Goal: Task Accomplishment & Management: Use online tool/utility

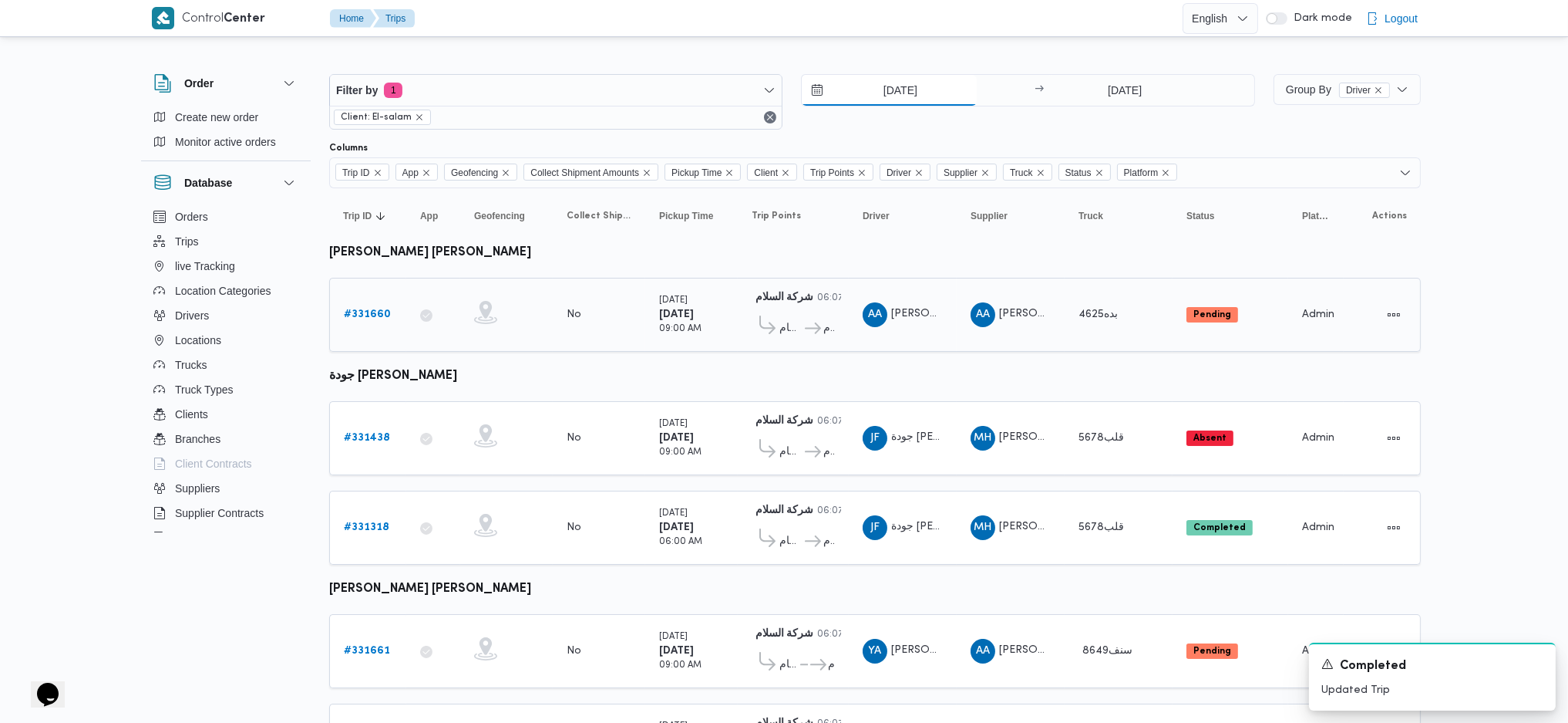
click at [911, 99] on input "[DATE]" at bounding box center [889, 90] width 175 height 31
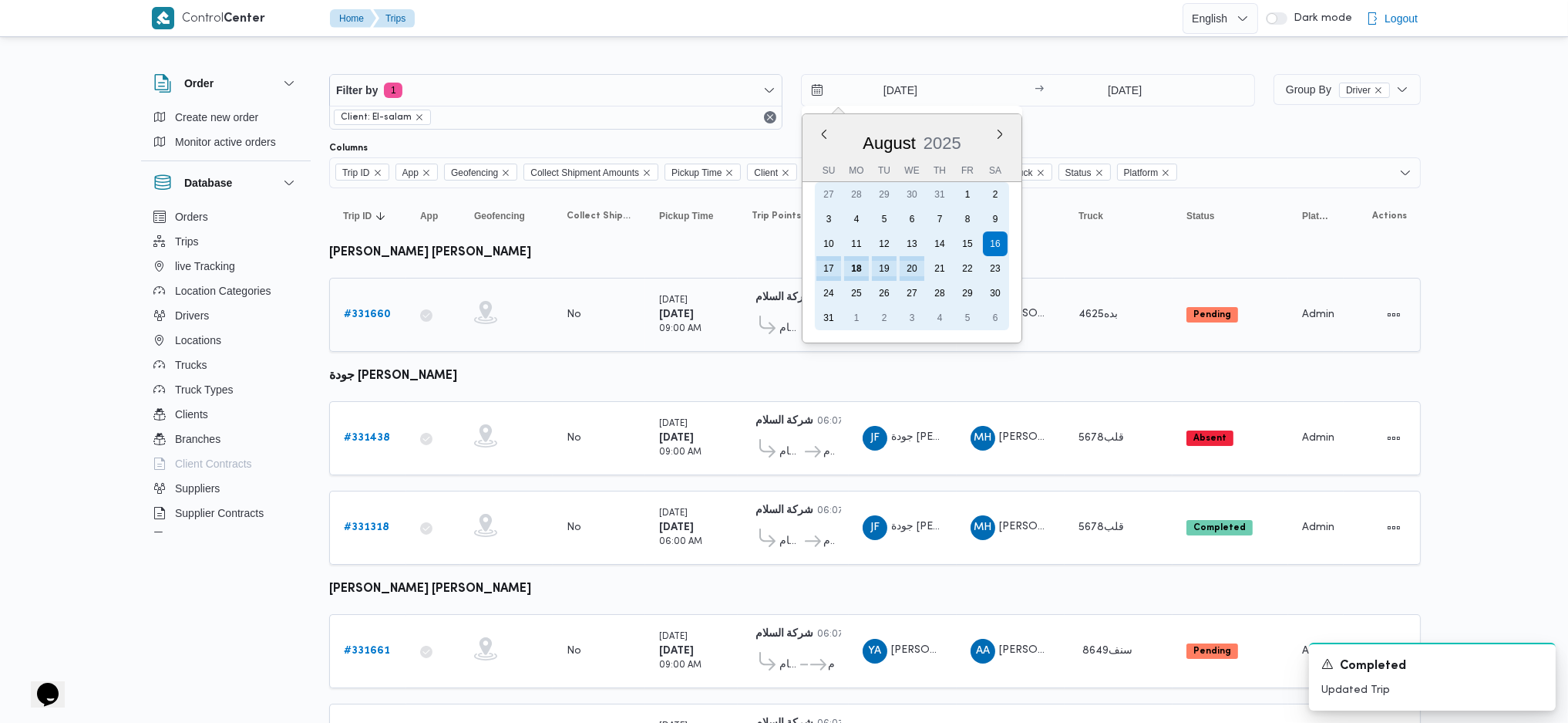
click at [841, 264] on div "17" at bounding box center [829, 268] width 24 height 24
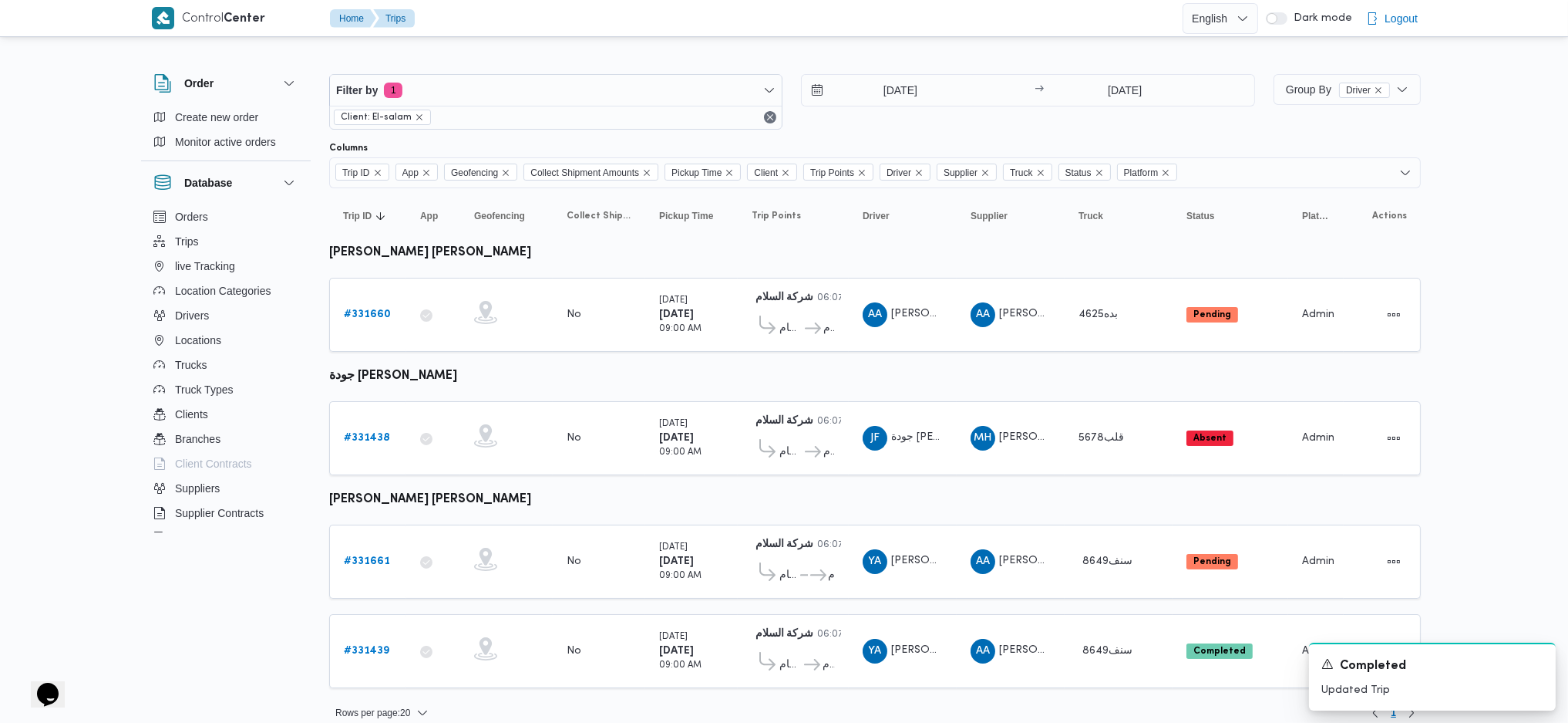
click at [750, 374] on table "Trip ID Click to sort in ascending order App Click to sort in ascending order G…" at bounding box center [875, 446] width 1092 height 515
click at [896, 59] on div at bounding box center [875, 62] width 1092 height 24
click at [897, 98] on input "[DATE]" at bounding box center [889, 90] width 175 height 31
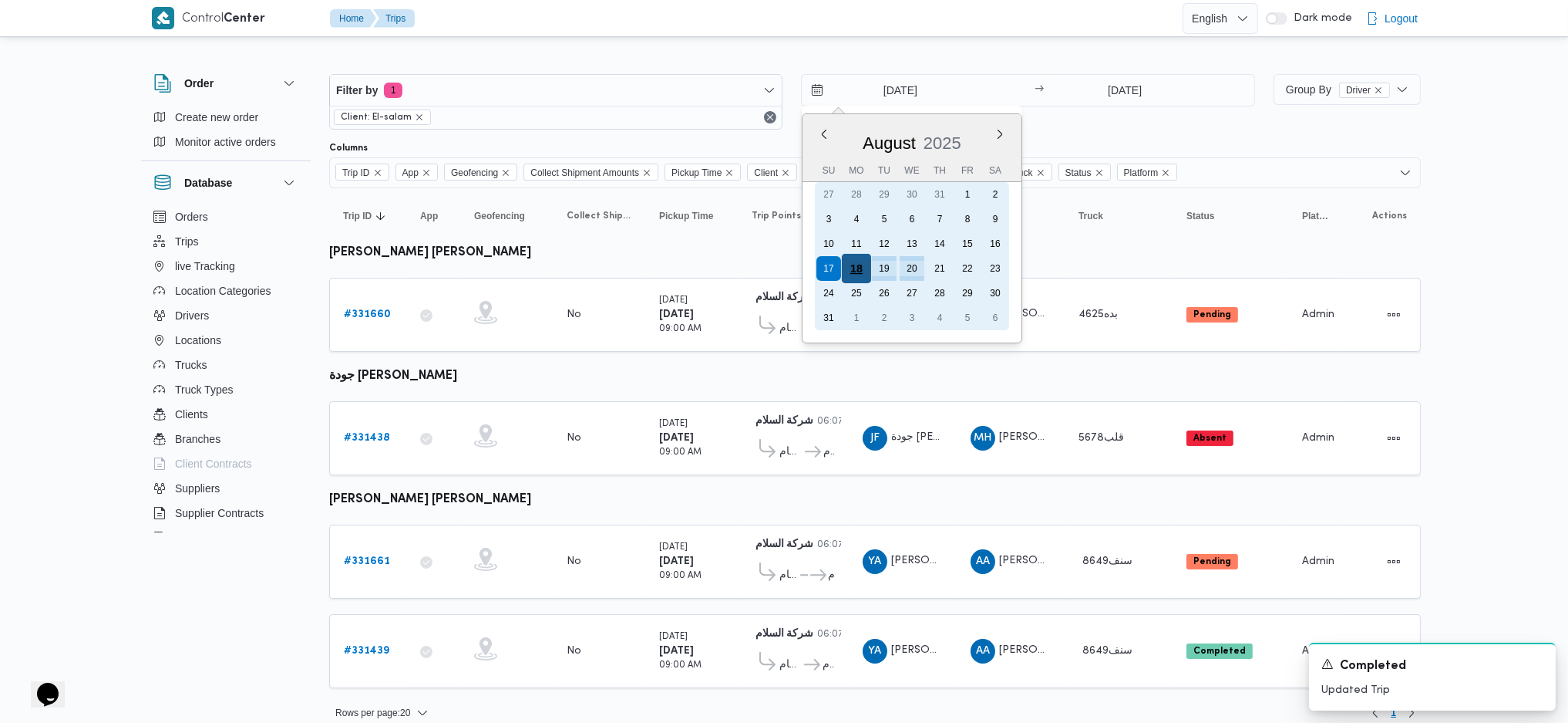
click at [856, 260] on div "18" at bounding box center [856, 269] width 29 height 29
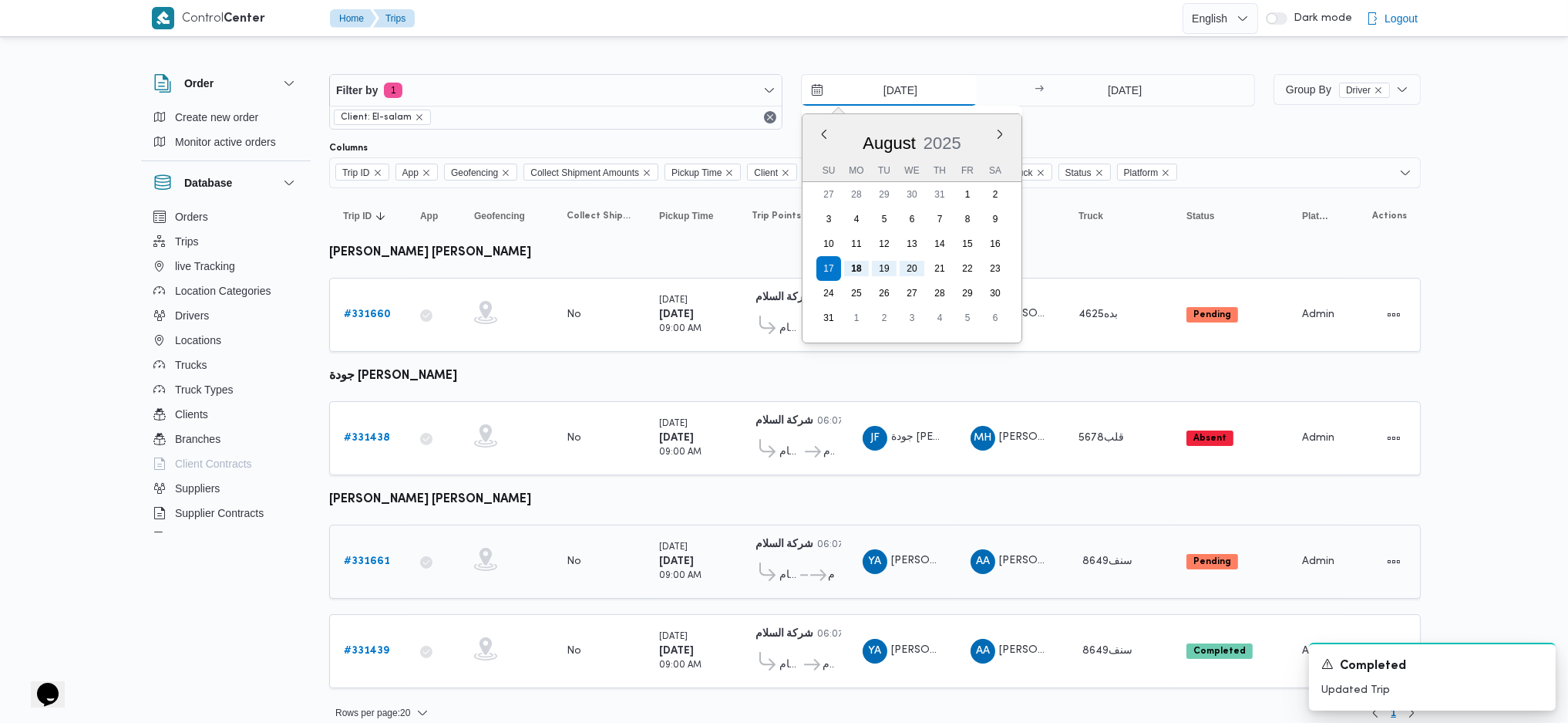
type input "[DATE]"
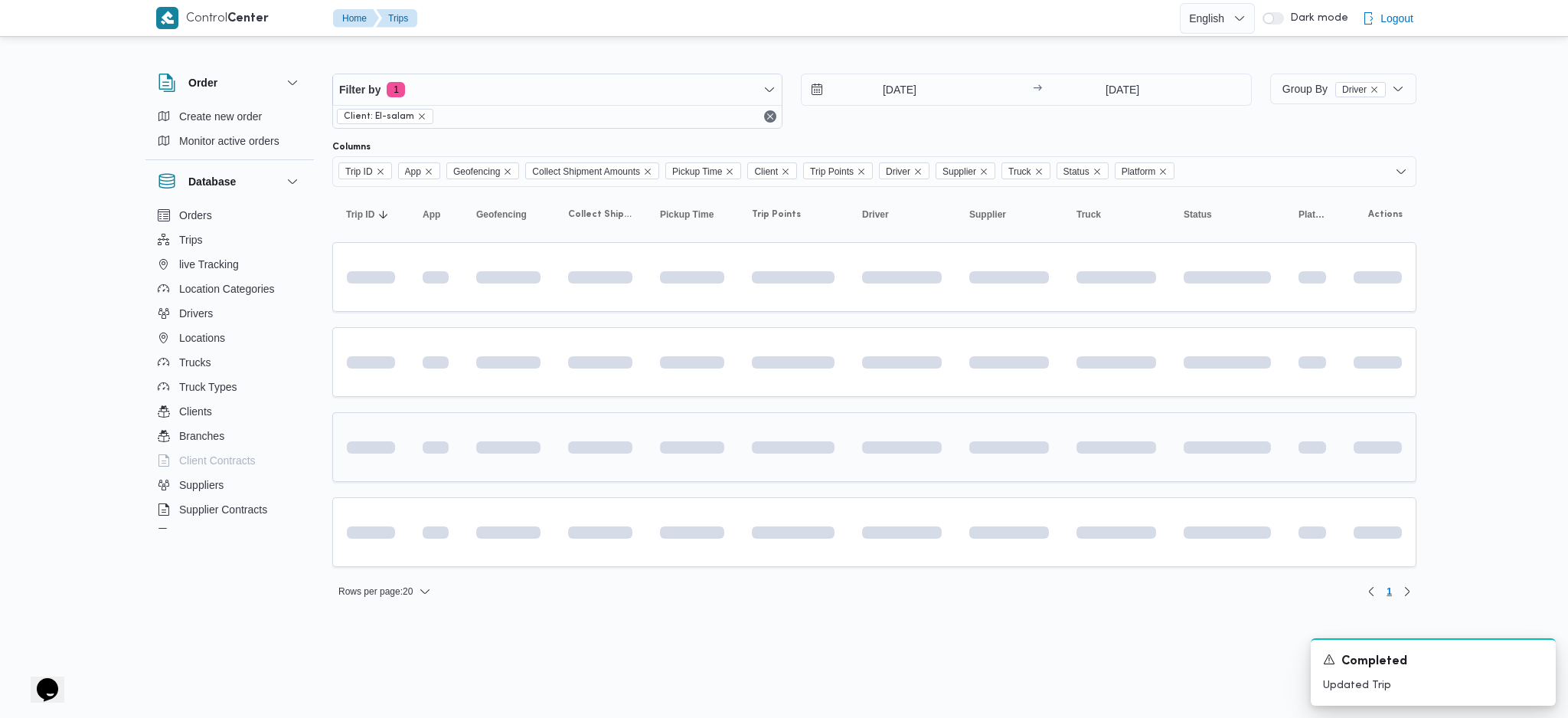
click at [683, 445] on span at bounding box center [656, 447] width 142 height 12
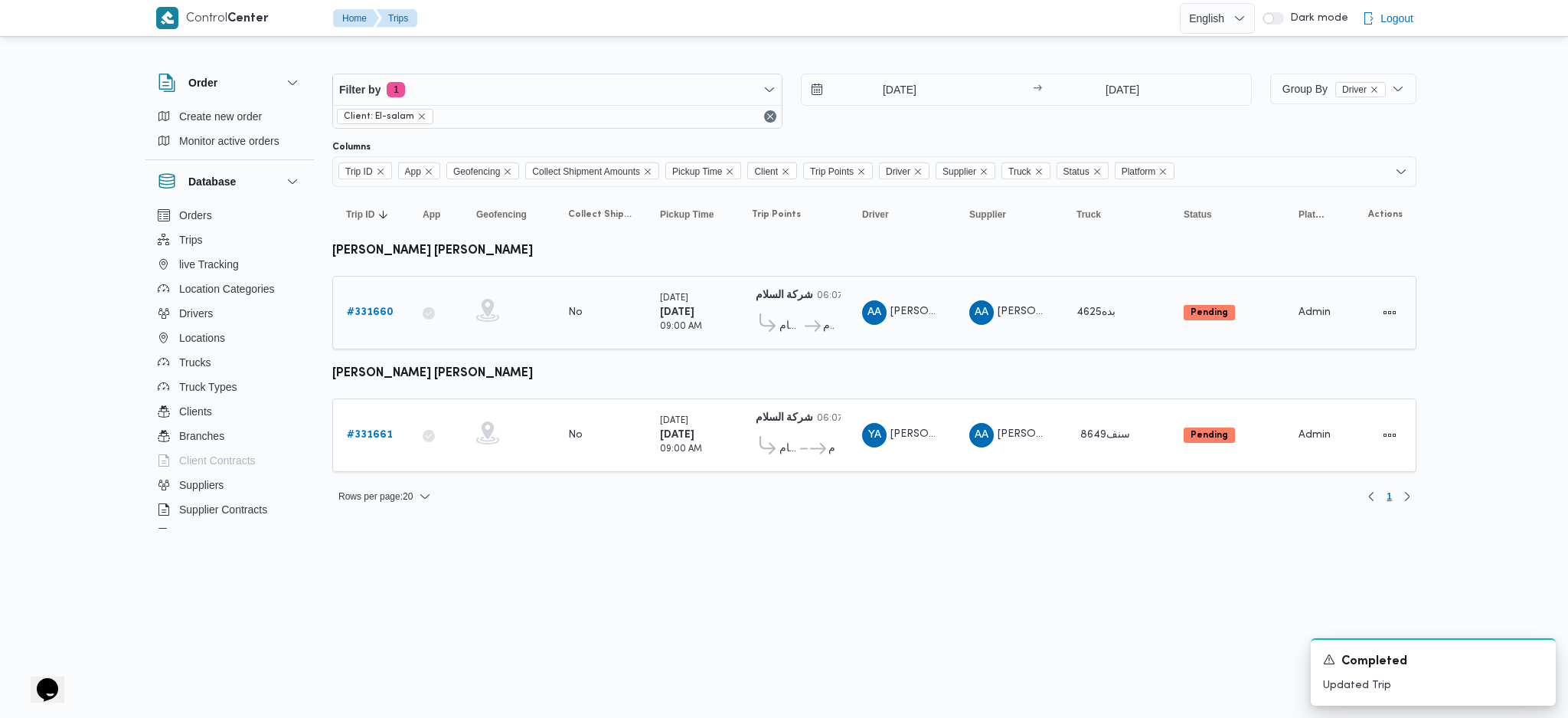
click at [383, 307] on b "# 331660" at bounding box center [370, 313] width 46 height 10
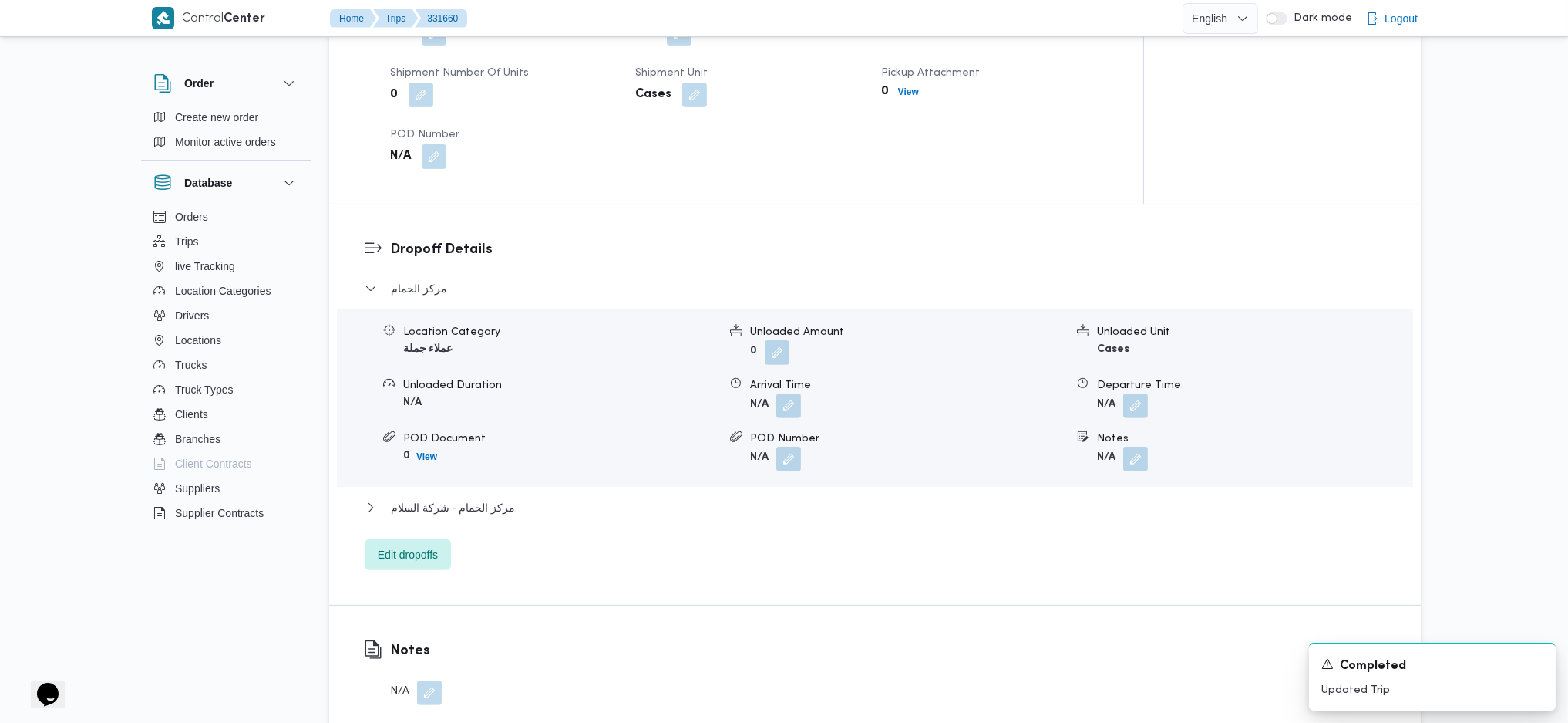
scroll to position [822, 0]
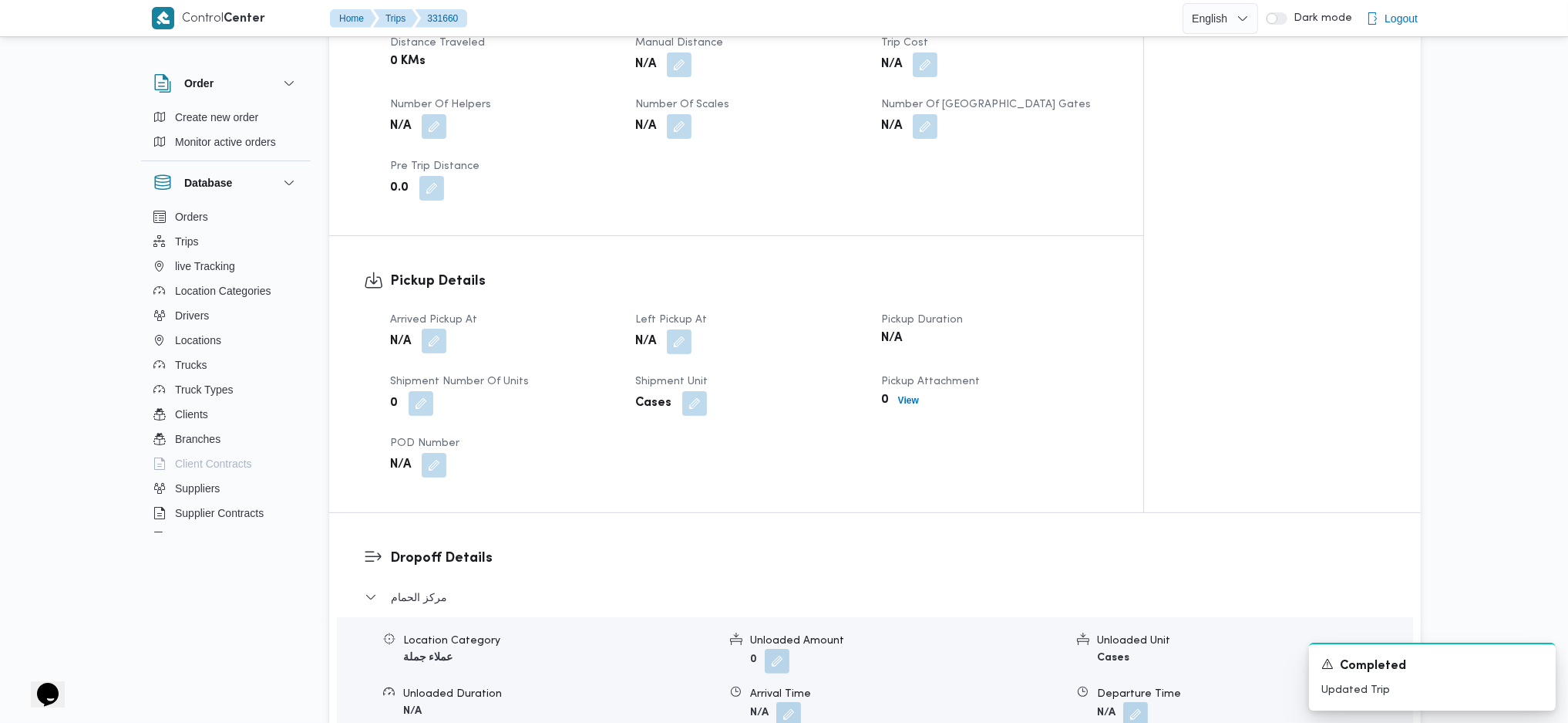
click at [433, 329] on button "button" at bounding box center [434, 341] width 24 height 24
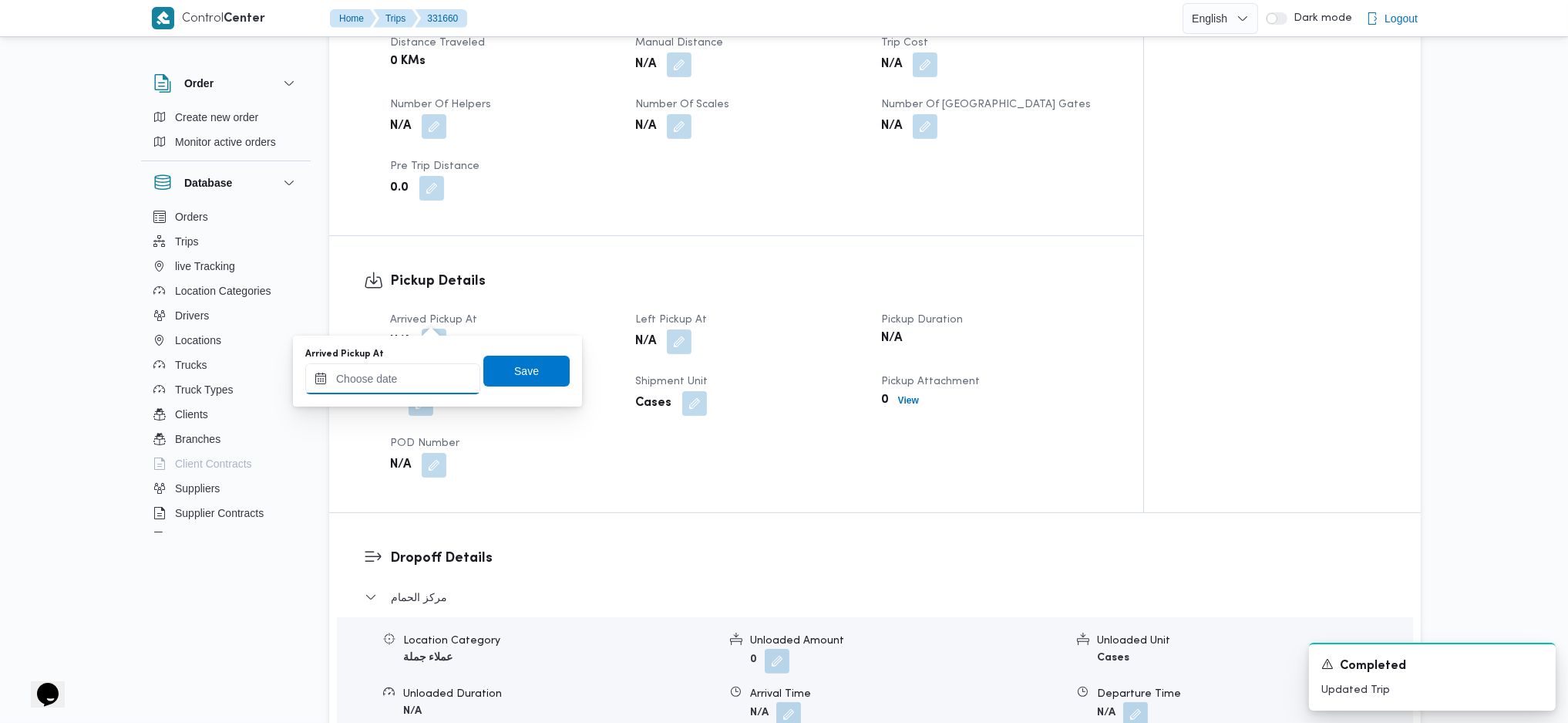
click at [412, 368] on input "Arrived Pickup At" at bounding box center [393, 379] width 175 height 31
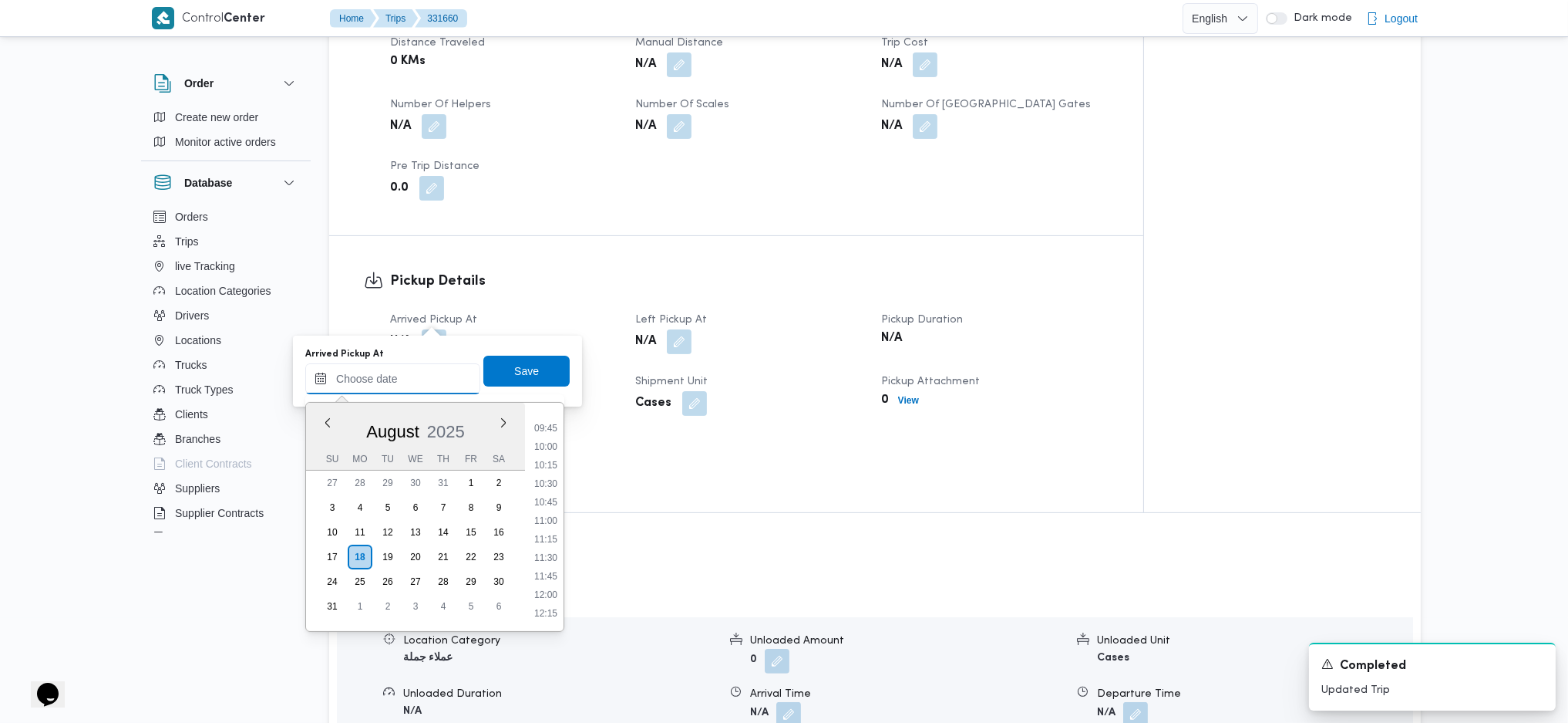
scroll to position [671, 0]
click at [561, 458] on li "09:30" at bounding box center [545, 455] width 36 height 16
type input "18/08/2025 09:30"
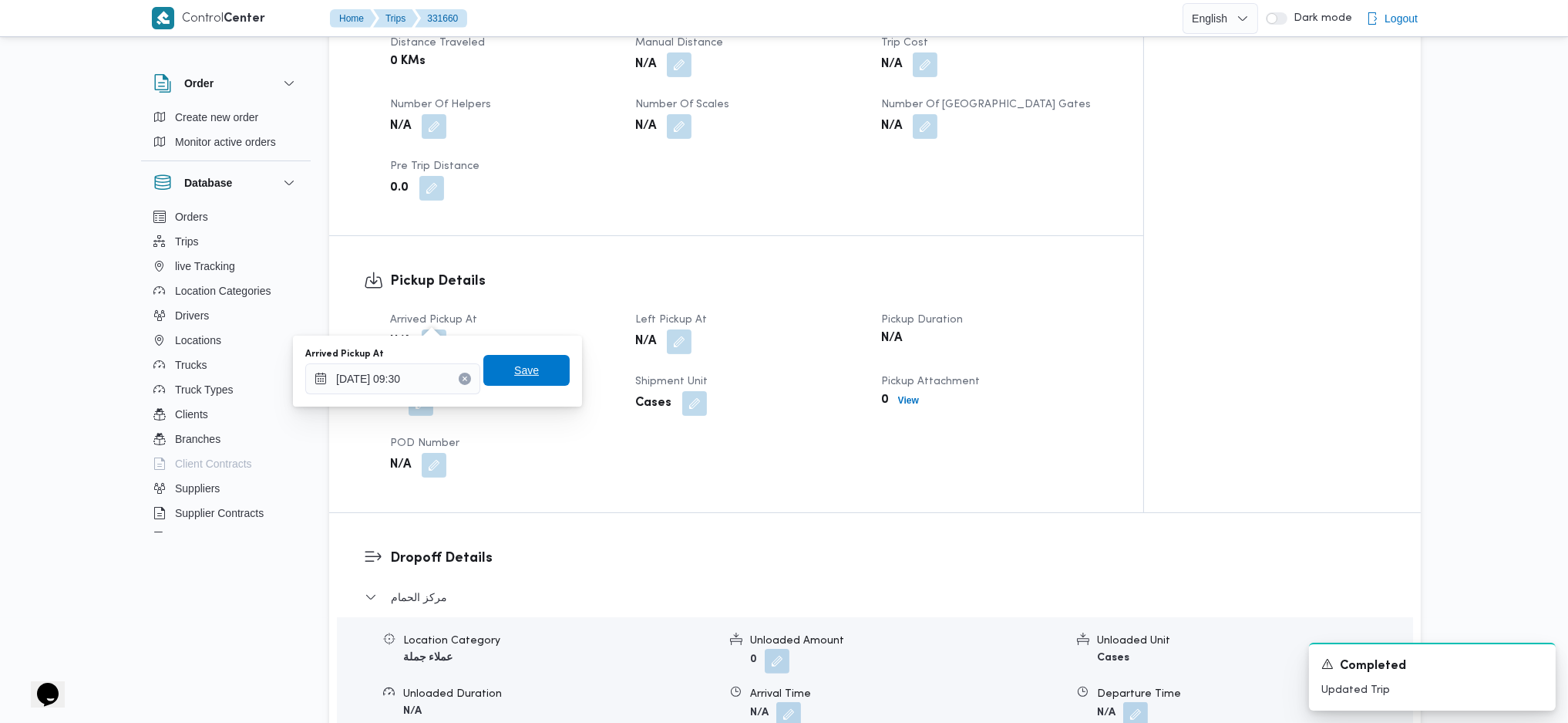
click at [518, 357] on span "Save" at bounding box center [527, 370] width 87 height 31
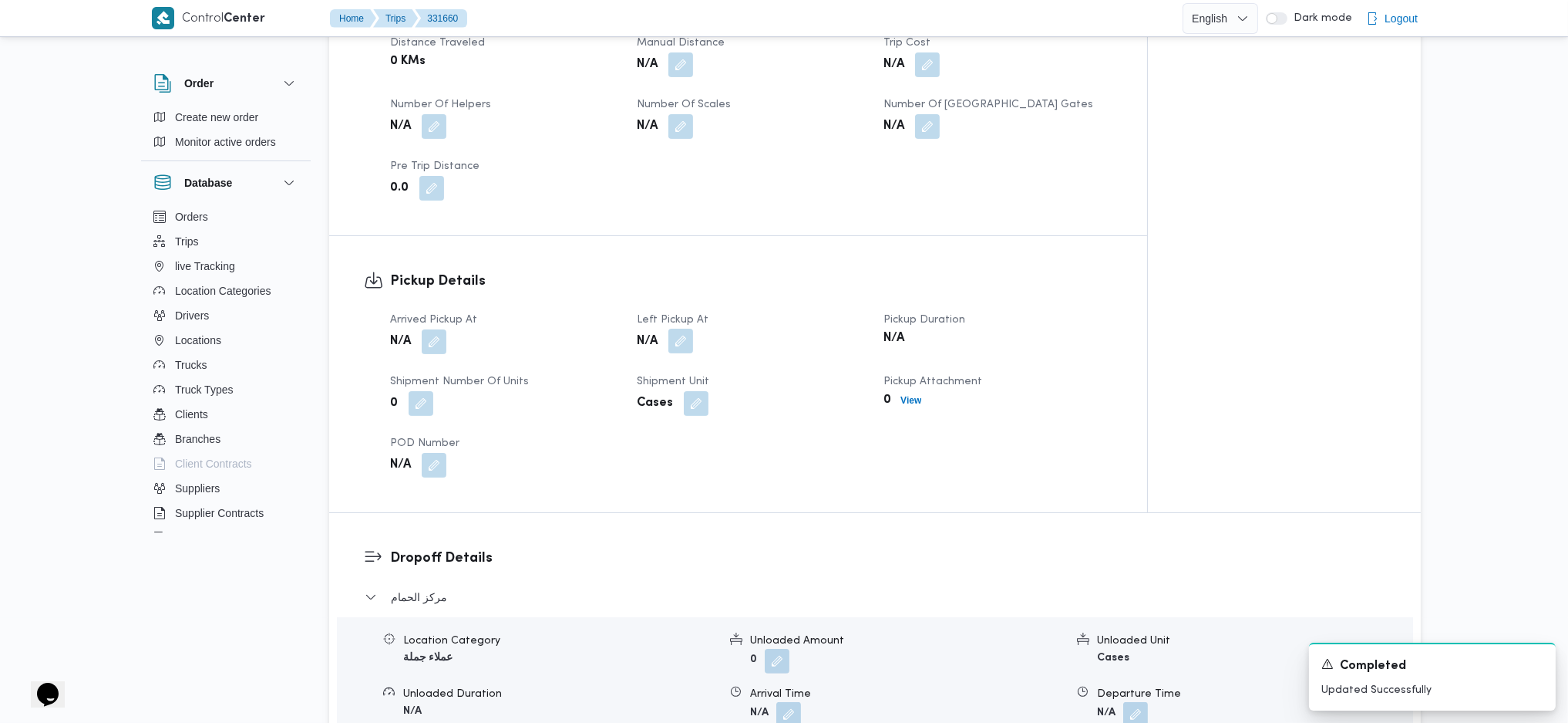
click at [674, 329] on button "button" at bounding box center [680, 341] width 24 height 24
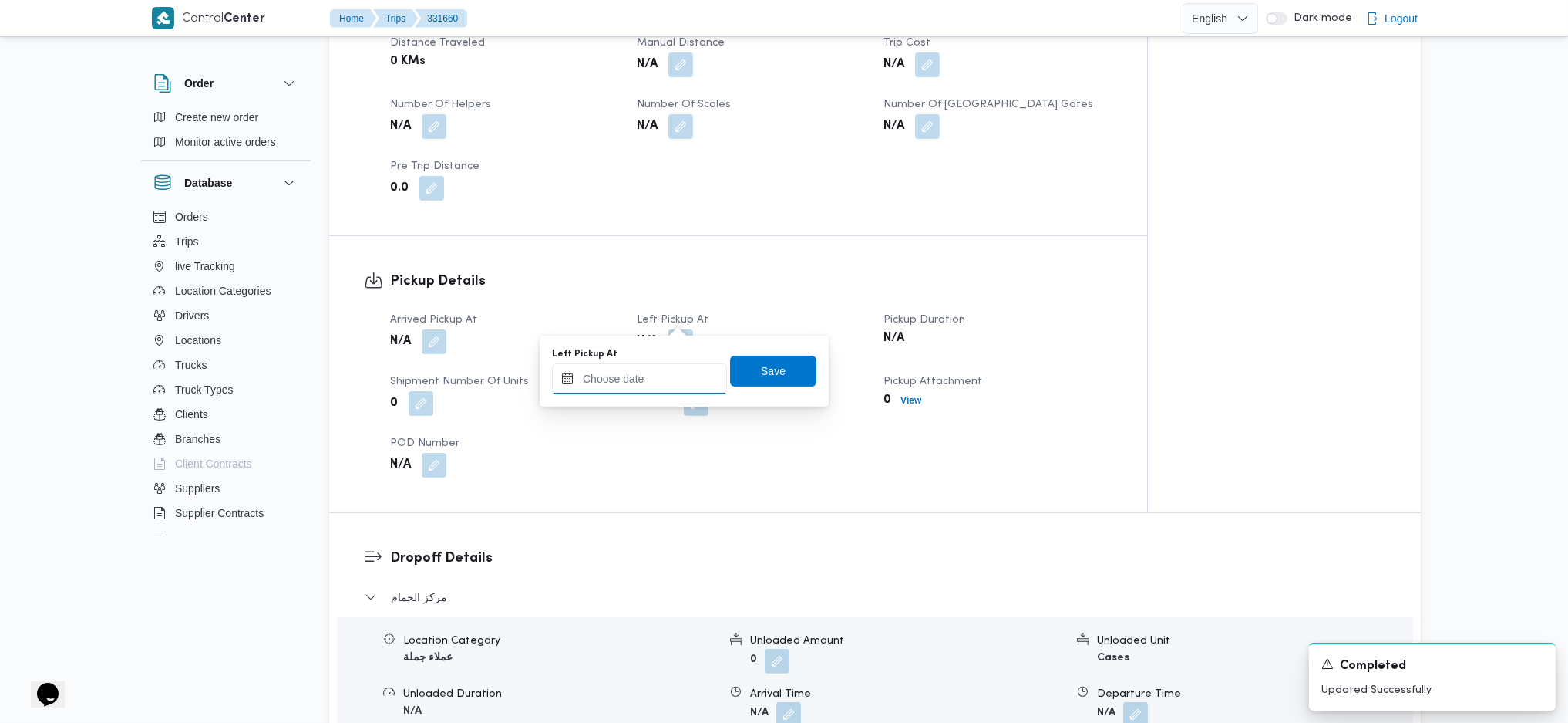
click at [632, 374] on input "Left Pickup At" at bounding box center [640, 379] width 175 height 31
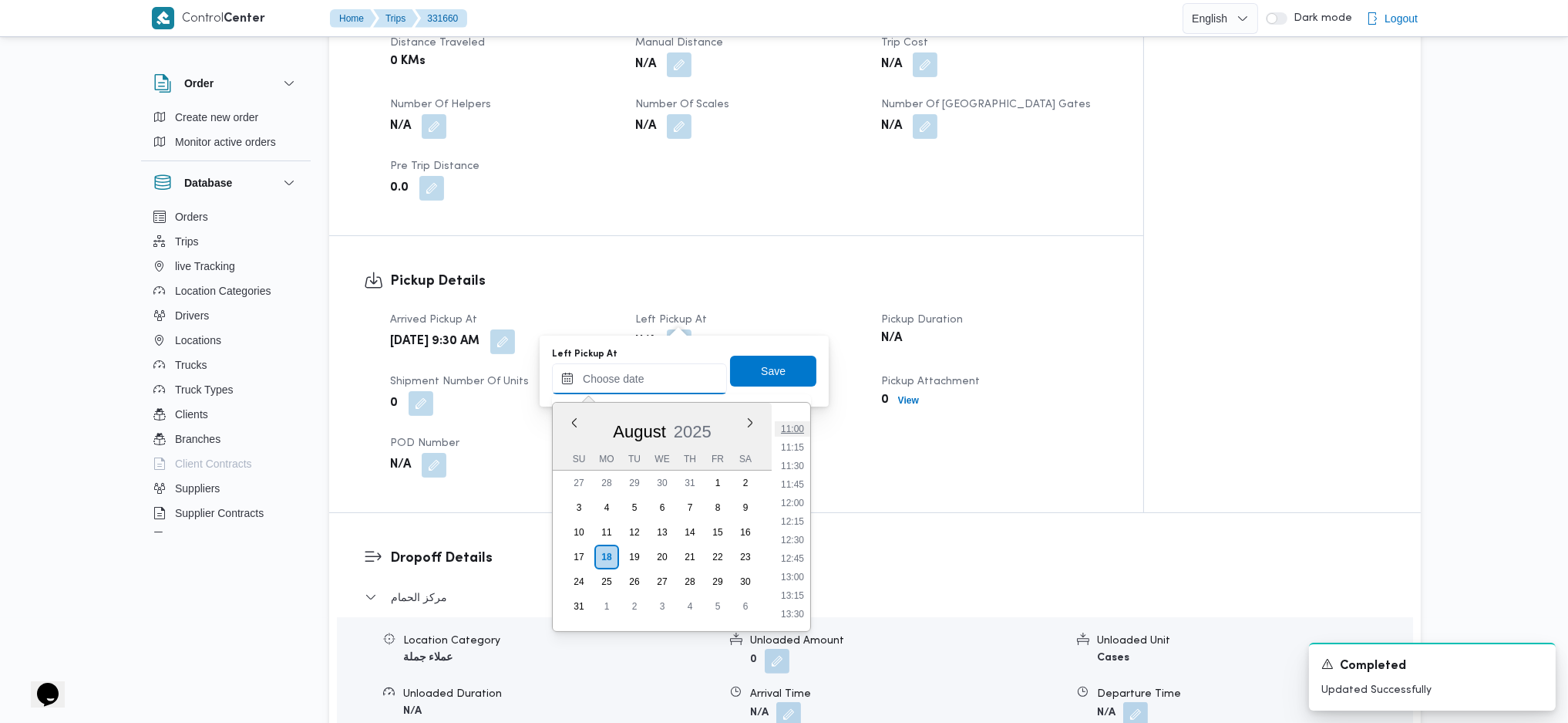
scroll to position [773, 0]
click at [794, 430] on li "10:30" at bounding box center [792, 427] width 36 height 16
type input "18/08/2025 10:30"
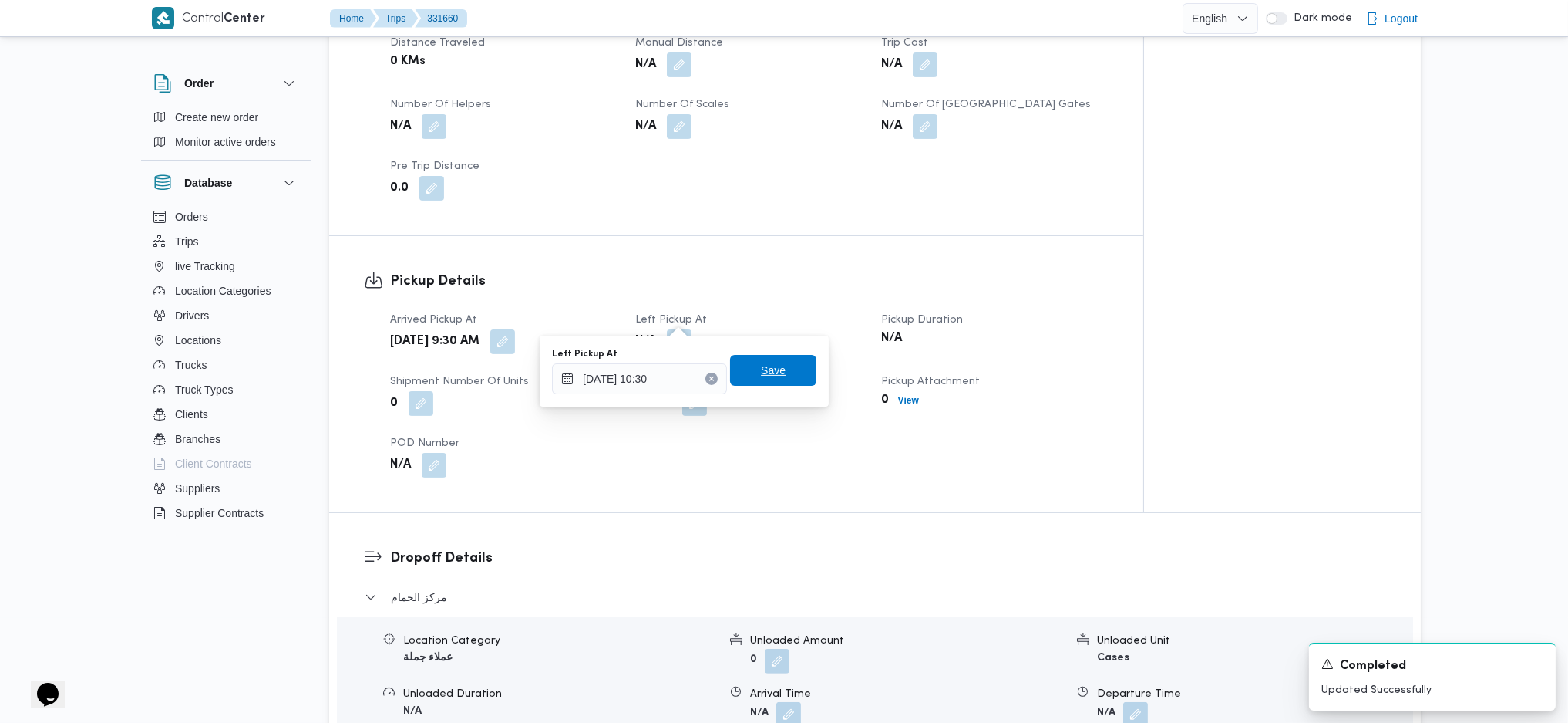
click at [769, 372] on span "Save" at bounding box center [773, 369] width 24 height 18
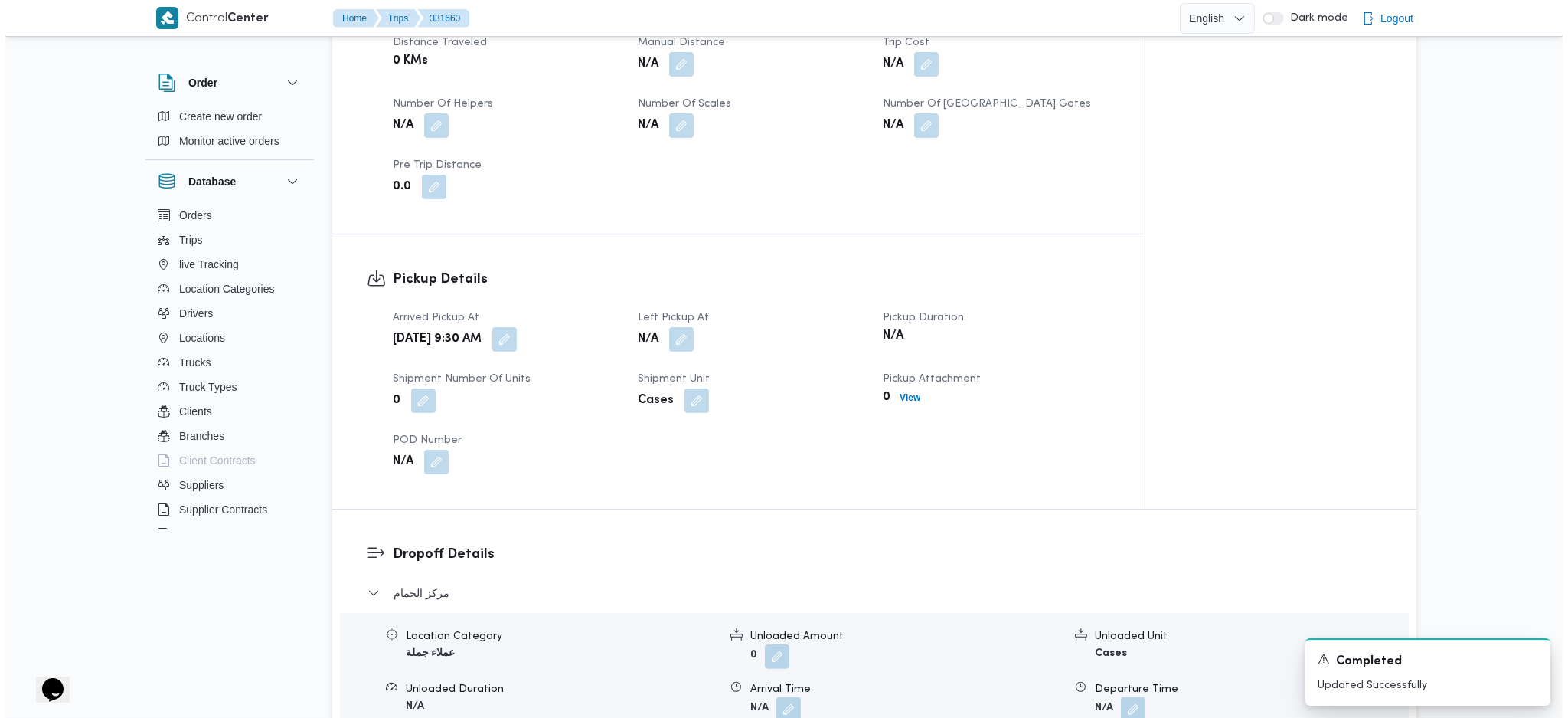
scroll to position [0, 0]
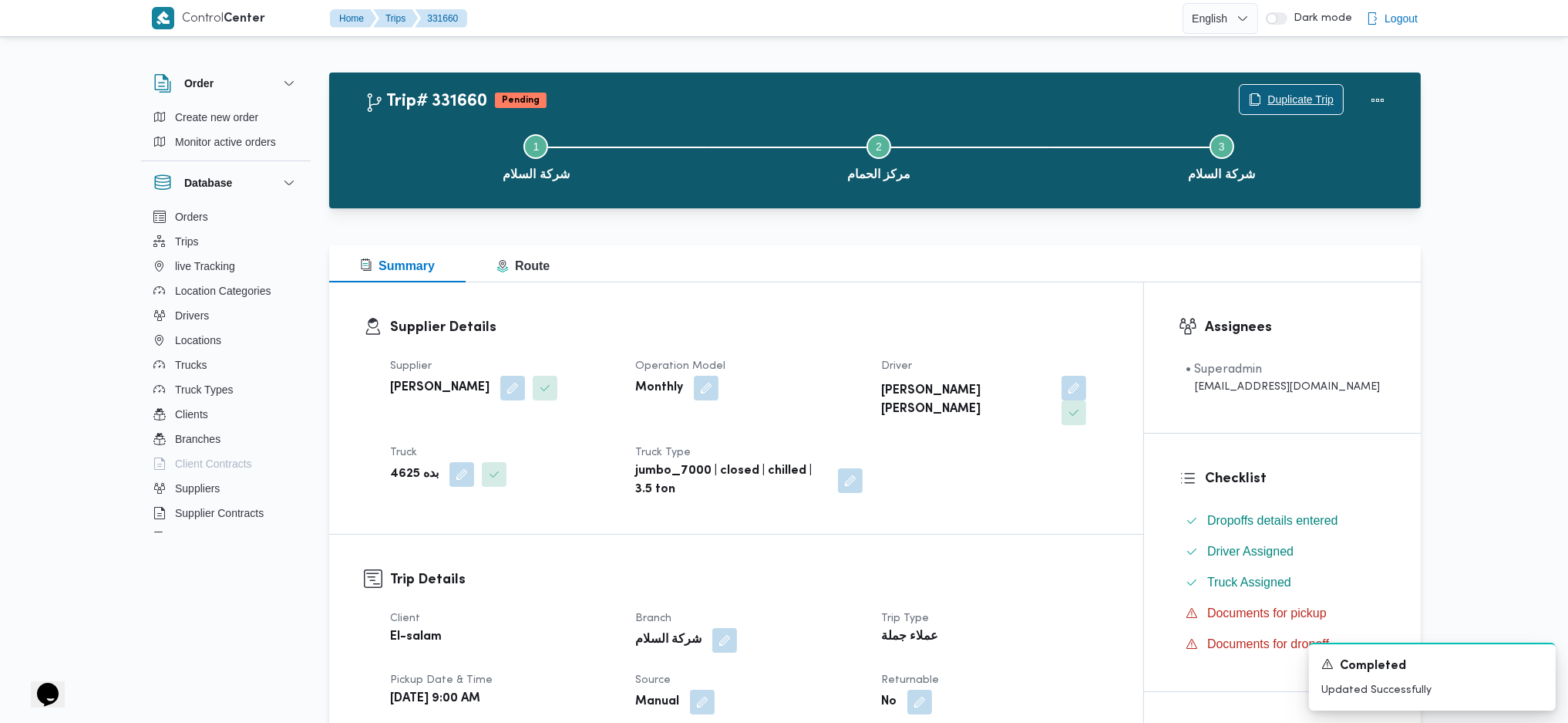
click at [1278, 96] on span "Duplicate Trip" at bounding box center [1300, 99] width 67 height 18
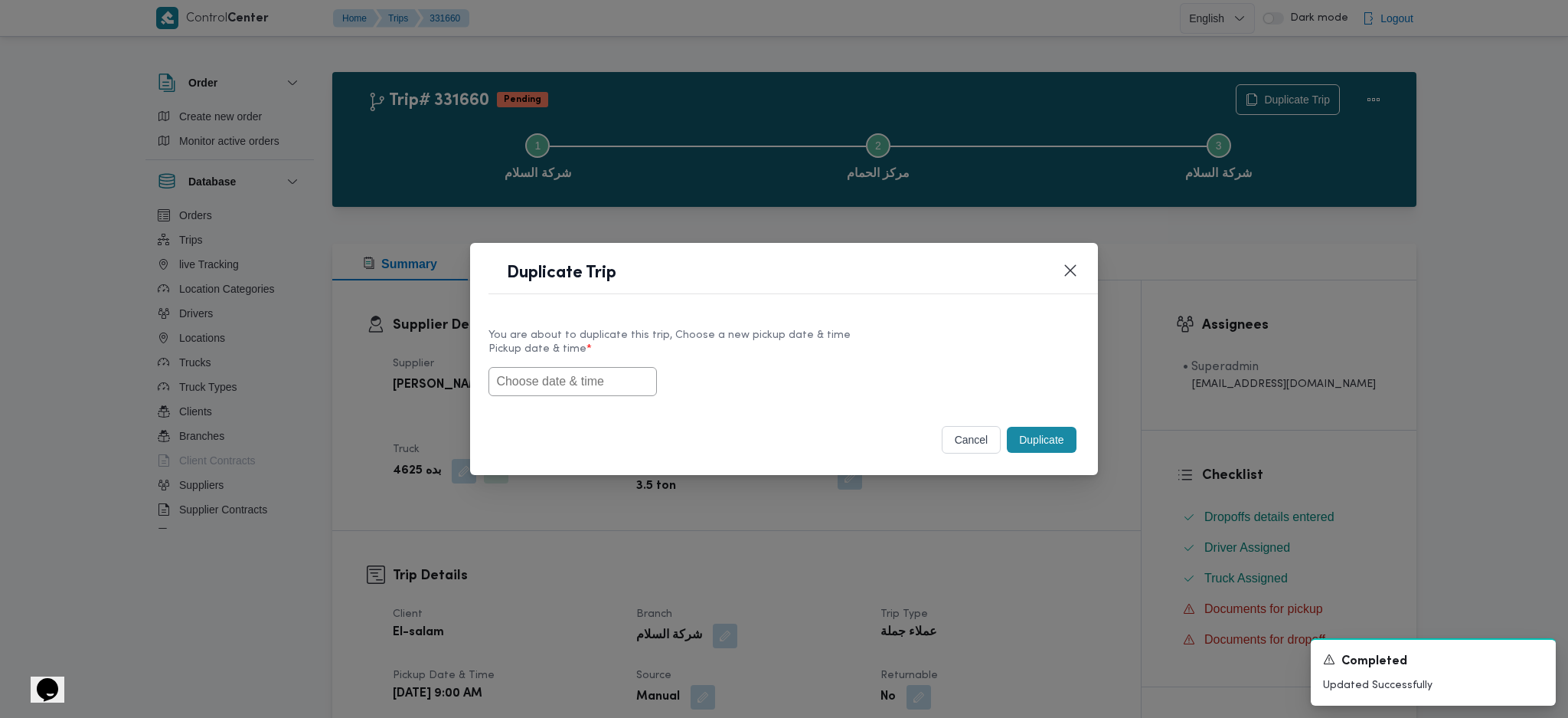
click at [585, 391] on input "text" at bounding box center [573, 381] width 169 height 29
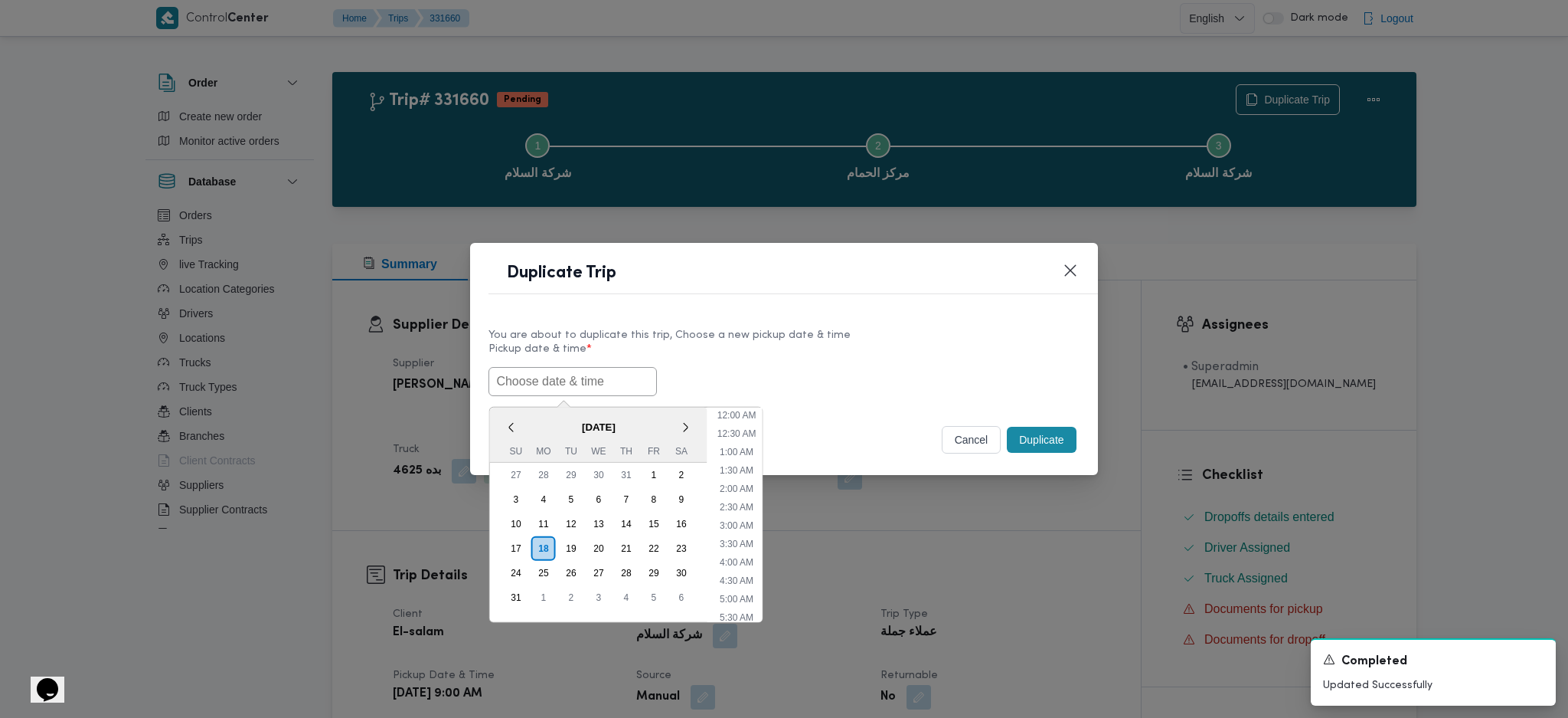
scroll to position [492, 0]
click at [584, 540] on div "17 18 19 20 21 22 23" at bounding box center [599, 548] width 193 height 24
click at [572, 542] on div "19" at bounding box center [571, 548] width 29 height 29
type input "[DATE] 9:00AM"
click at [583, 380] on input "[DATE] 9:00AM" at bounding box center [573, 381] width 169 height 29
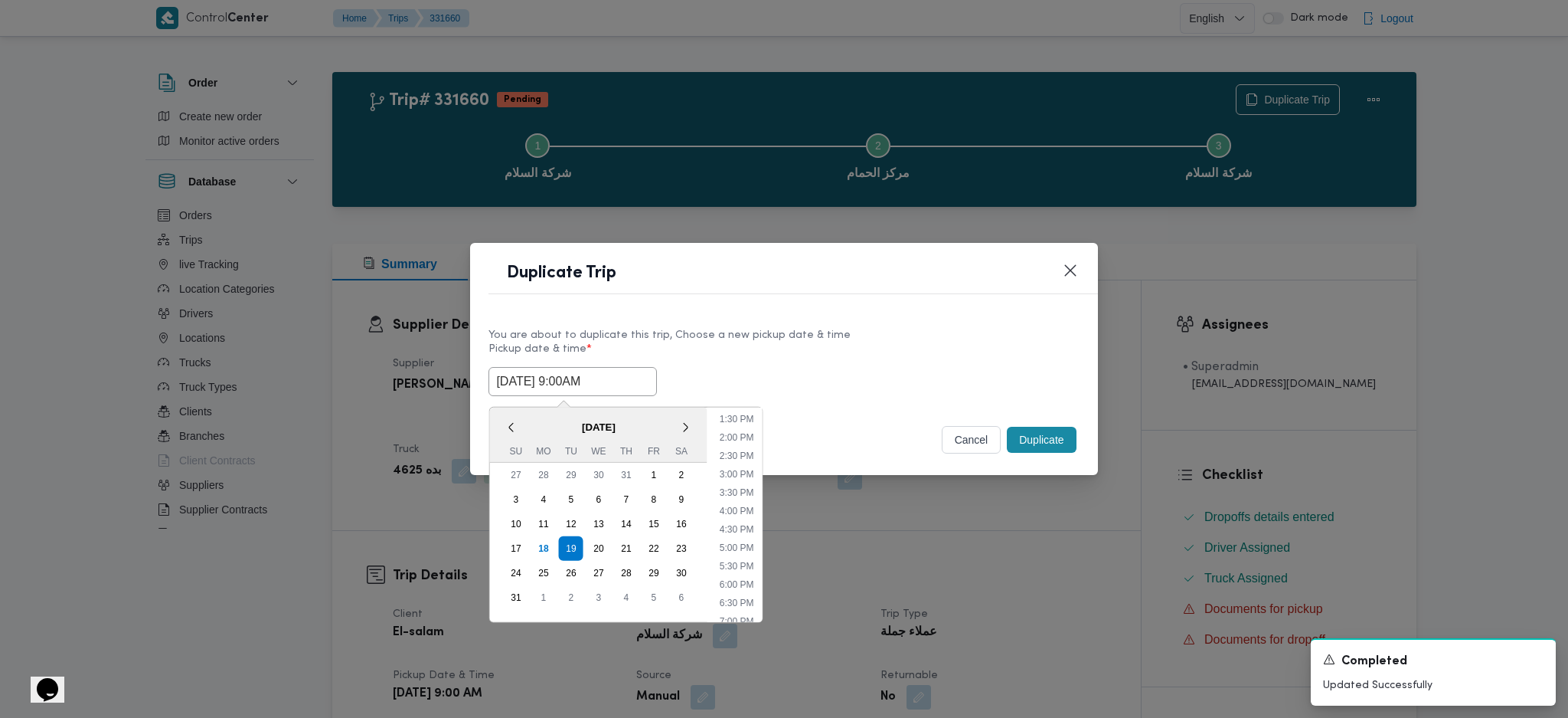
click at [583, 380] on input "[DATE] 9:00AM" at bounding box center [573, 381] width 169 height 29
click at [1047, 434] on button "Duplicate" at bounding box center [1041, 440] width 69 height 26
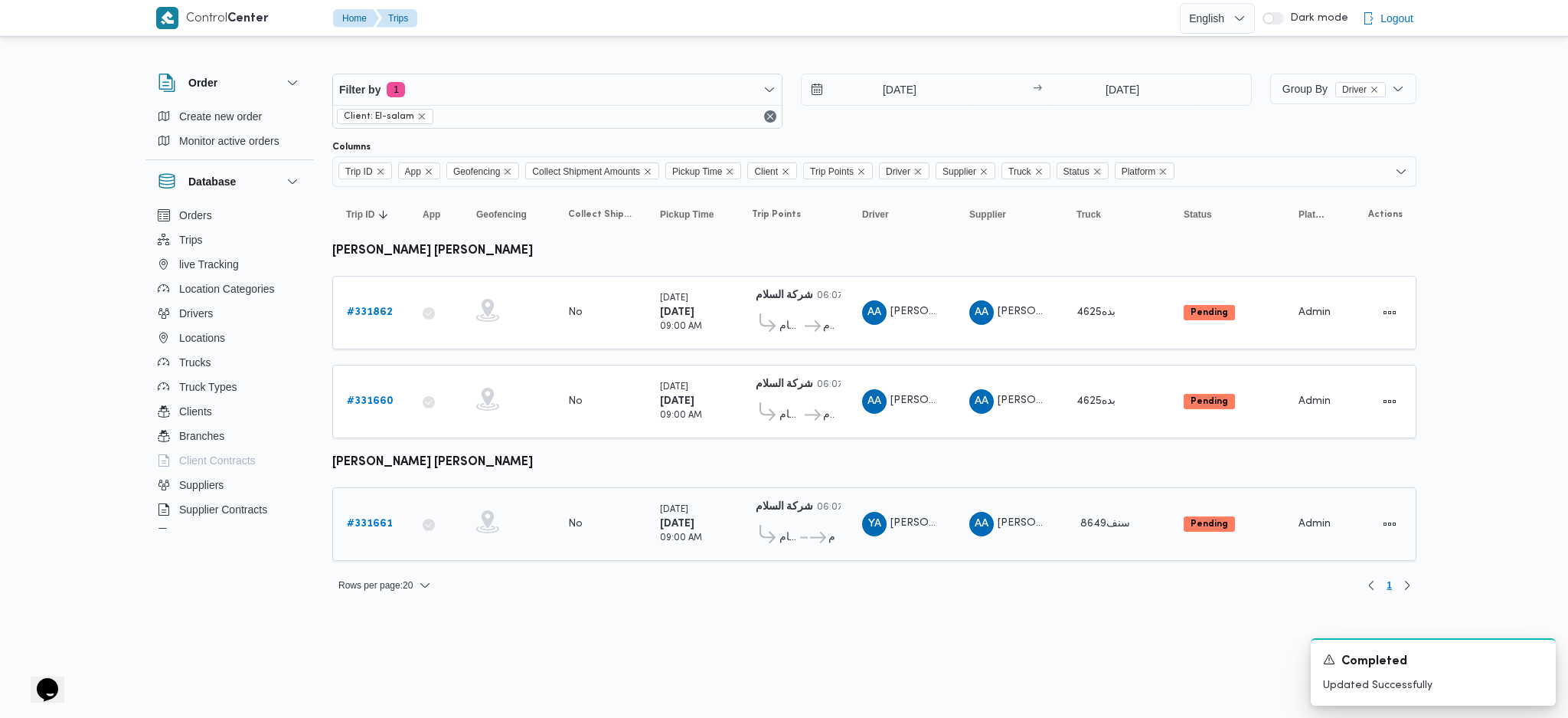
click at [366, 529] on div "# 331661" at bounding box center [371, 524] width 60 height 31
click at [384, 518] on b "# 331661" at bounding box center [369, 523] width 46 height 10
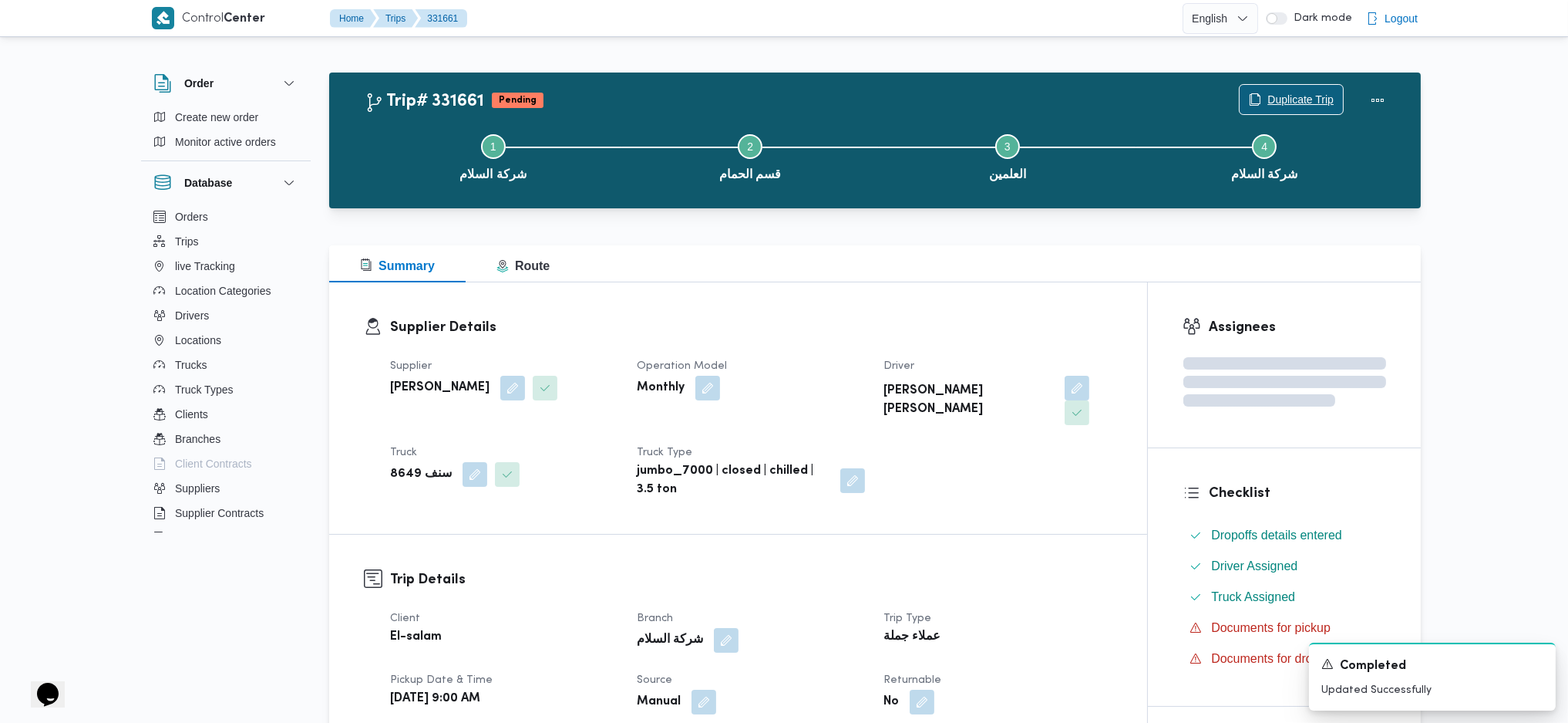
click at [1312, 93] on span "Duplicate Trip" at bounding box center [1300, 99] width 67 height 18
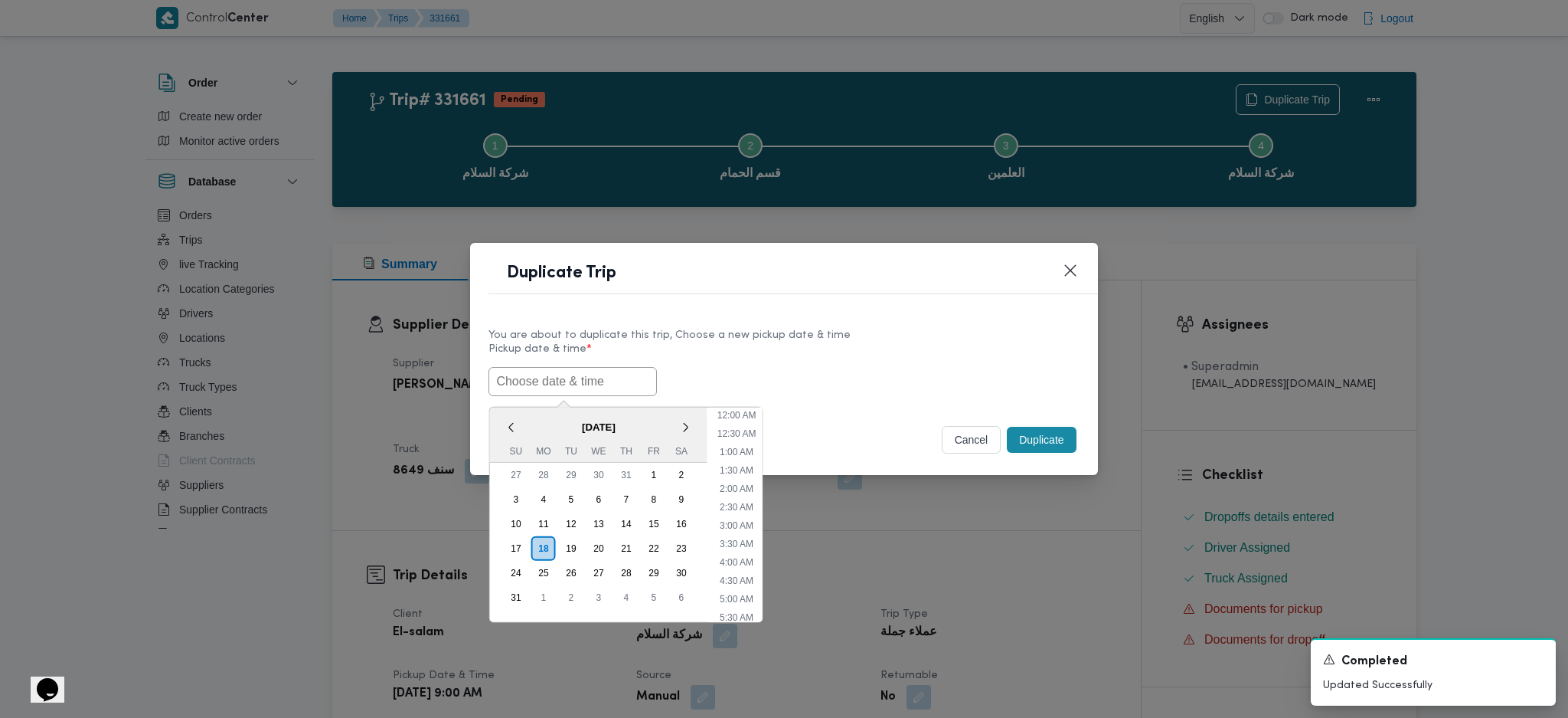
drag, startPoint x: 566, startPoint y: 393, endPoint x: 577, endPoint y: 378, distance: 18.6
click at [567, 393] on input "text" at bounding box center [573, 381] width 169 height 29
click at [577, 378] on input "text" at bounding box center [573, 381] width 169 height 29
paste input "[DATE] 9:00AM"
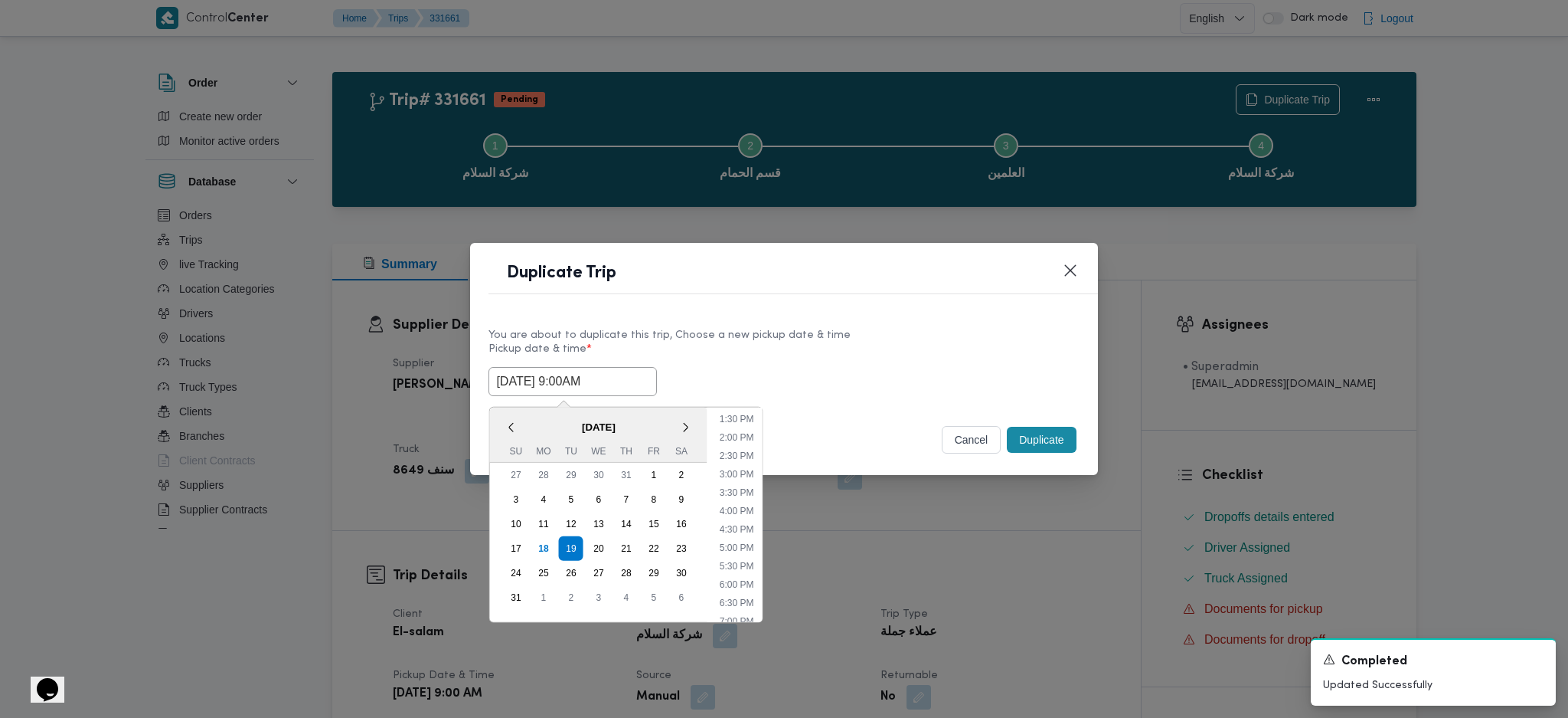
type input "[DATE] 9:00AM"
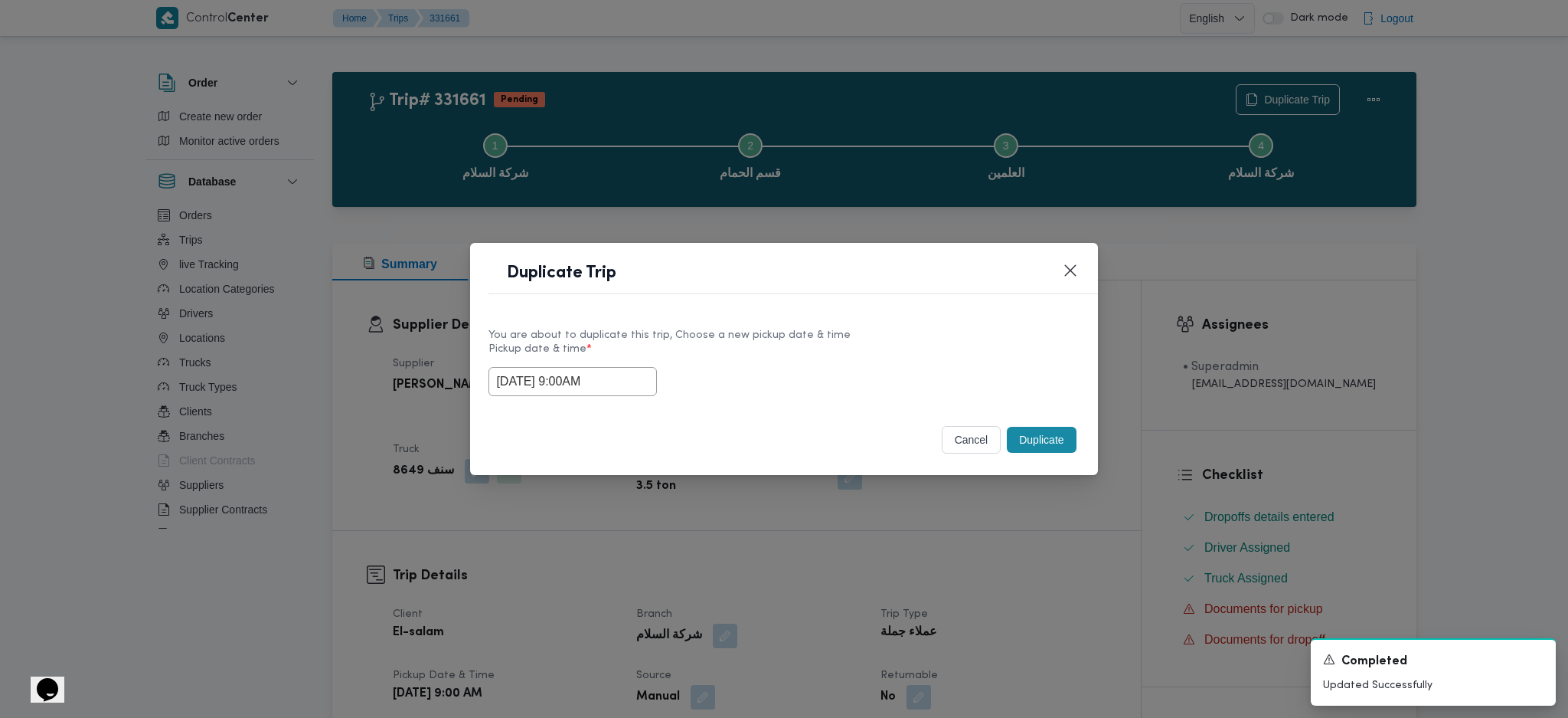
drag, startPoint x: 1022, startPoint y: 443, endPoint x: 1024, endPoint y: 509, distance: 66.0
click at [1023, 445] on button "Duplicate" at bounding box center [1041, 440] width 69 height 26
click at [1018, 550] on div "Duplicate Trip You are about to duplicate this trip, Choose a new pickup date &…" at bounding box center [784, 359] width 1568 height 718
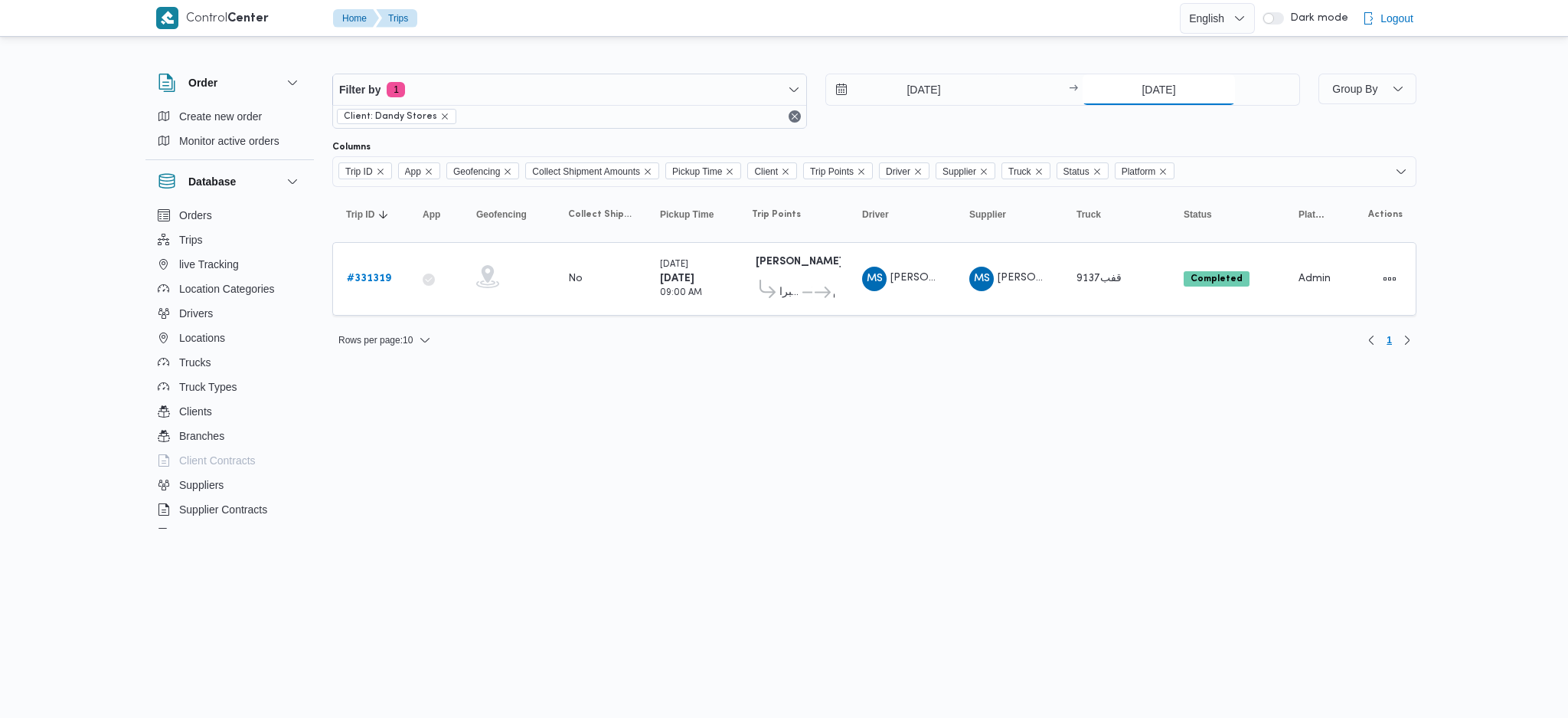
click at [1152, 94] on input "[DATE]" at bounding box center [1158, 90] width 152 height 31
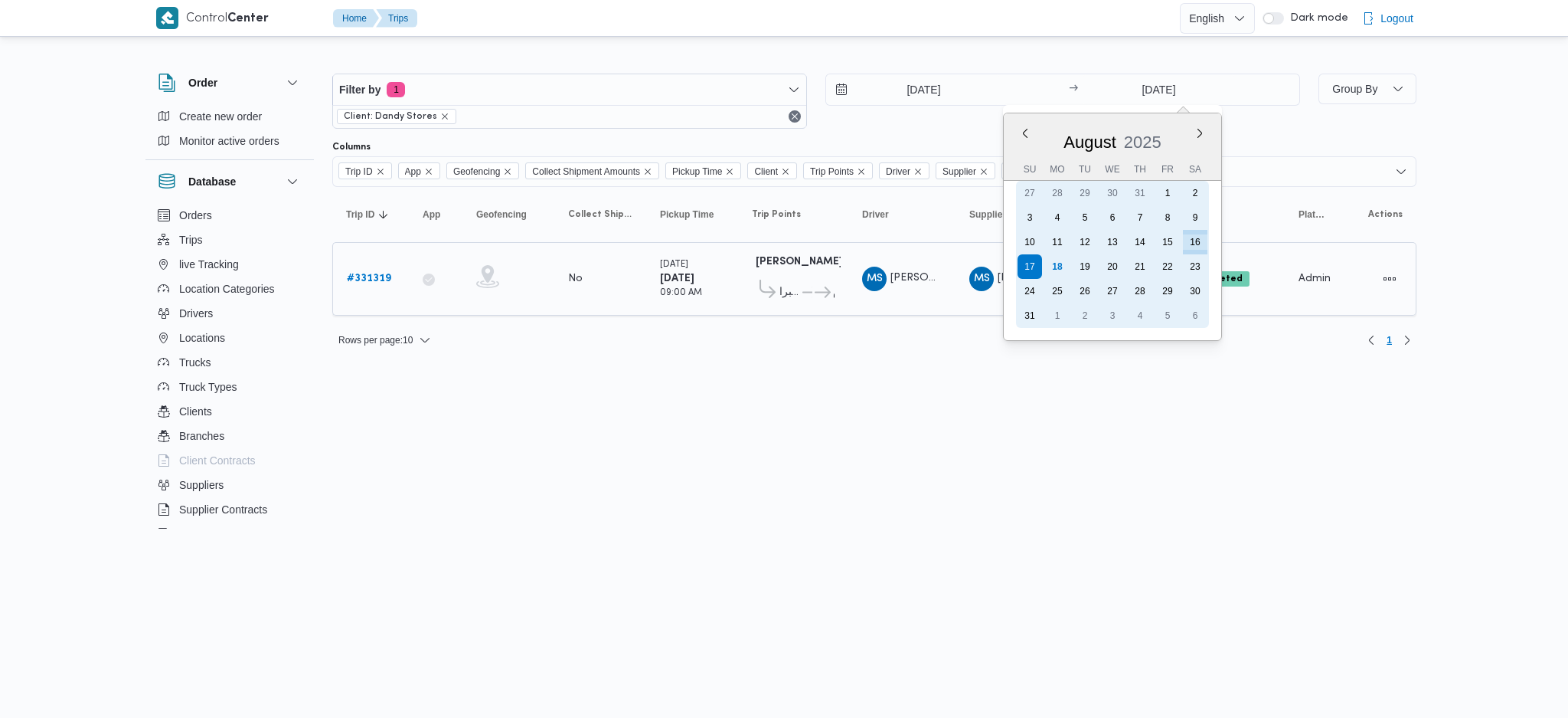
click at [1155, 263] on div "22" at bounding box center [1167, 266] width 24 height 24
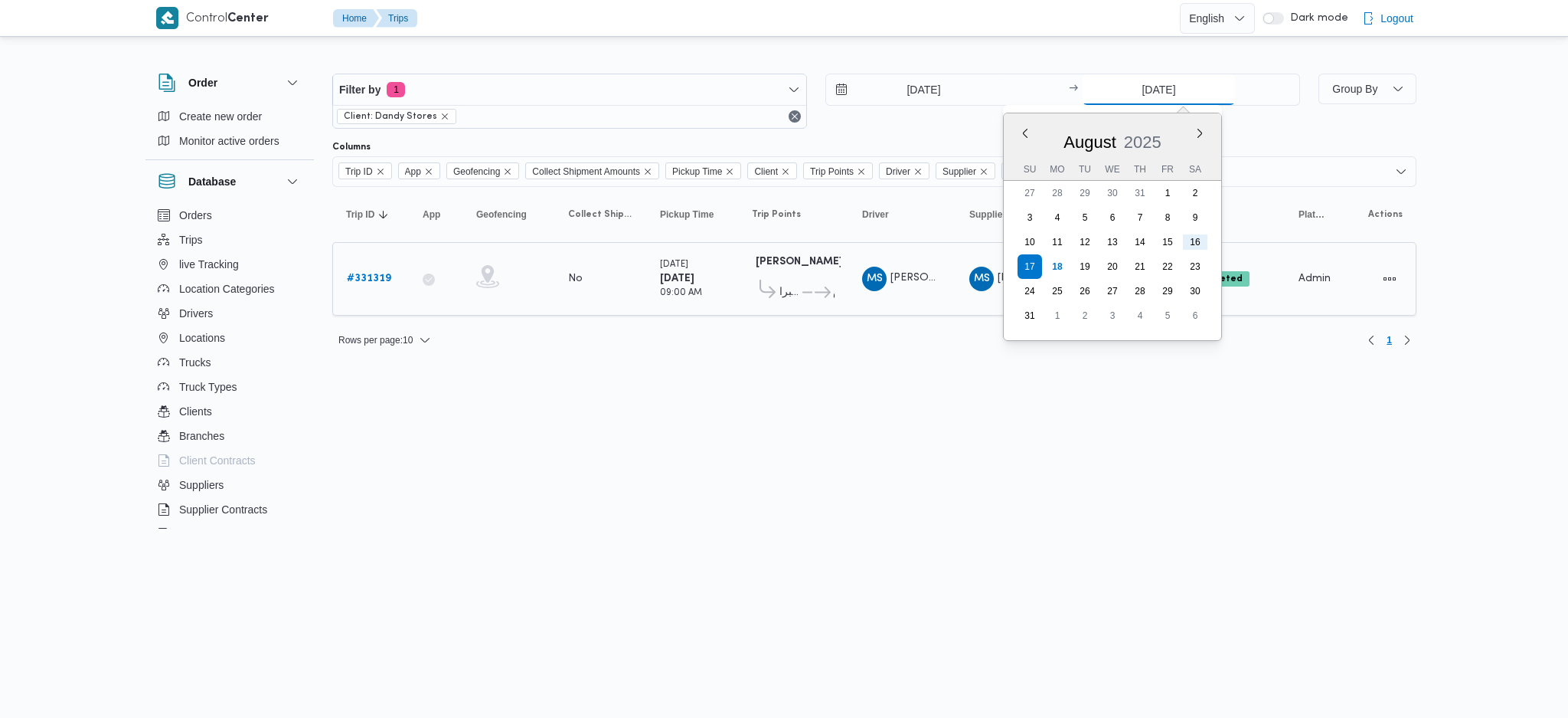
type input "22/8/2025"
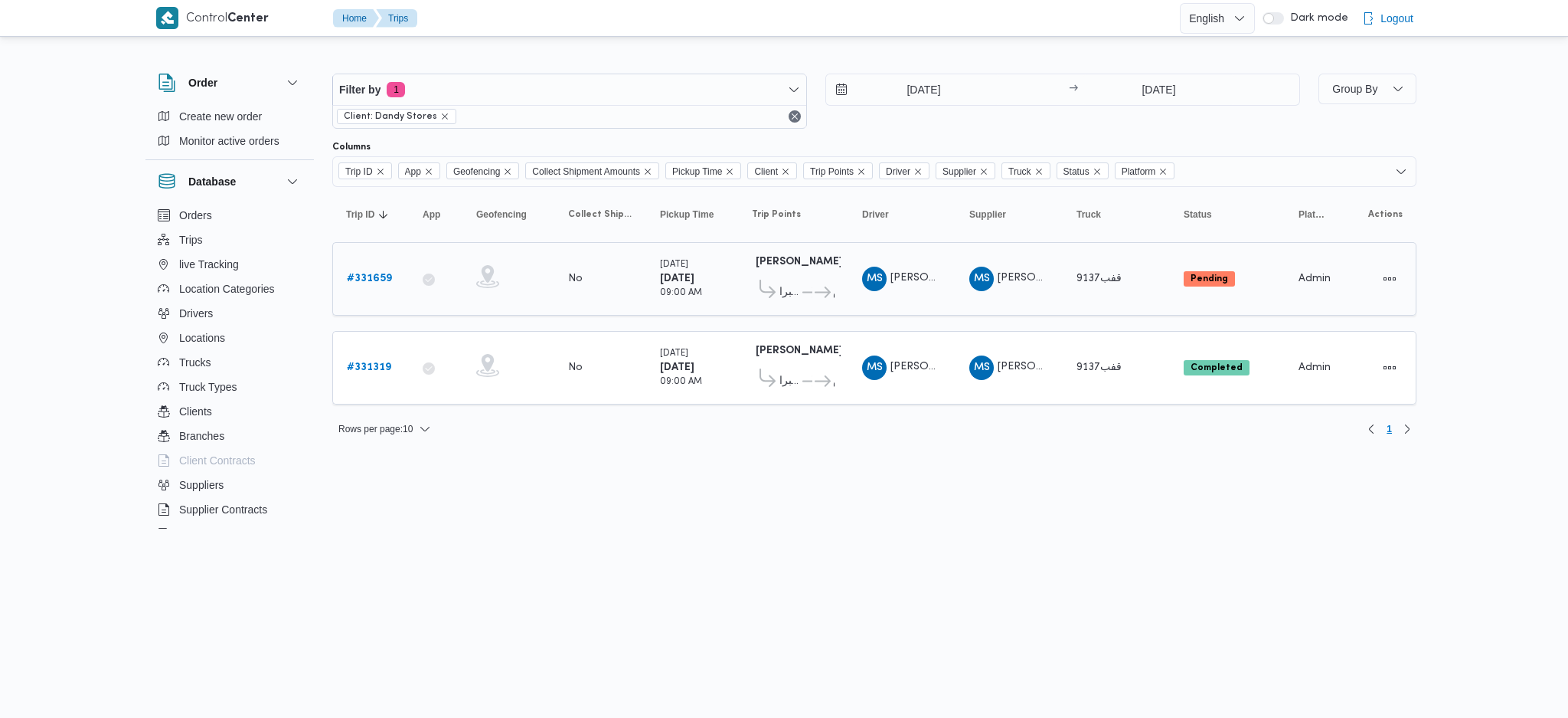
click at [377, 287] on div "# 331659" at bounding box center [371, 279] width 60 height 31
click at [399, 270] on div "# 331659" at bounding box center [371, 279] width 60 height 31
click at [387, 274] on b "# 331659" at bounding box center [369, 279] width 45 height 10
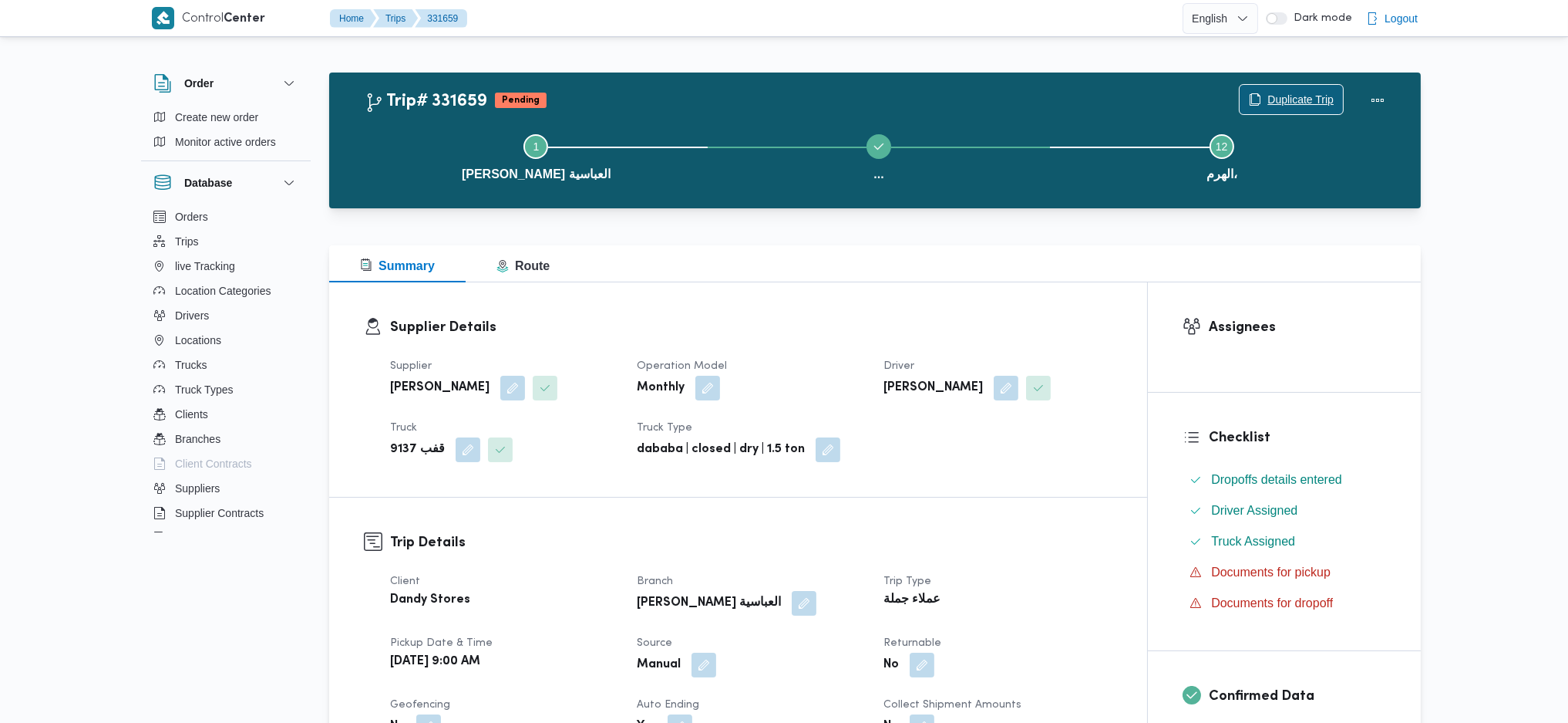
click at [1326, 95] on span "Duplicate Trip" at bounding box center [1300, 99] width 67 height 18
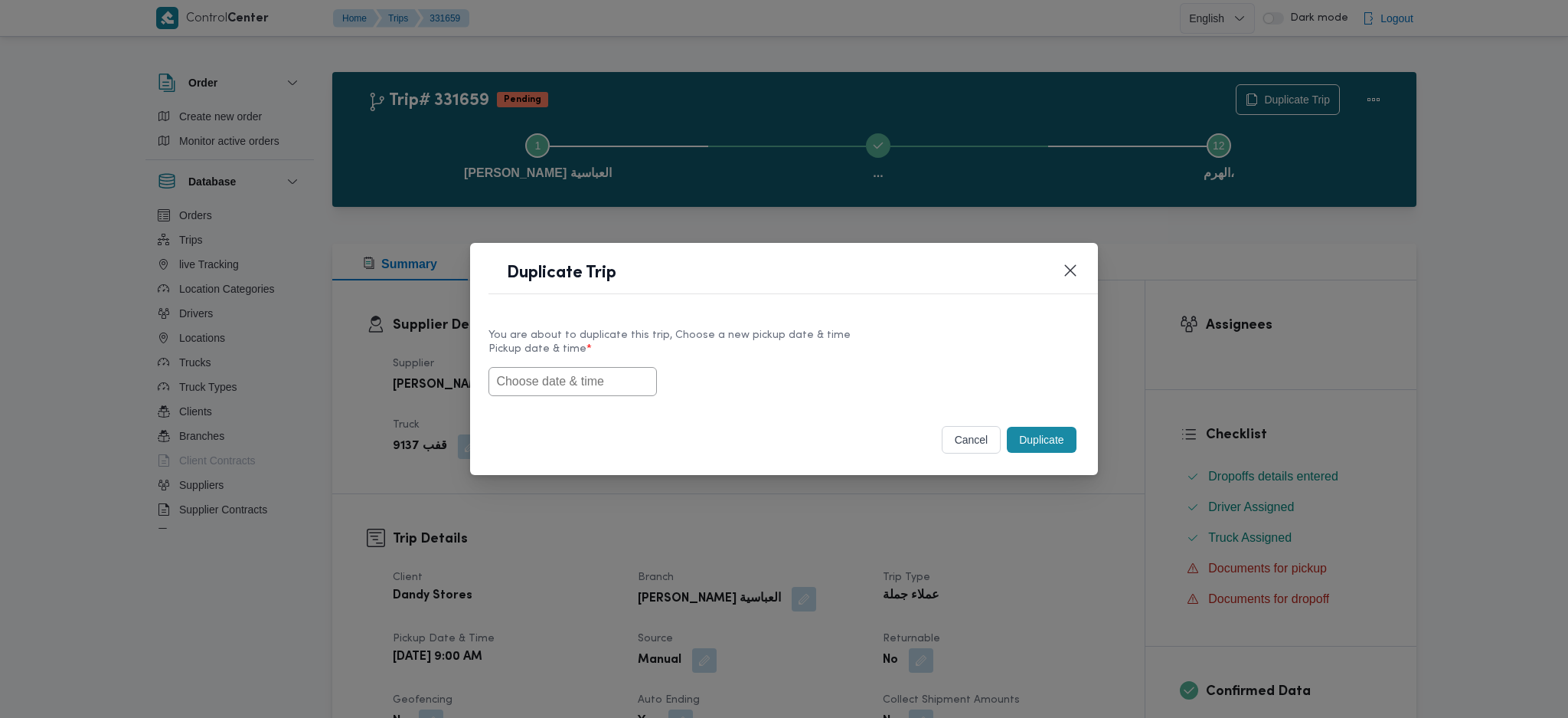
click at [609, 373] on input "text" at bounding box center [573, 381] width 169 height 29
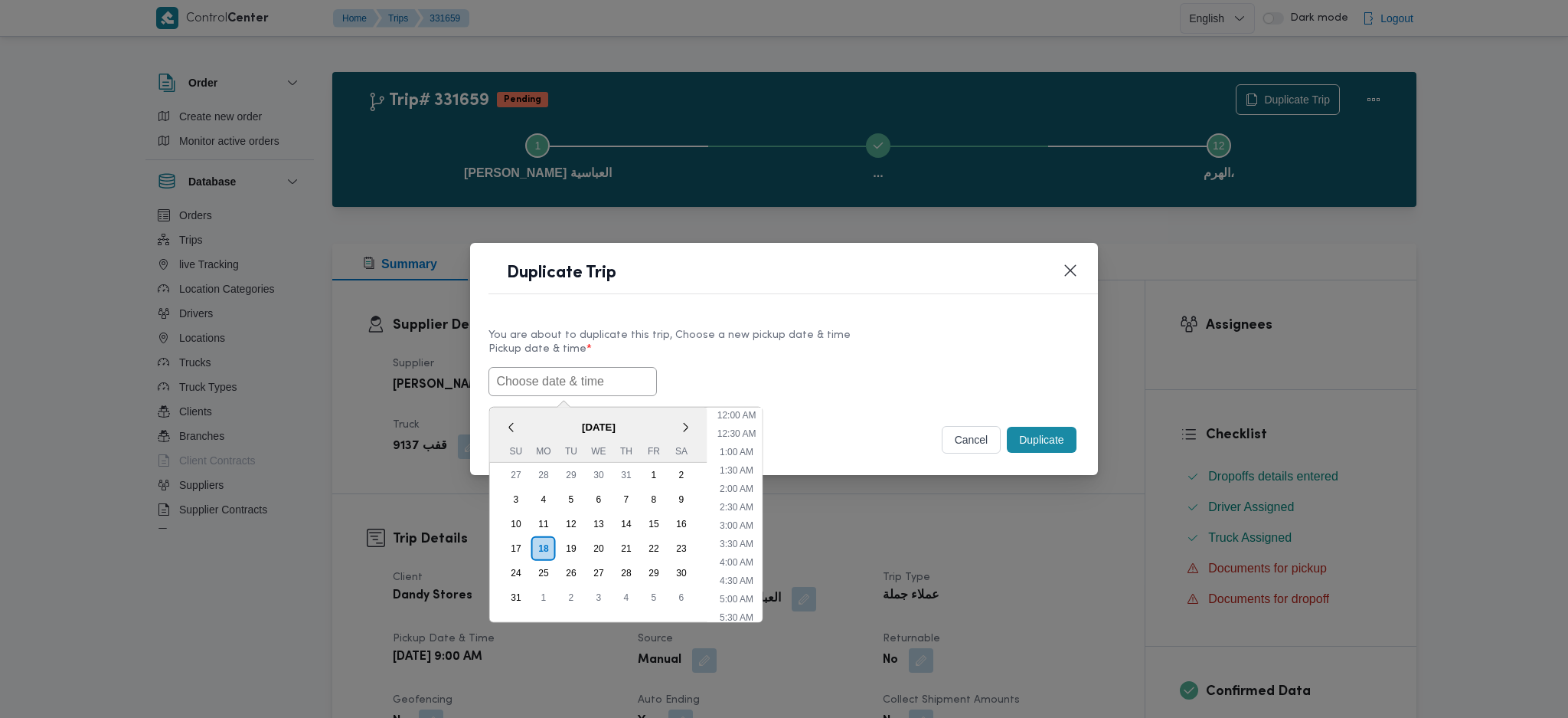
paste input "[DATE] 9:00AM"
type input "[DATE] 9:00AM"
click at [1071, 433] on button "Duplicate" at bounding box center [1041, 440] width 69 height 26
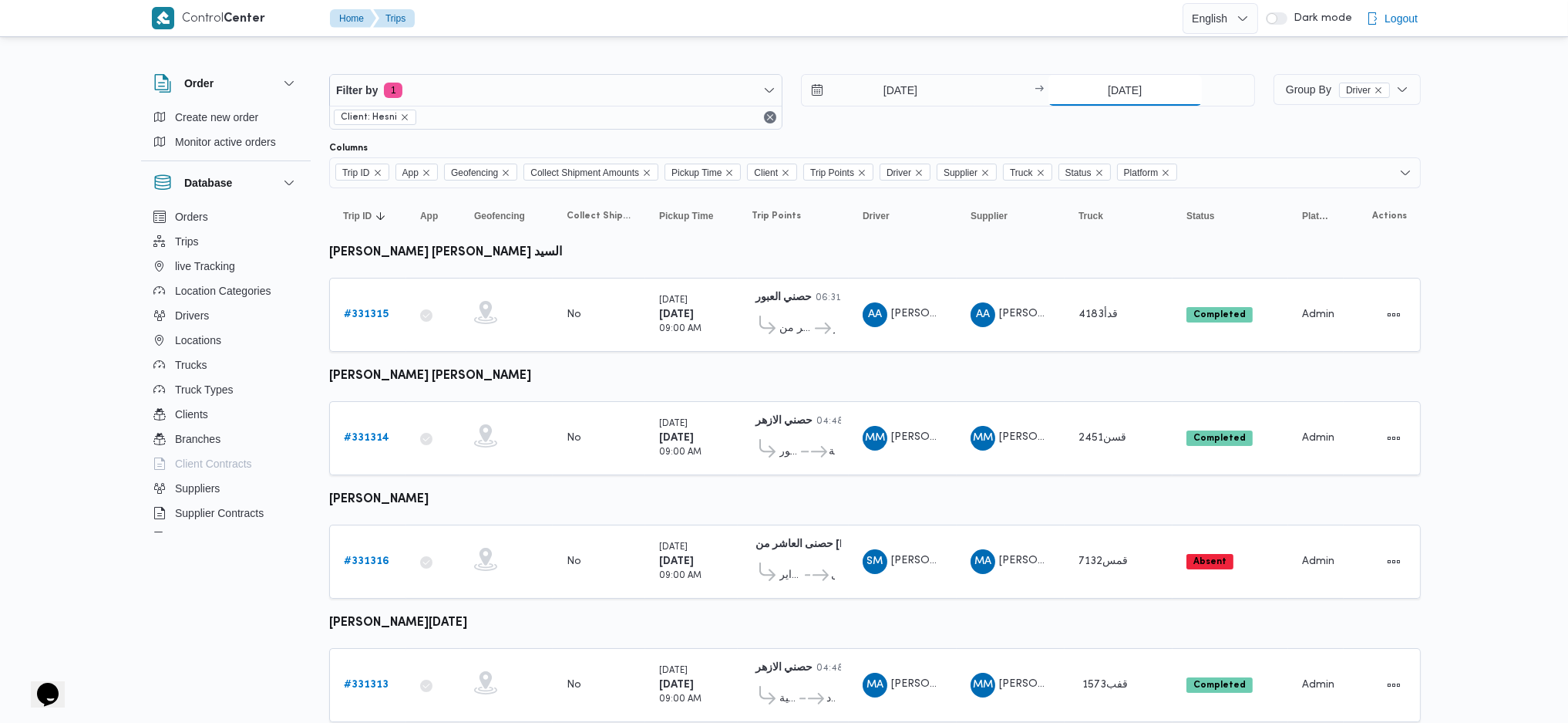
click at [1123, 94] on input "[DATE]" at bounding box center [1125, 90] width 153 height 31
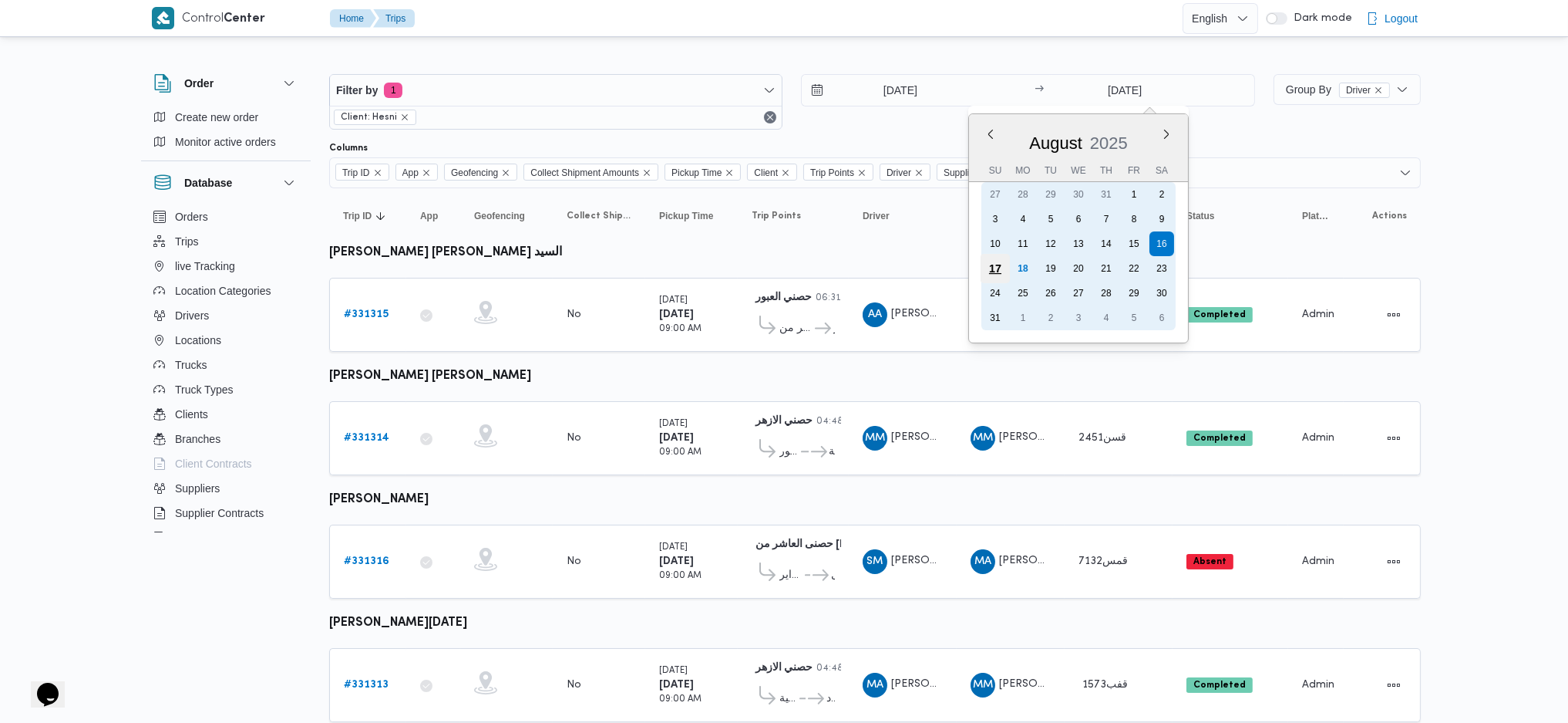
click at [1005, 268] on div "17 18 19 20 21 22 23" at bounding box center [1078, 268] width 194 height 24
click at [1024, 269] on div "18" at bounding box center [1023, 269] width 29 height 29
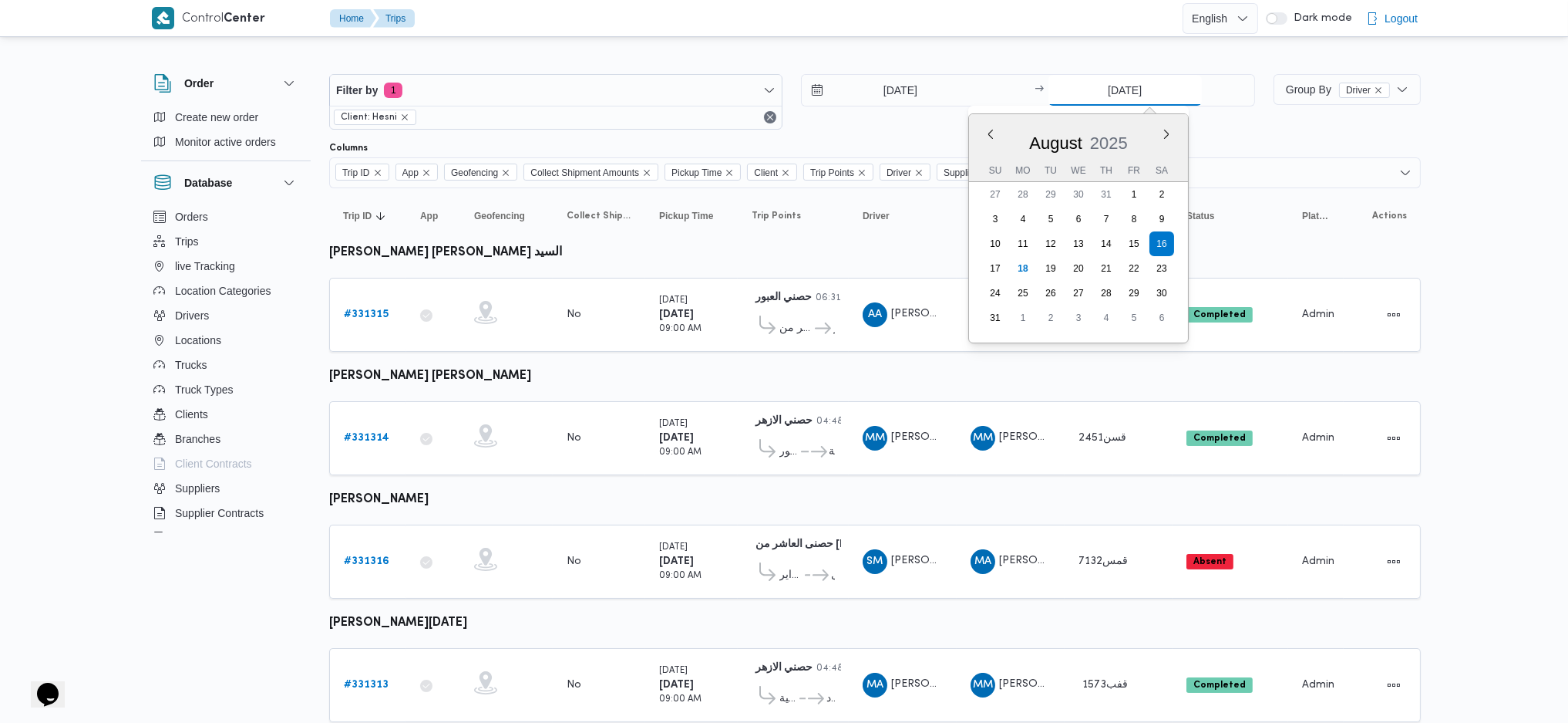
type input "[DATE]"
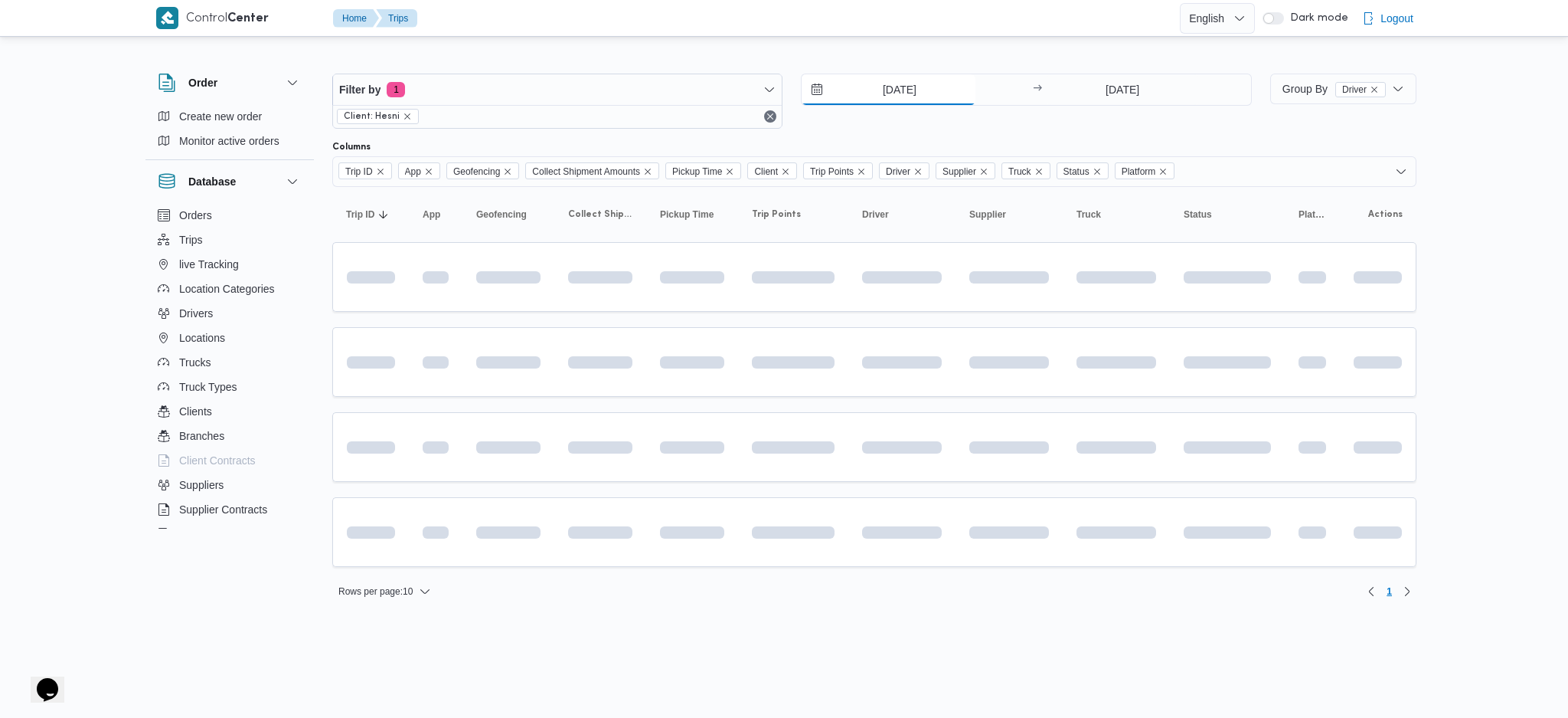
click at [879, 94] on input "[DATE]" at bounding box center [888, 90] width 174 height 31
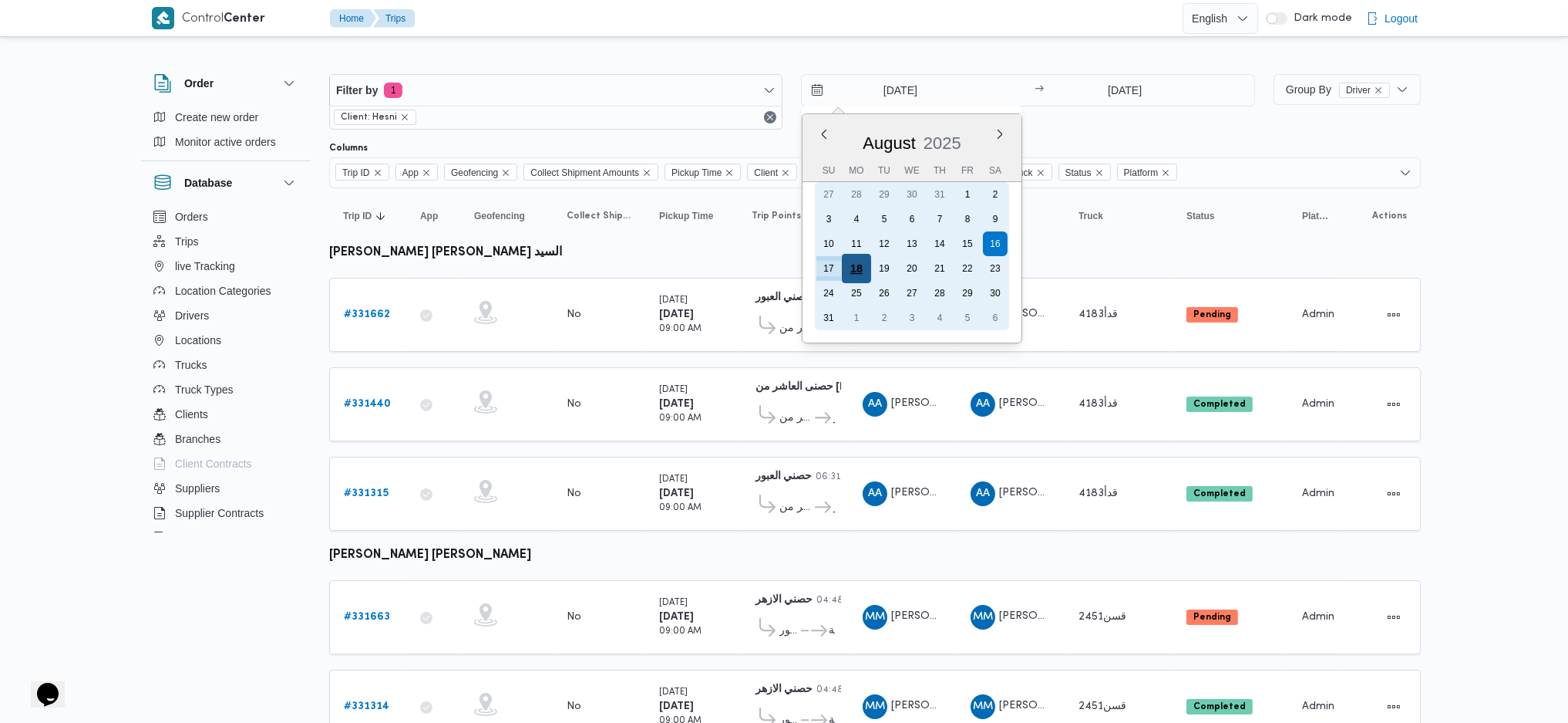
click at [856, 257] on div "18" at bounding box center [856, 269] width 29 height 29
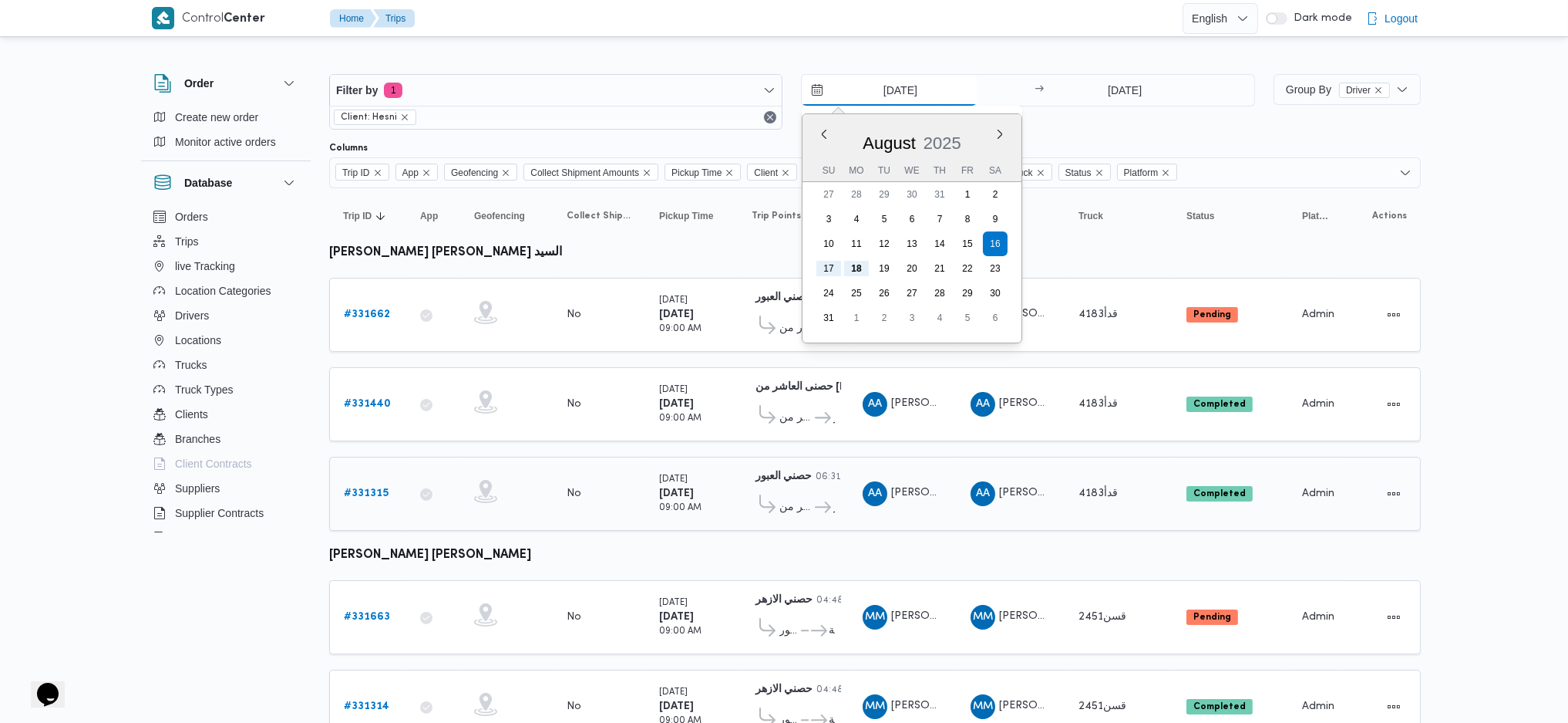
type input "[DATE]"
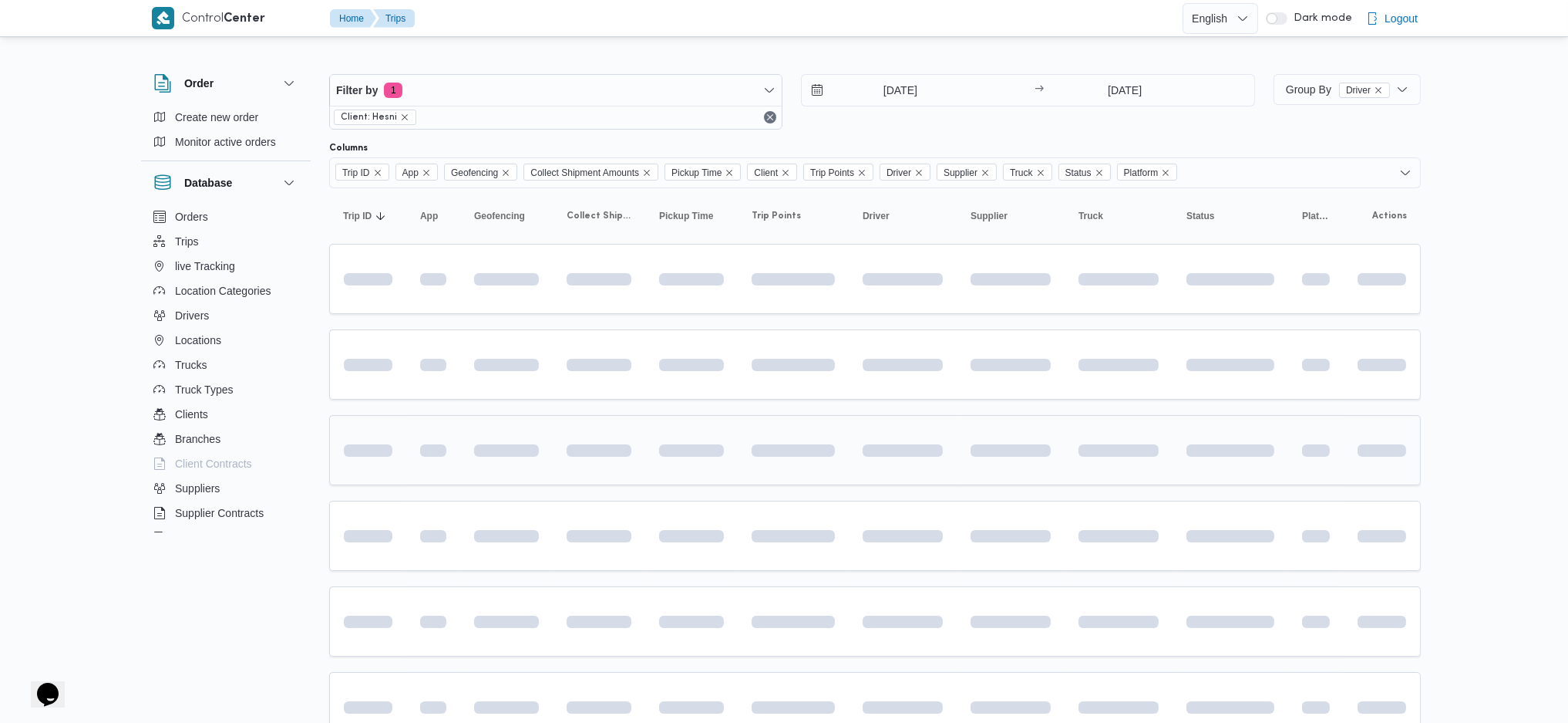
click at [783, 480] on td at bounding box center [793, 450] width 111 height 70
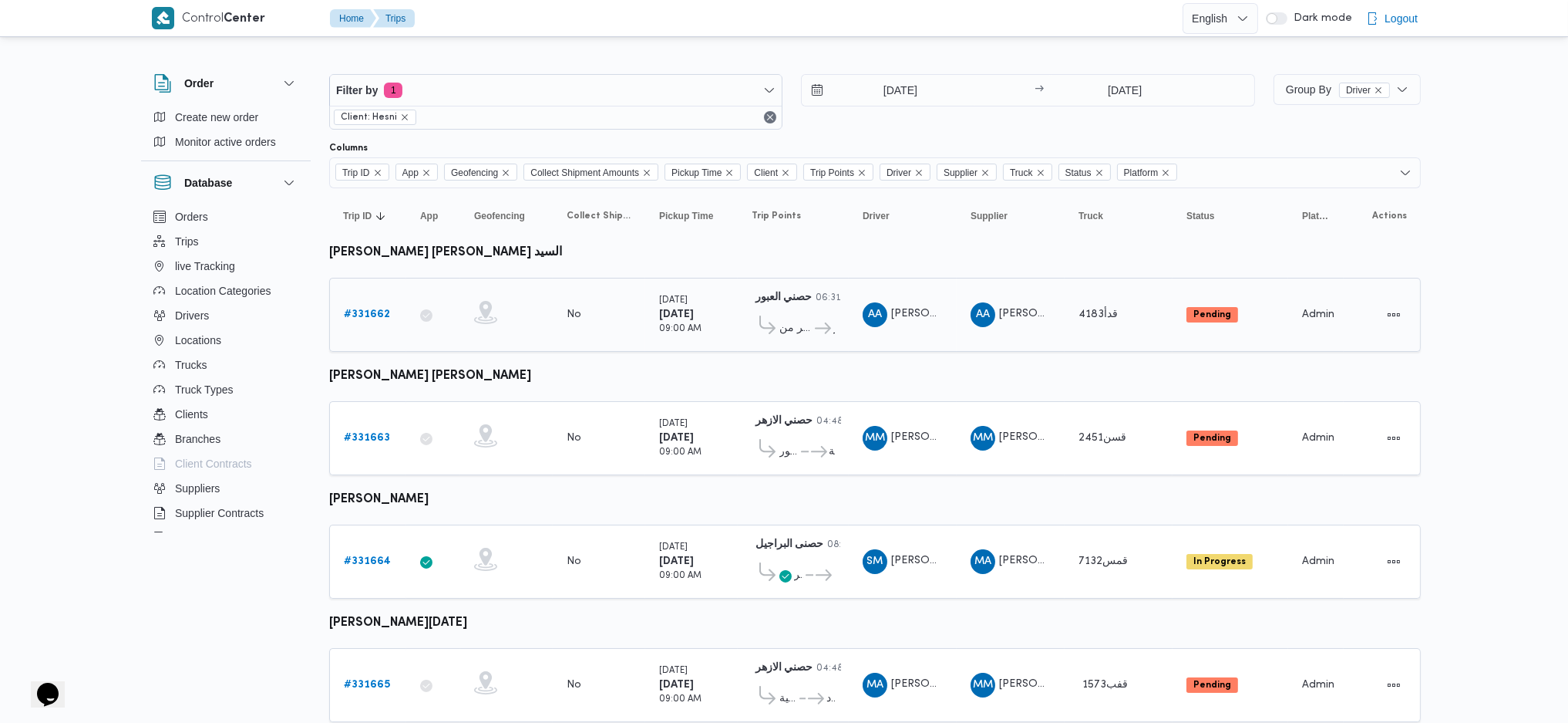
click at [366, 314] on b "# 331662" at bounding box center [367, 315] width 46 height 10
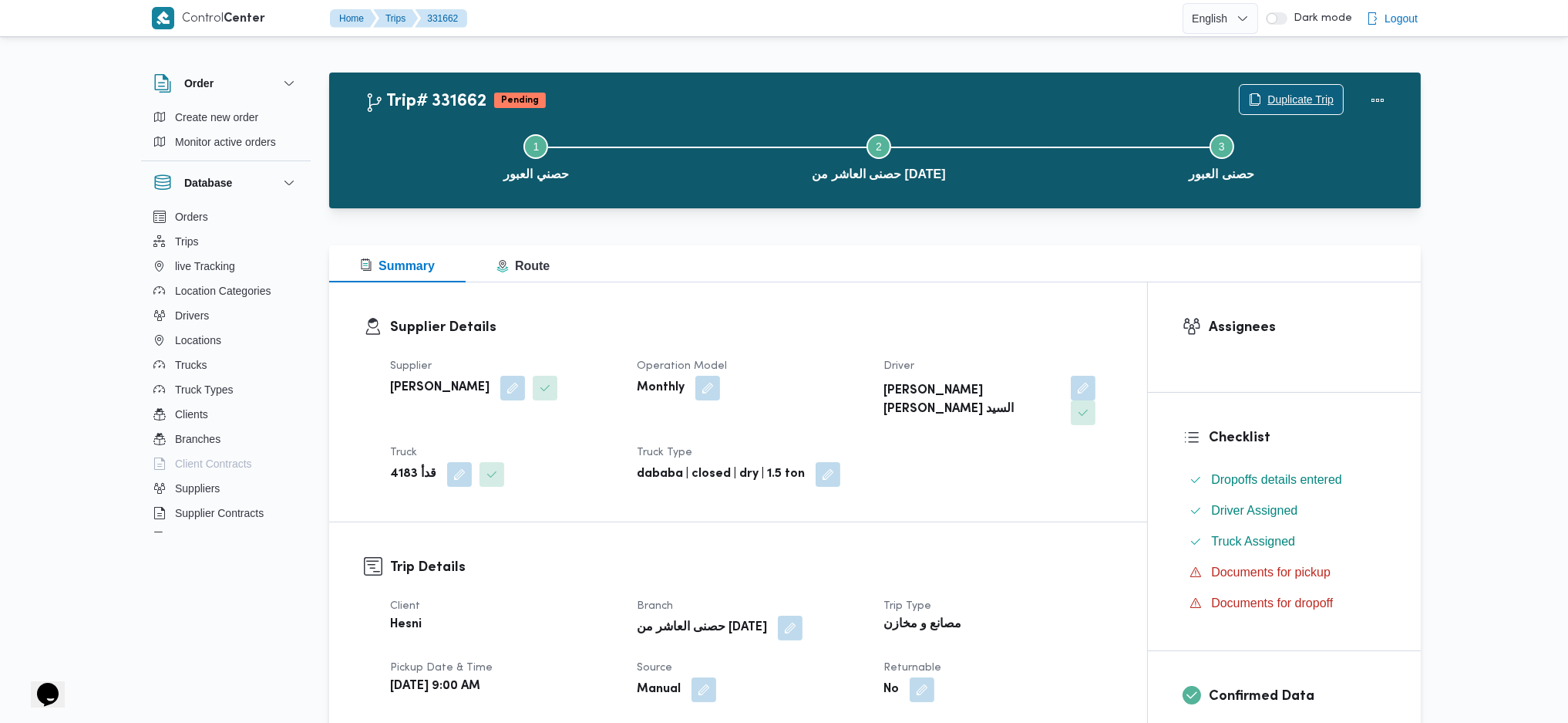
click at [1288, 101] on span "Duplicate Trip" at bounding box center [1300, 99] width 67 height 18
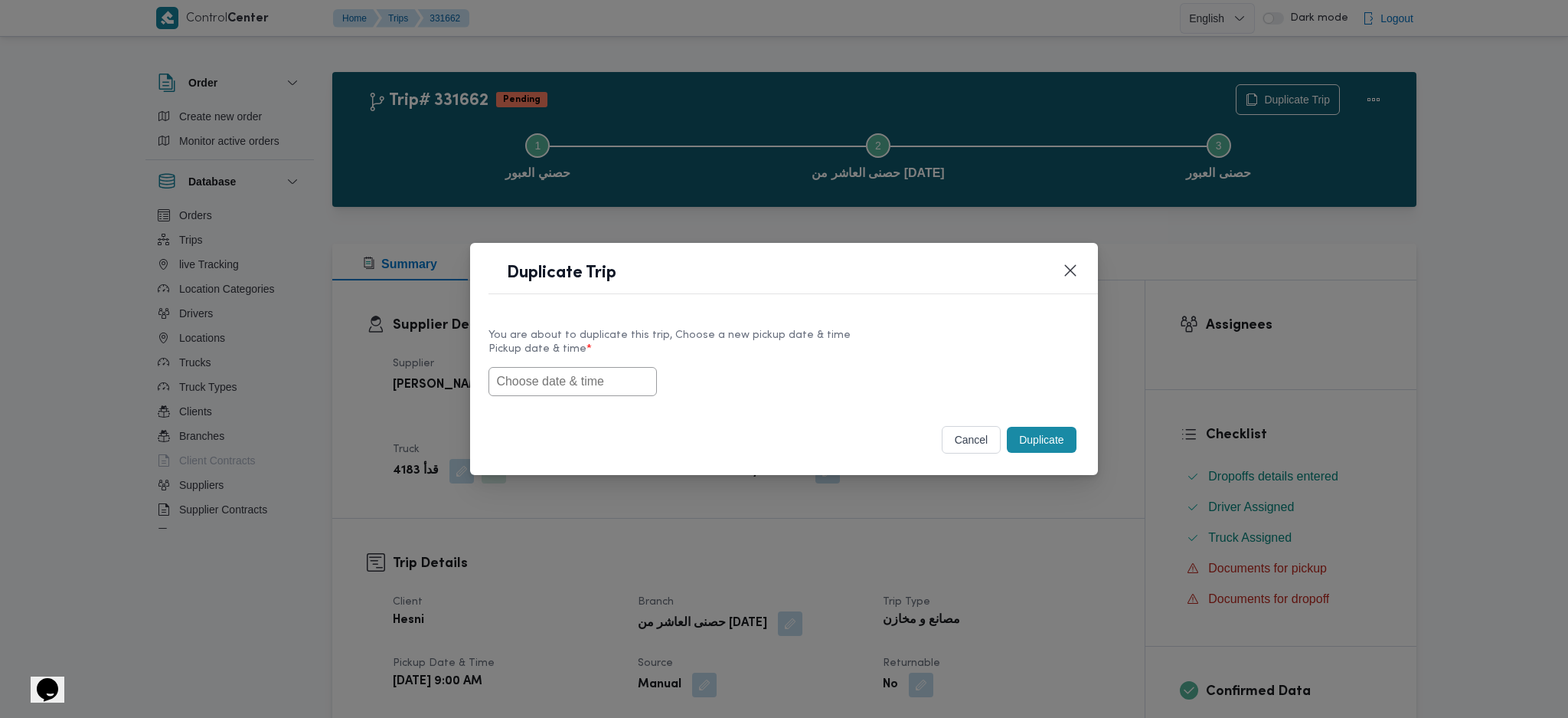
click at [539, 395] on input "text" at bounding box center [573, 381] width 169 height 29
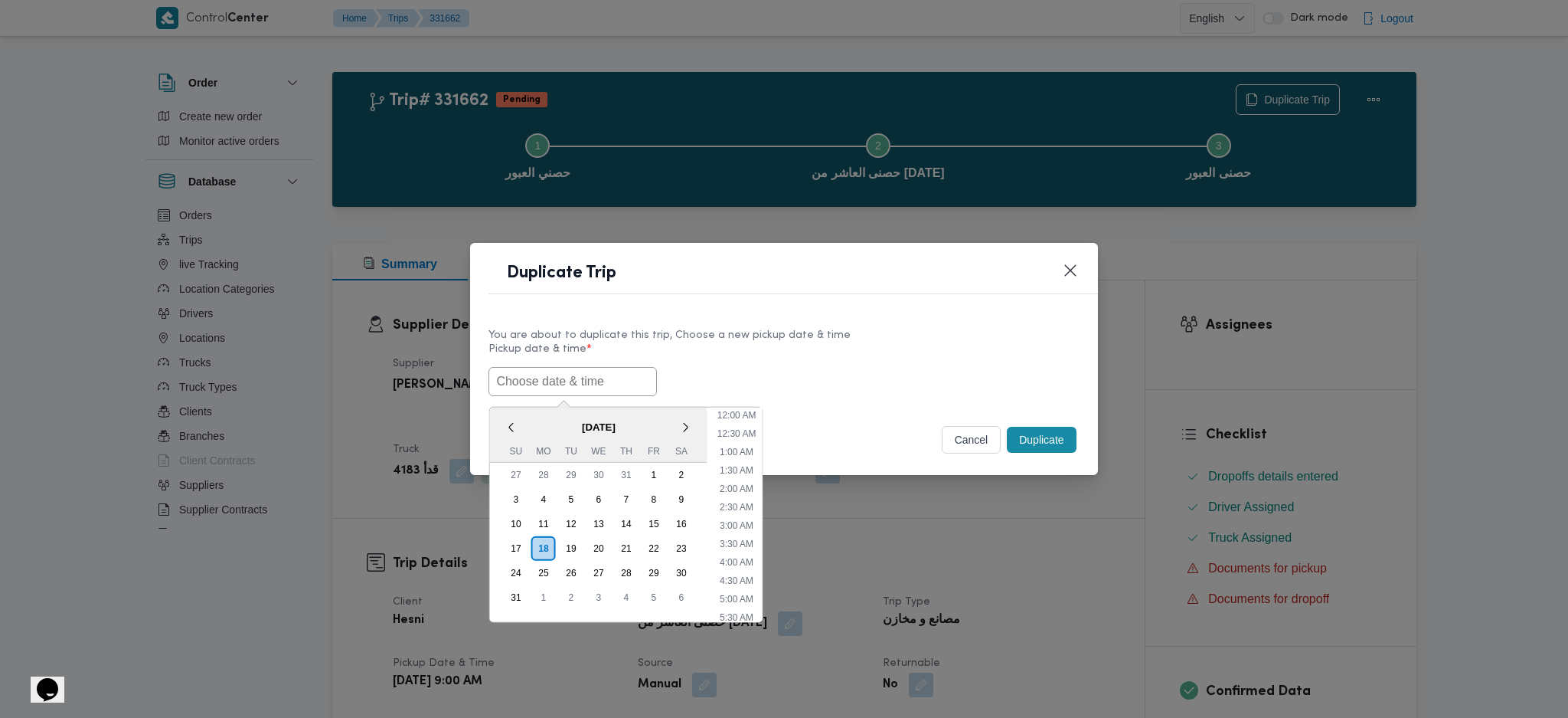
paste input "[DATE] 9:00AM"
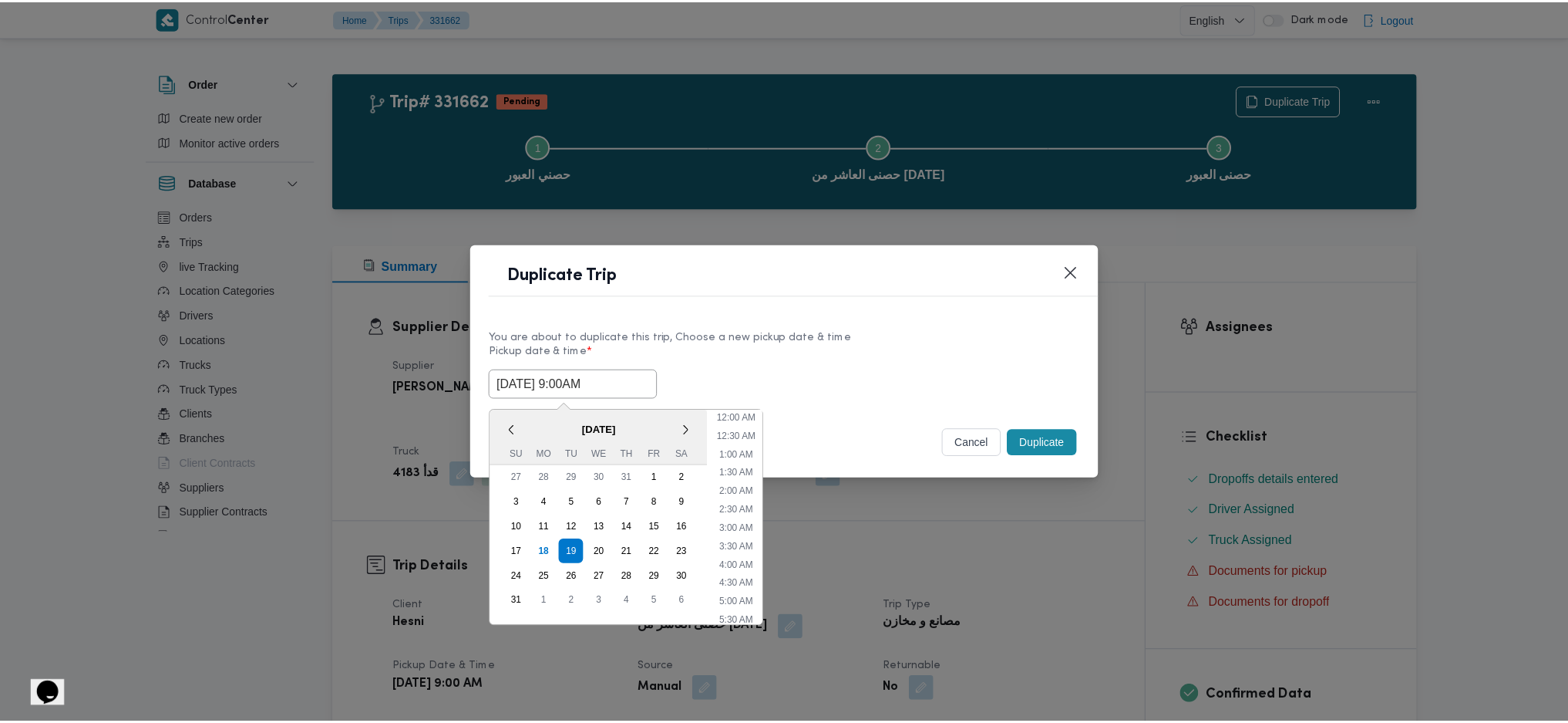
scroll to position [496, 0]
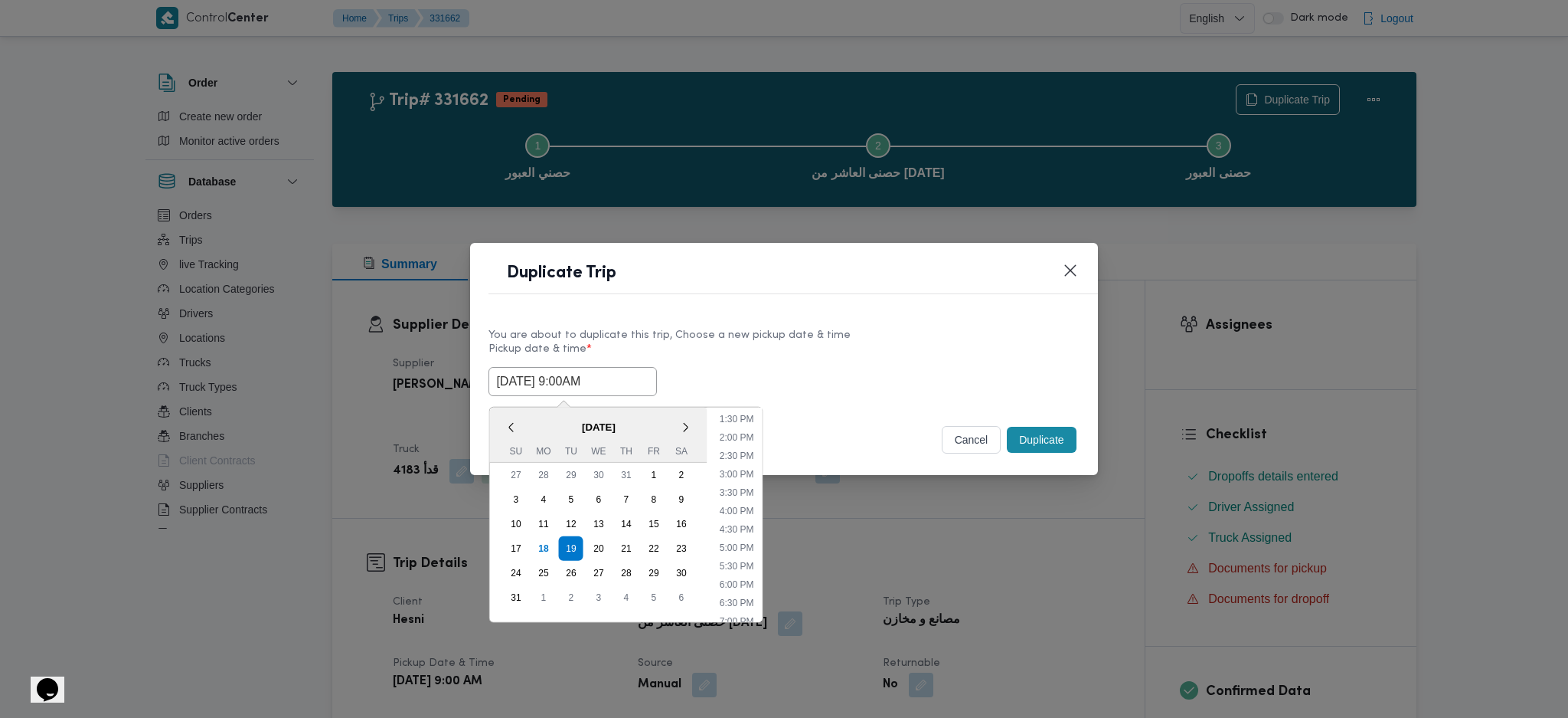
type input "[DATE] 9:00AM"
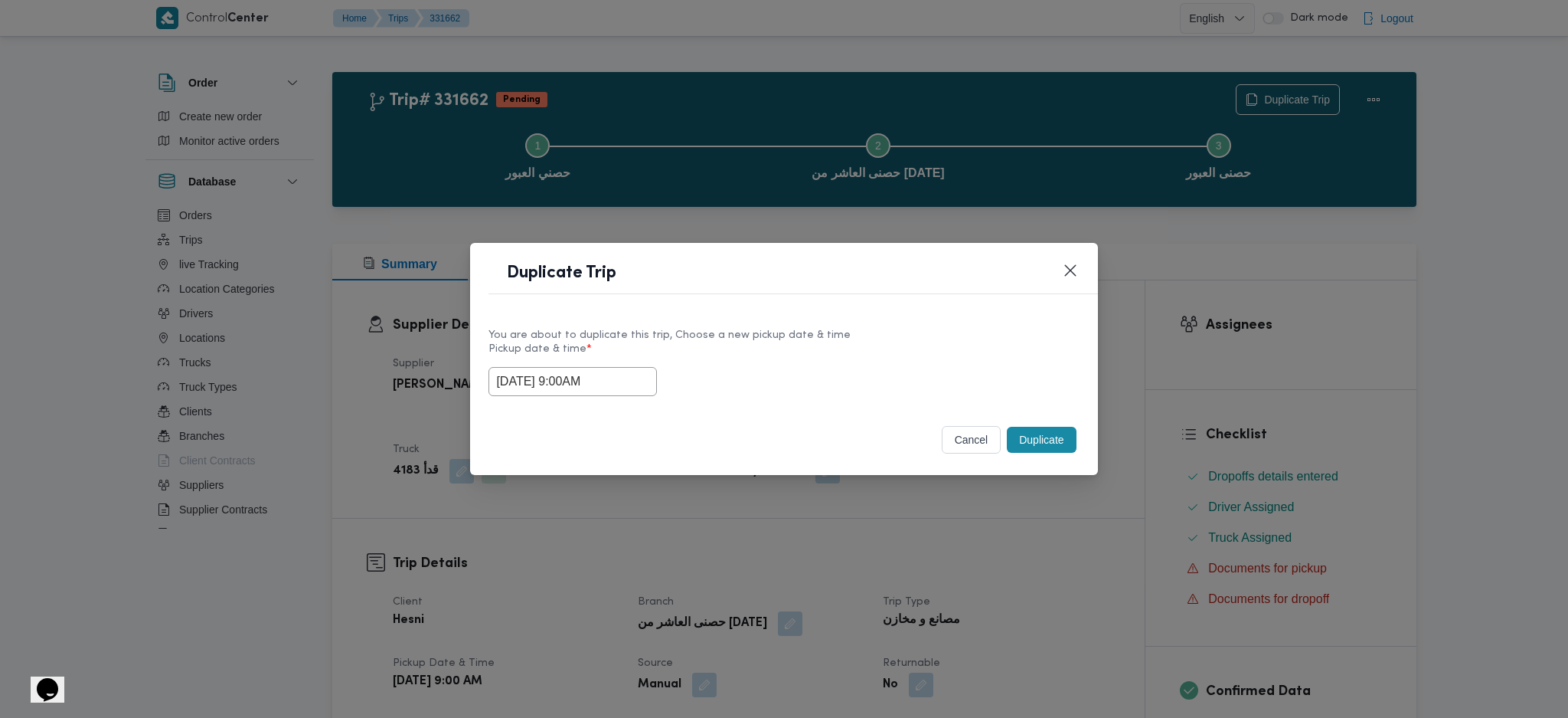
drag, startPoint x: 1055, startPoint y: 436, endPoint x: 1051, endPoint y: 462, distance: 26.3
click at [1053, 442] on button "Duplicate" at bounding box center [1041, 440] width 69 height 26
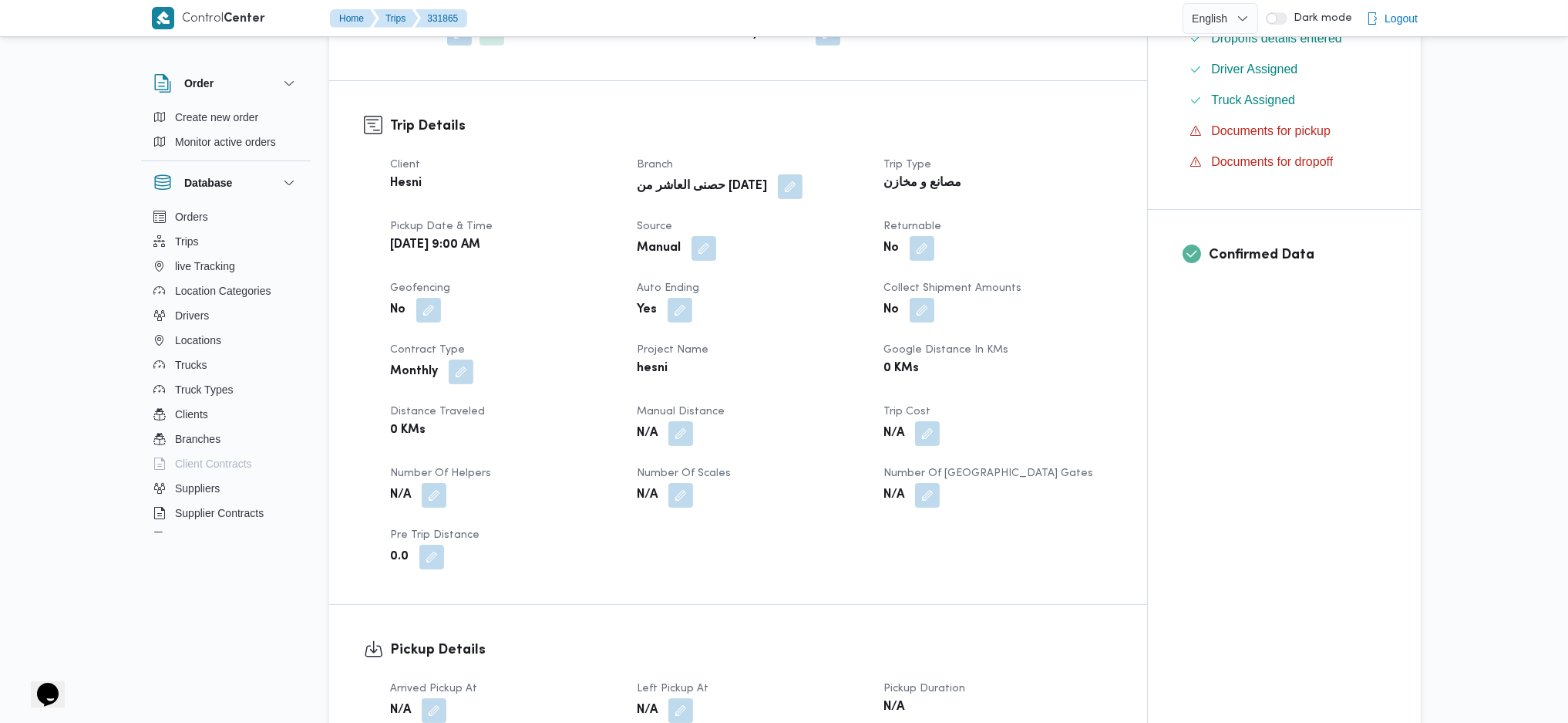
scroll to position [205, 0]
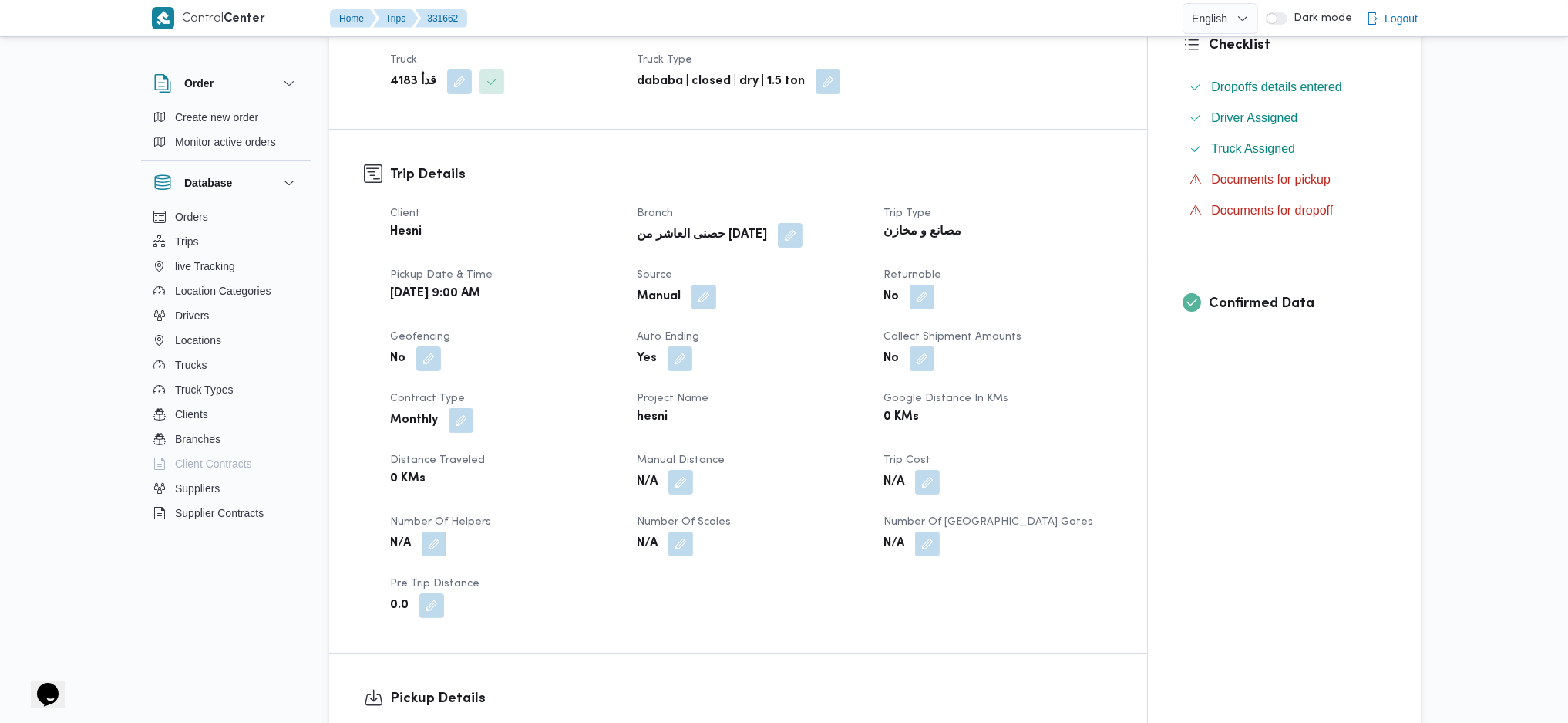
scroll to position [309, 0]
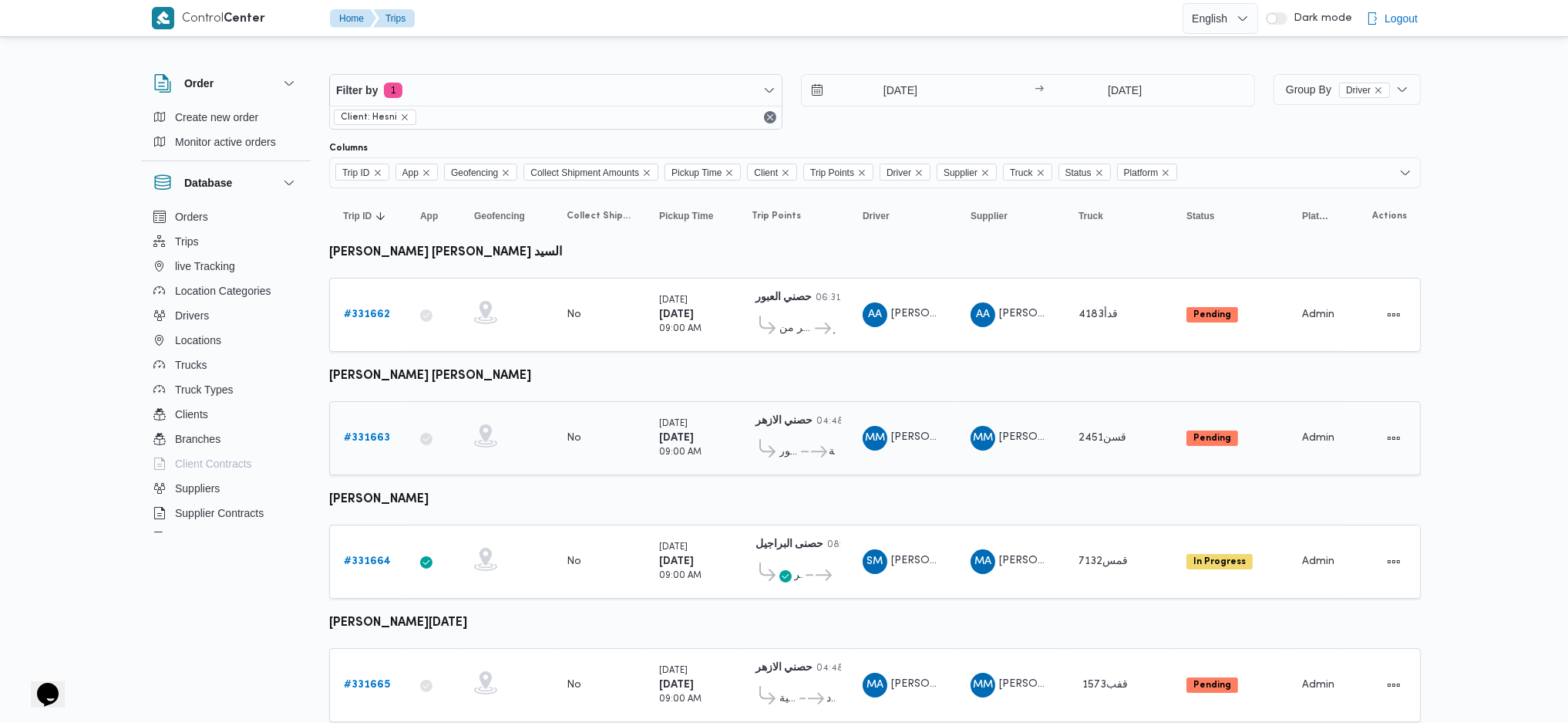
click at [371, 436] on b "# 331663" at bounding box center [367, 438] width 46 height 10
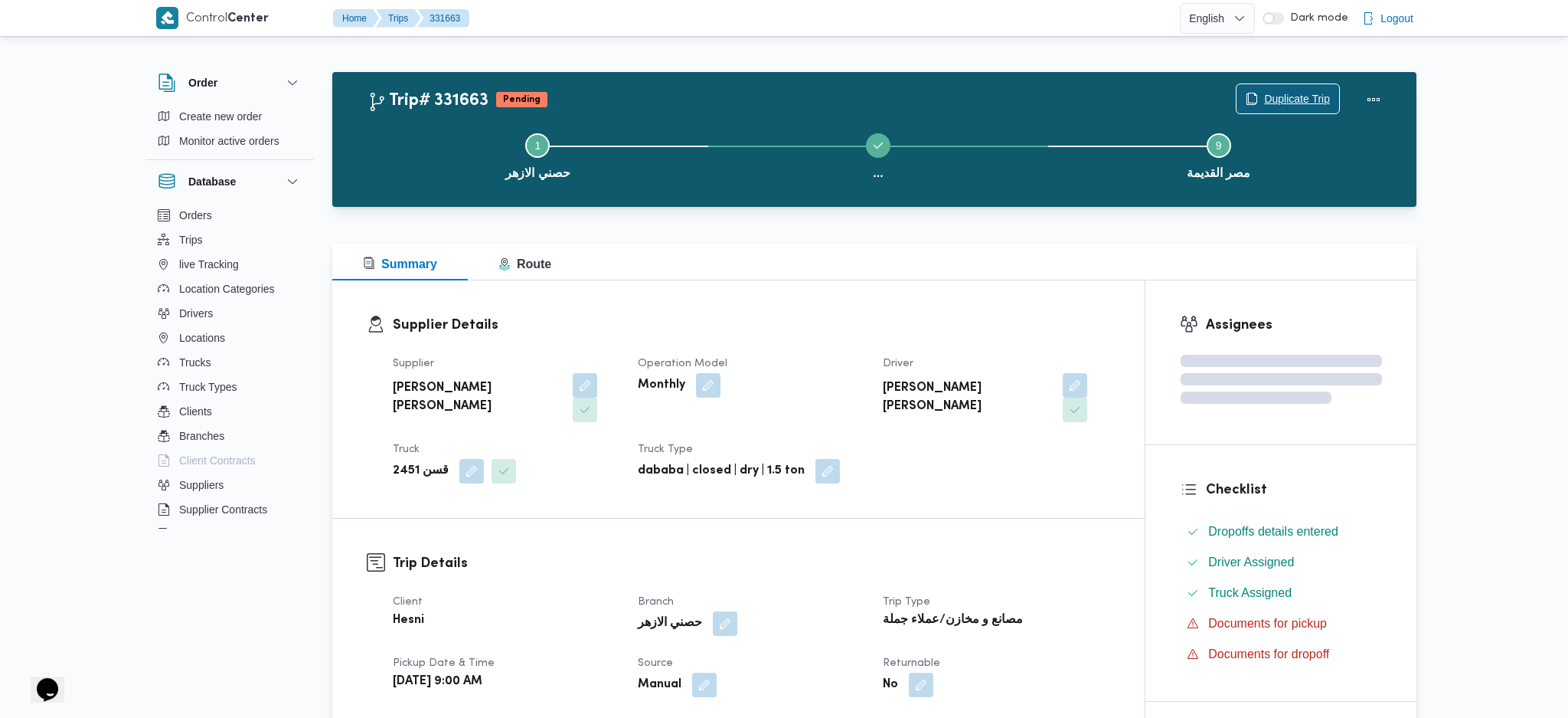
click at [1287, 96] on span "Duplicate Trip" at bounding box center [1297, 98] width 66 height 18
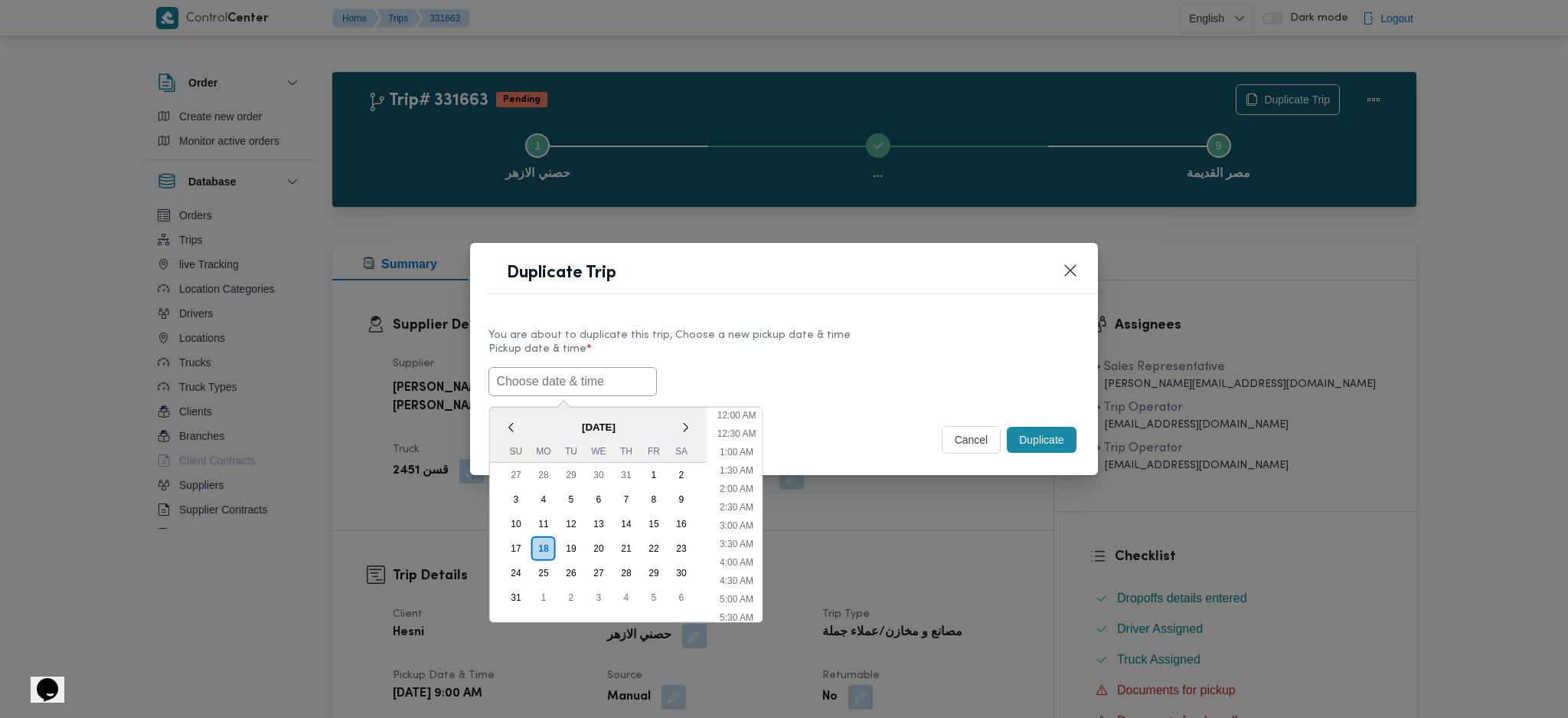
click at [623, 380] on input "text" at bounding box center [573, 381] width 169 height 29
paste input "[DATE] 9:00AM"
type input "[DATE] 9:00AM"
click at [1034, 441] on button "Duplicate" at bounding box center [1041, 440] width 69 height 26
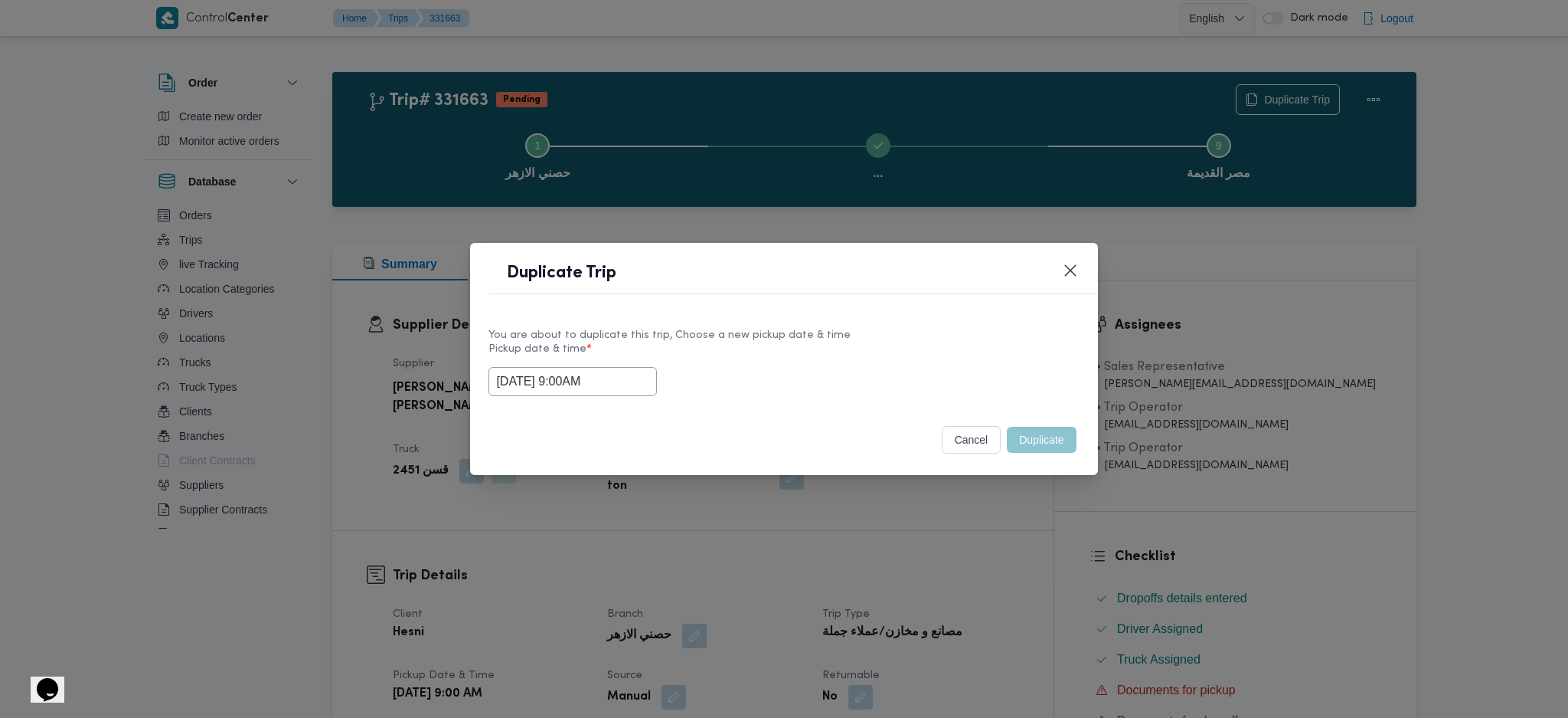
click at [1028, 560] on div "Duplicate Trip You are about to duplicate this trip, Choose a new pickup date &…" at bounding box center [784, 359] width 1568 height 718
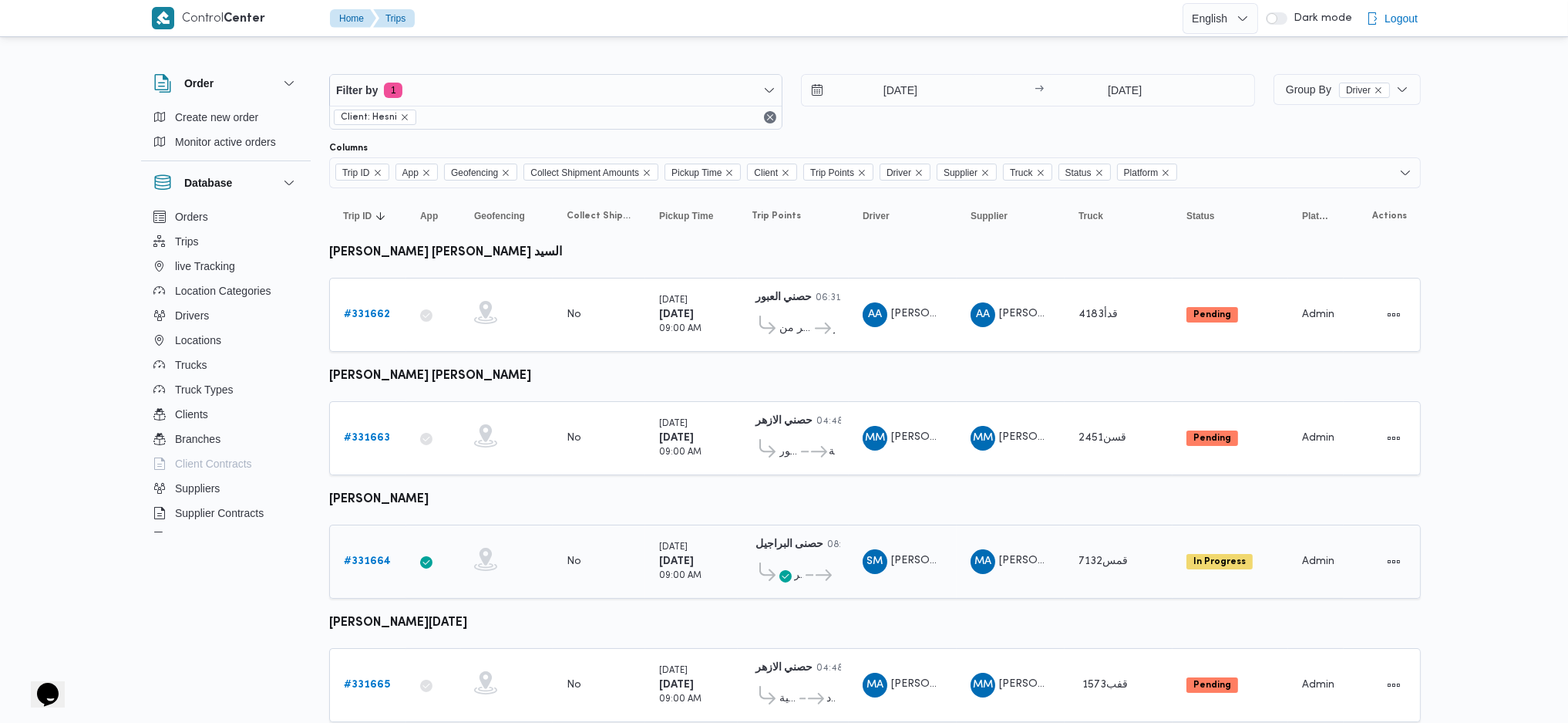
click at [367, 556] on b "# 331664" at bounding box center [368, 561] width 47 height 10
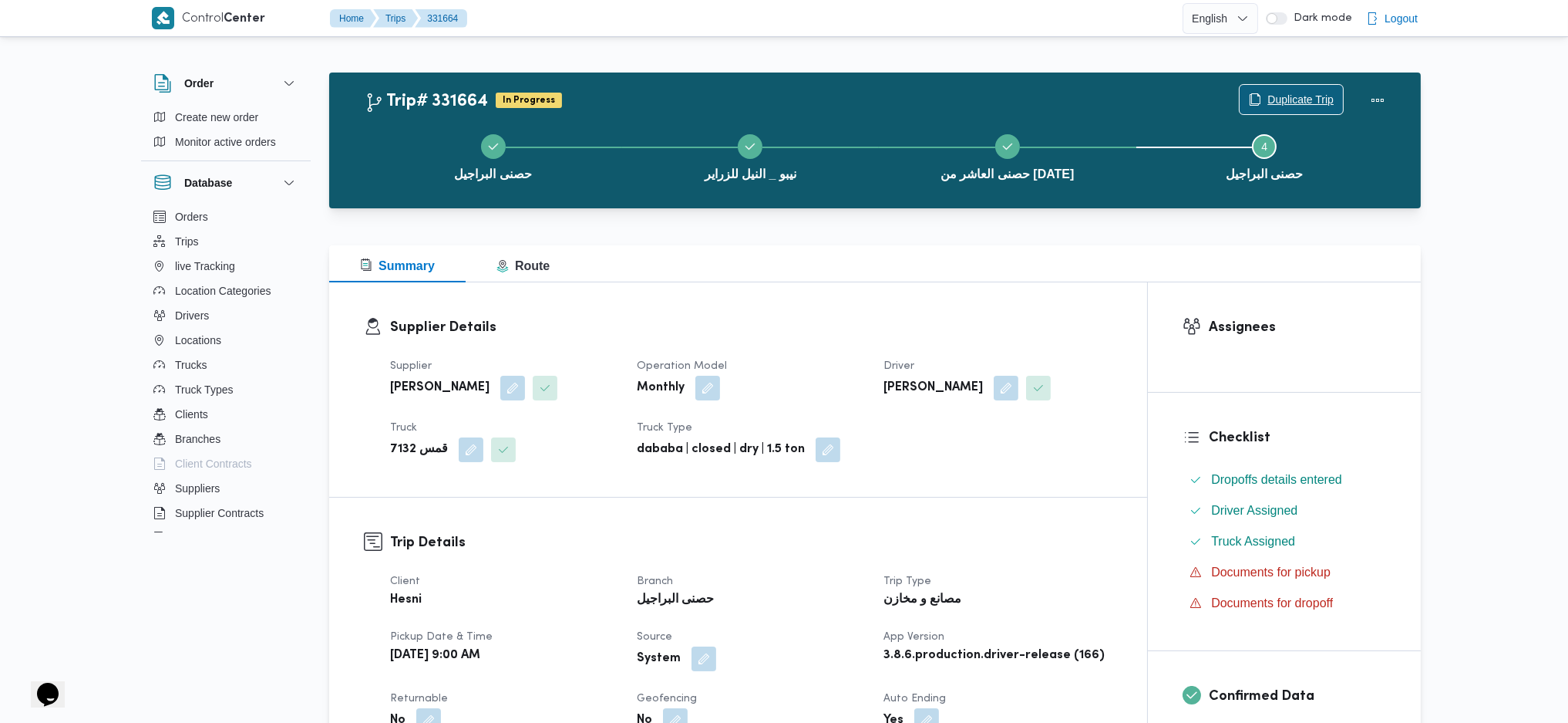
click at [1298, 87] on span "Duplicate Trip" at bounding box center [1291, 100] width 103 height 29
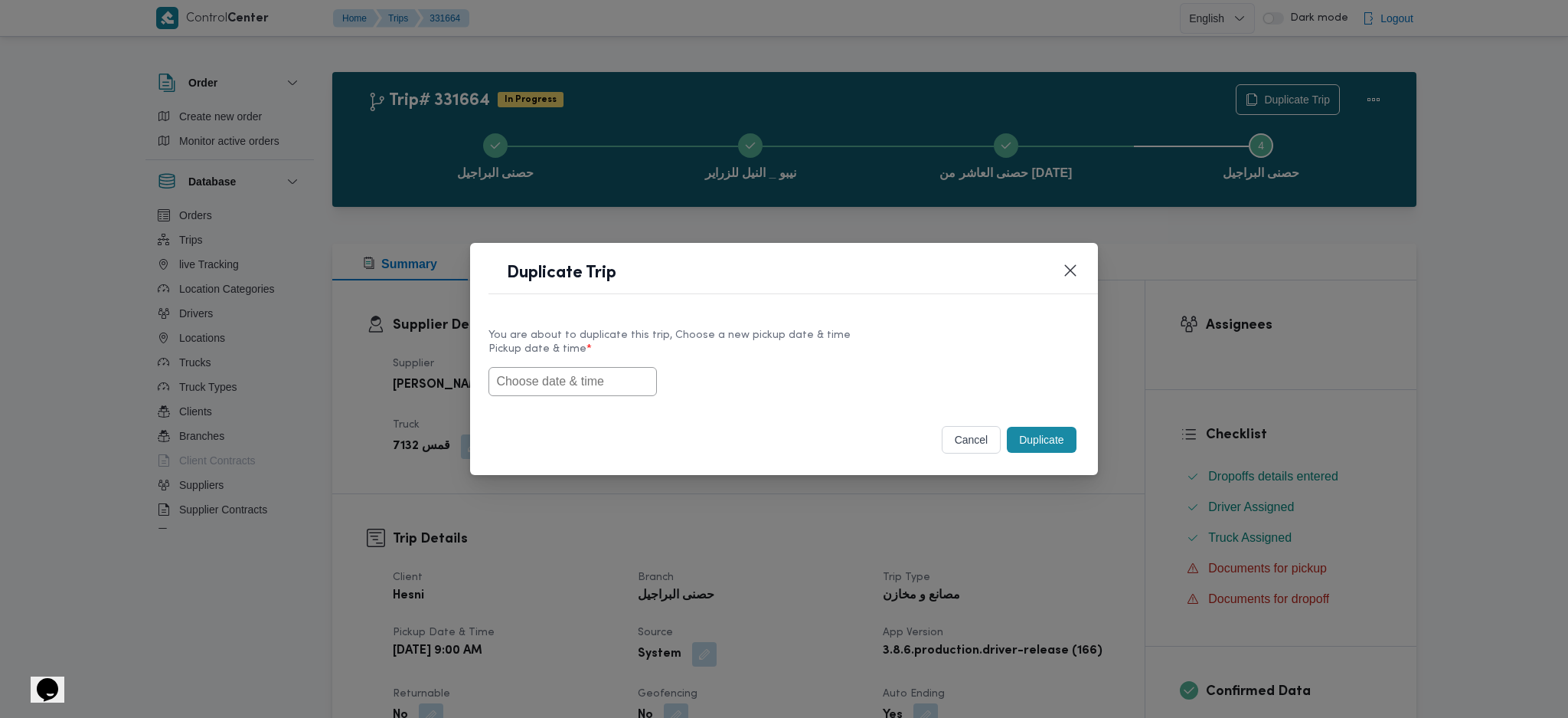
click at [597, 397] on div "You are about to duplicate this trip, Choose a new pickup date & time Pickup da…" at bounding box center [783, 362] width 627 height 98
click at [607, 383] on input "text" at bounding box center [573, 381] width 169 height 29
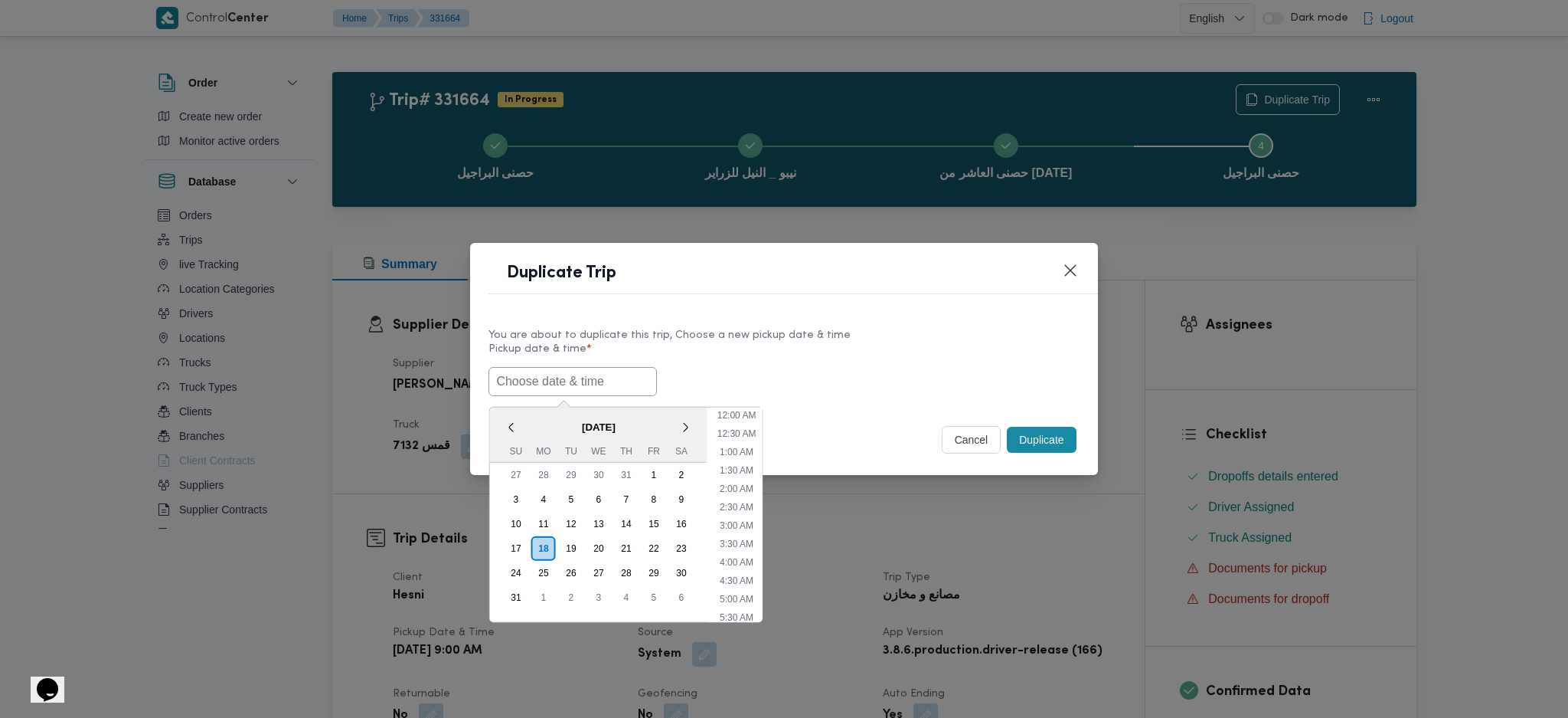
paste input "[DATE] 9:00AM"
type input "[DATE] 9:00AM"
click at [1043, 449] on button "Duplicate" at bounding box center [1041, 440] width 69 height 26
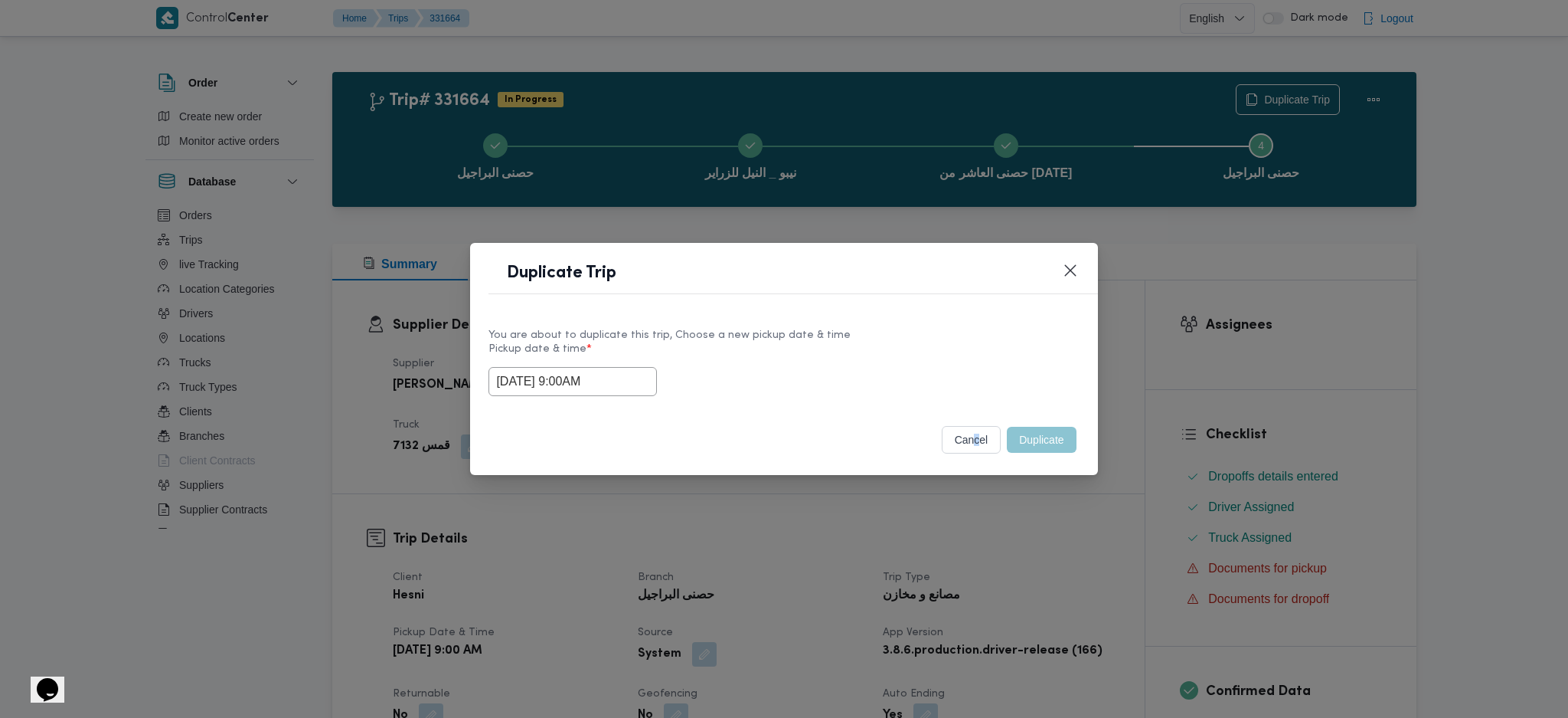
click at [974, 579] on div "Duplicate Trip You are about to duplicate this trip, Choose a new pickup date &…" at bounding box center [784, 359] width 1568 height 718
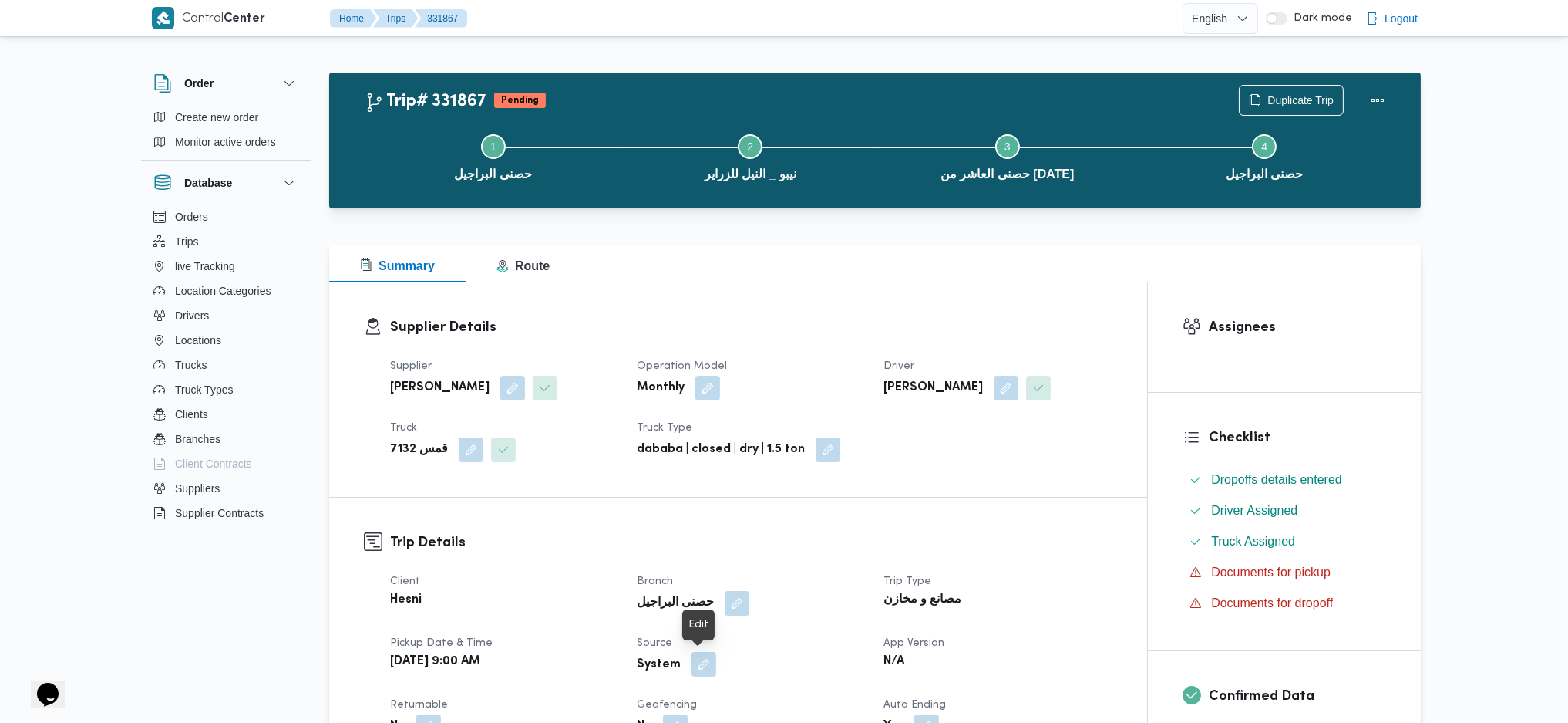
click at [706, 667] on button "button" at bounding box center [704, 664] width 24 height 24
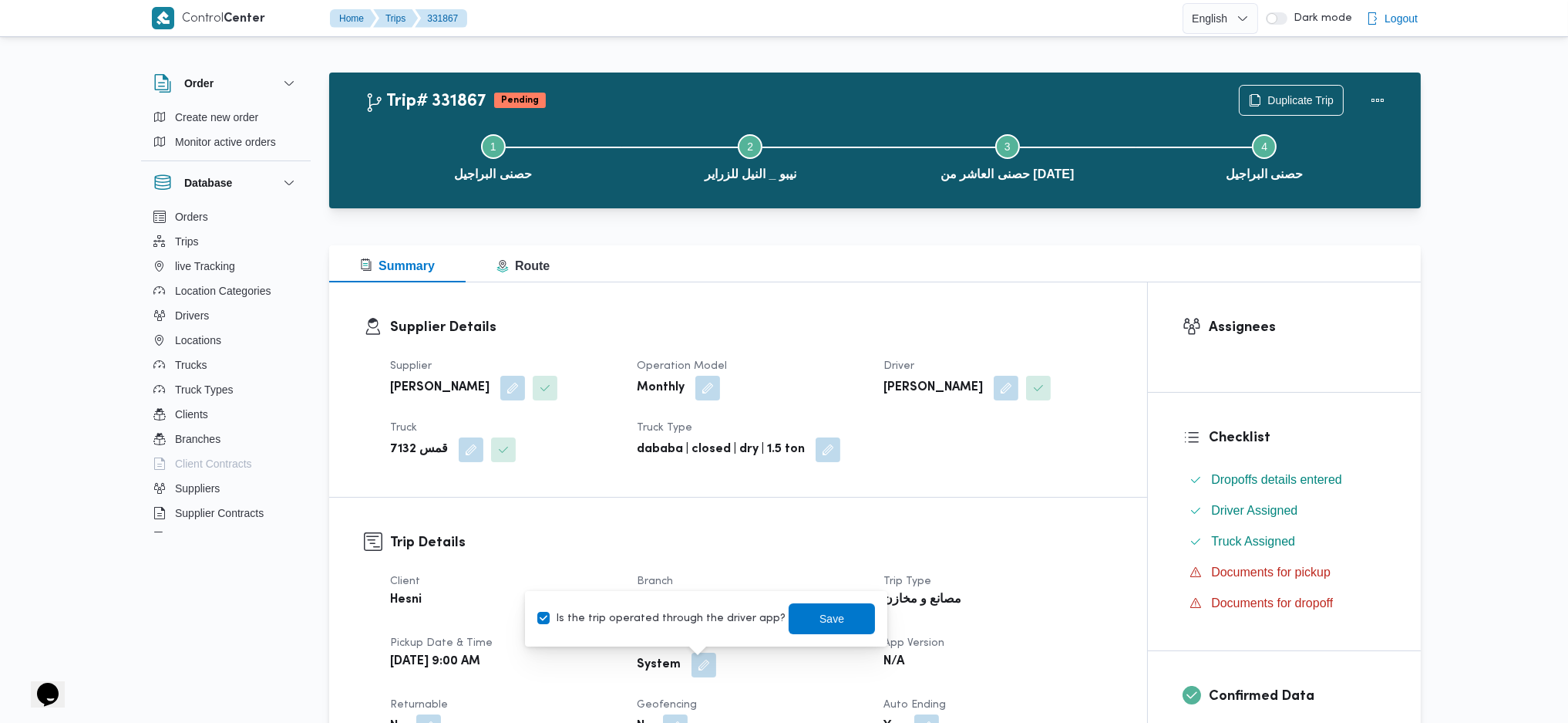
click at [688, 617] on label "Is the trip operated through the driver app?" at bounding box center [661, 618] width 248 height 18
checkbox input "false"
click at [799, 620] on span "Save" at bounding box center [832, 619] width 87 height 31
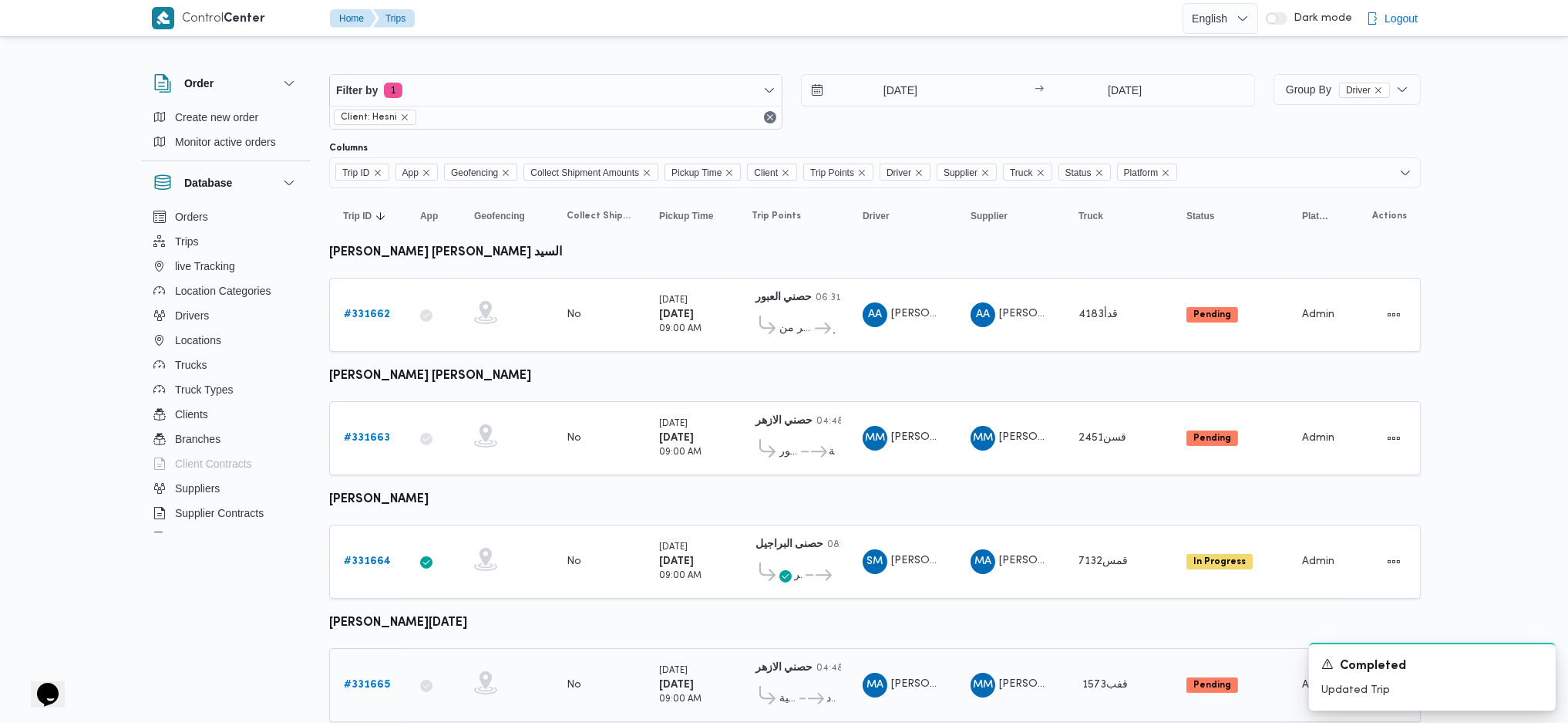
click at [385, 680] on b "# 331665" at bounding box center [367, 685] width 46 height 10
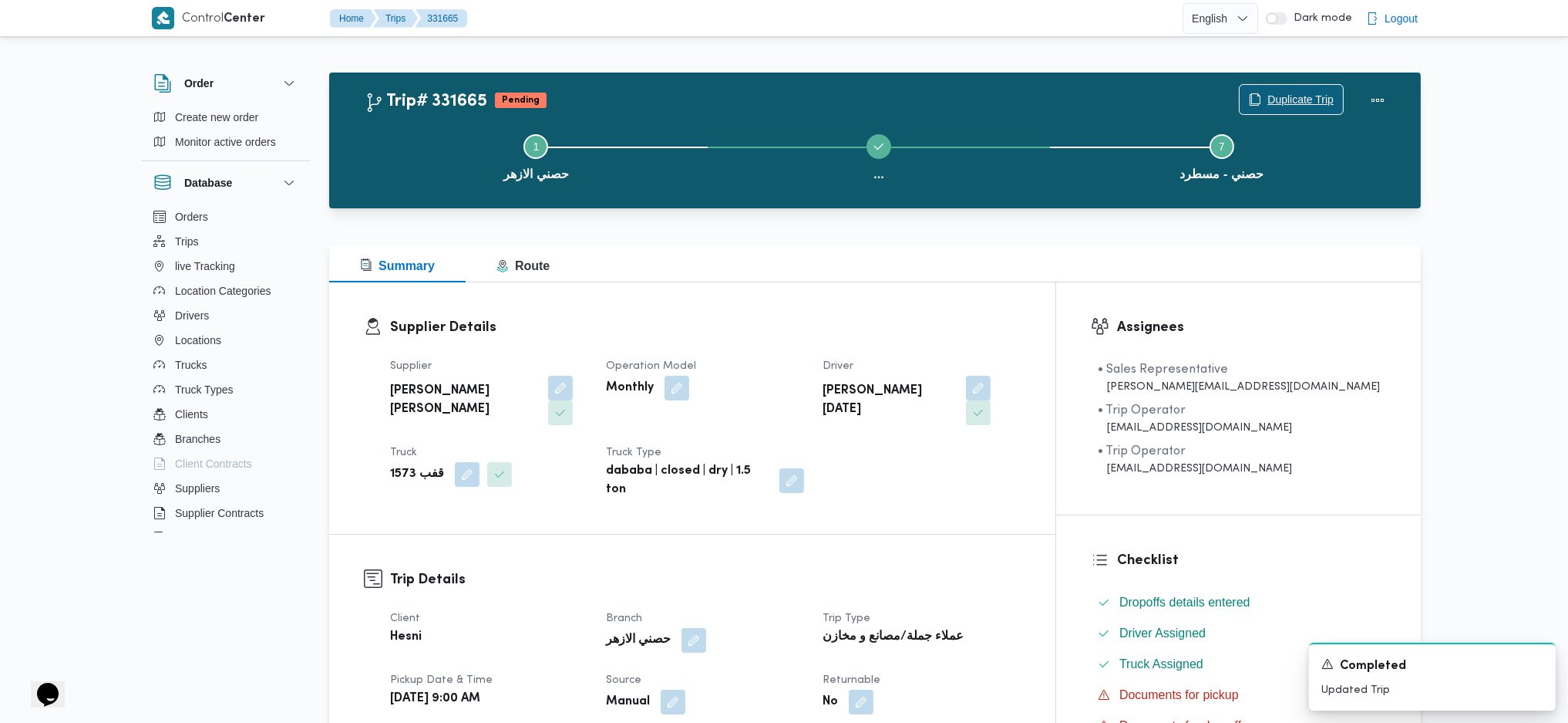
click at [1289, 104] on span "Duplicate Trip" at bounding box center [1300, 99] width 67 height 18
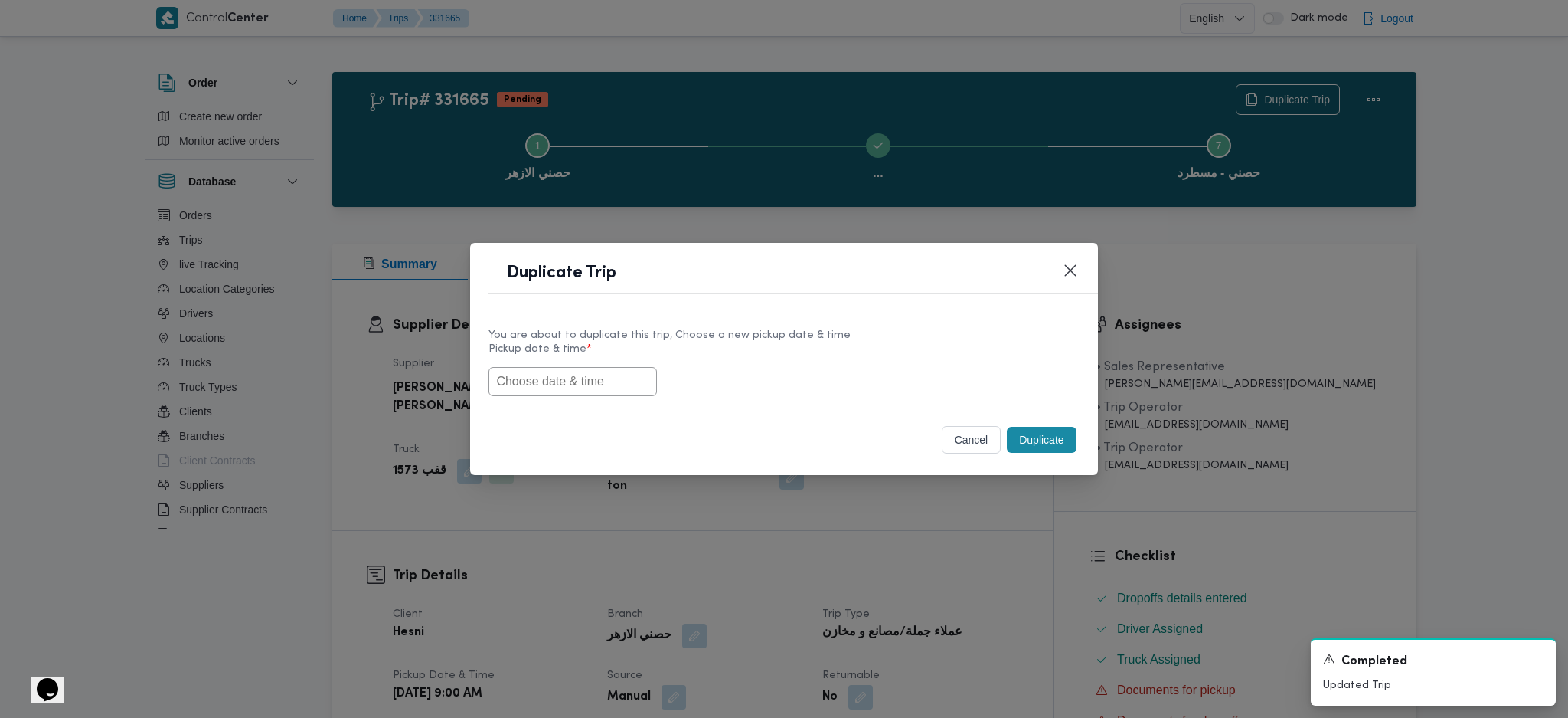
click at [582, 385] on input "text" at bounding box center [573, 381] width 169 height 29
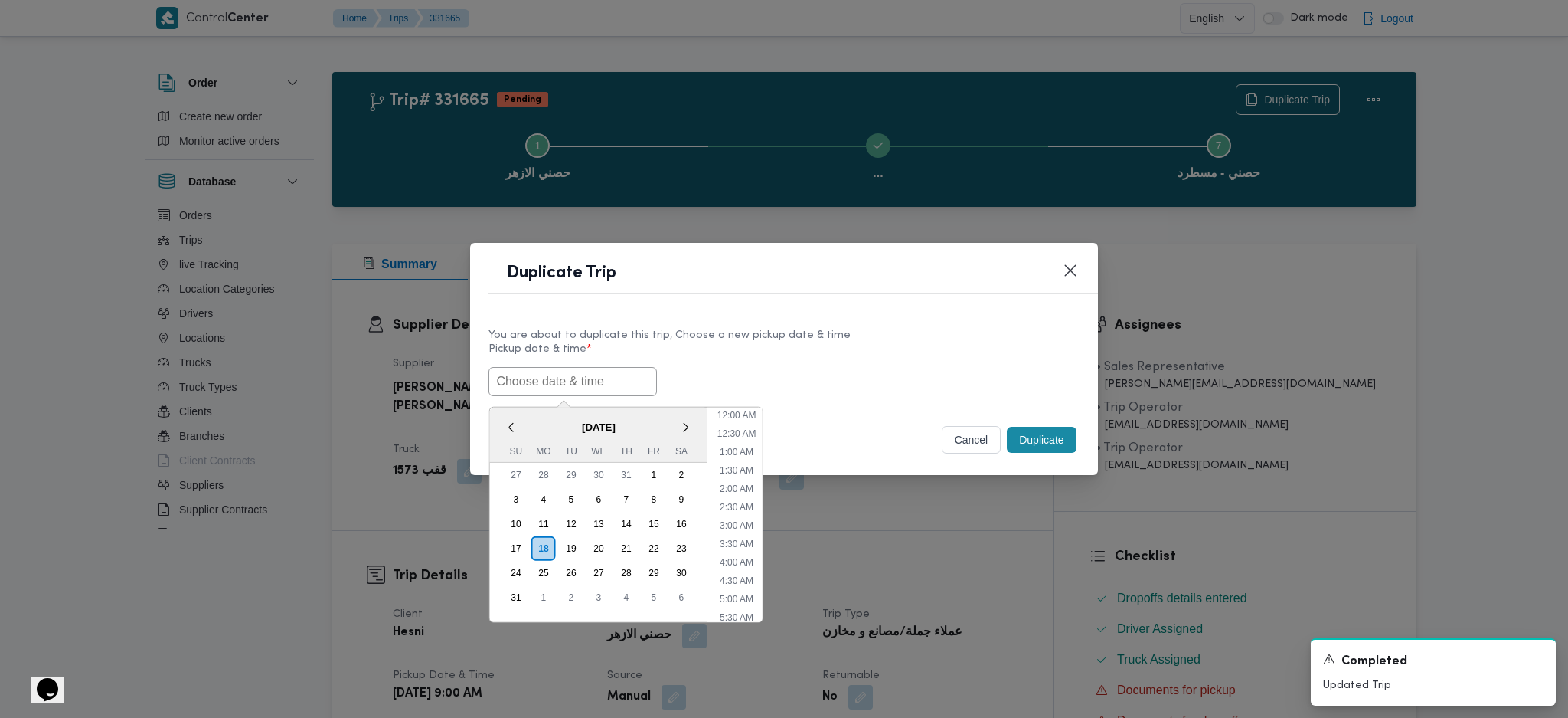
paste input "[DATE] 9:00AM"
type input "[DATE] 9:00AM"
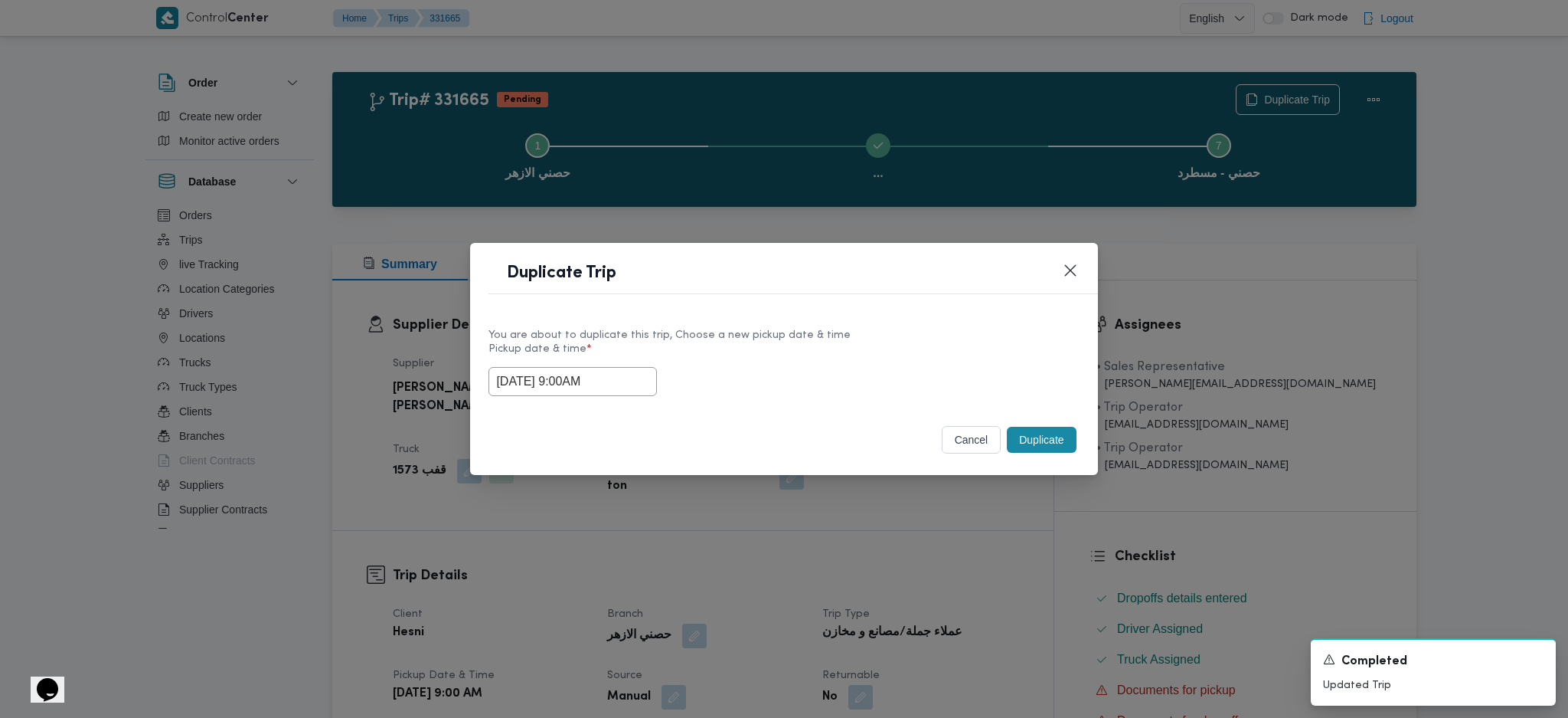
click at [1043, 447] on button "Duplicate" at bounding box center [1041, 440] width 69 height 26
click at [1040, 526] on div "Duplicate Trip You are about to duplicate this trip, Choose a new pickup date &…" at bounding box center [784, 359] width 1568 height 718
